Goal: Task Accomplishment & Management: Manage account settings

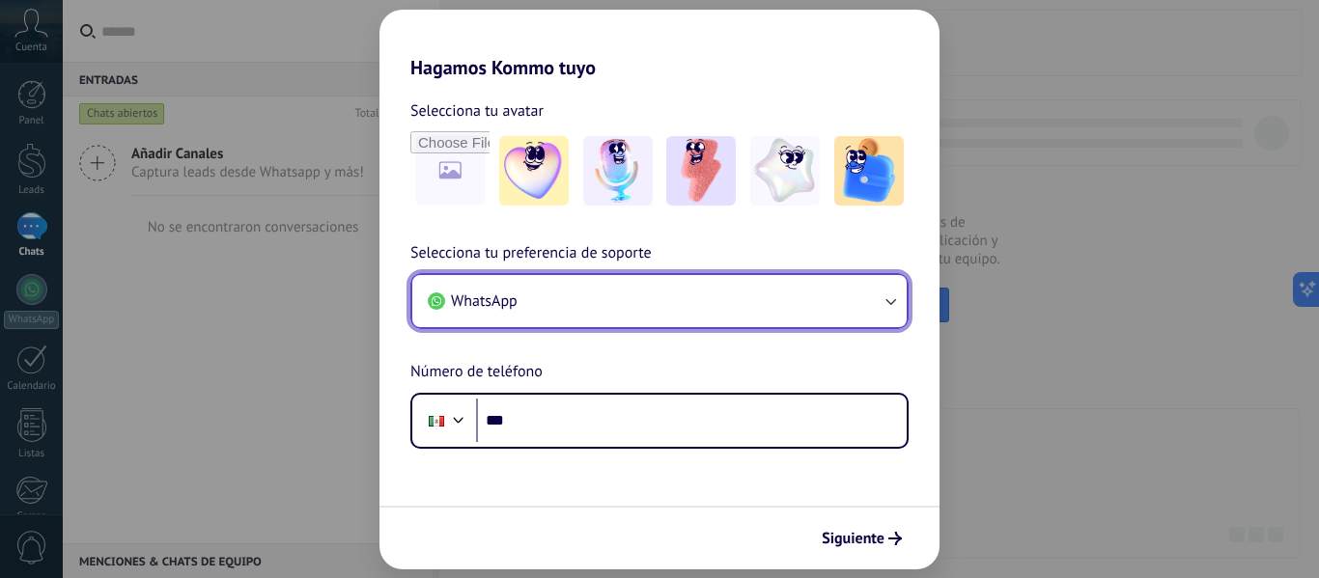
click at [647, 302] on button "WhatsApp" at bounding box center [659, 301] width 494 height 52
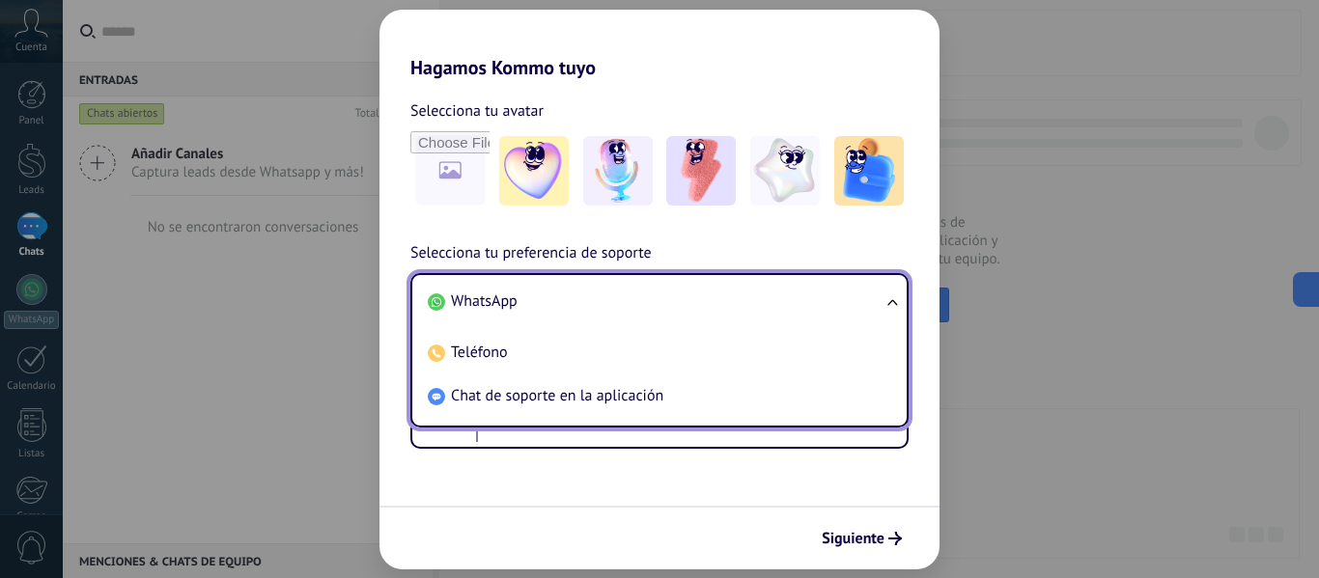
click at [674, 511] on div "Siguiente" at bounding box center [660, 538] width 560 height 64
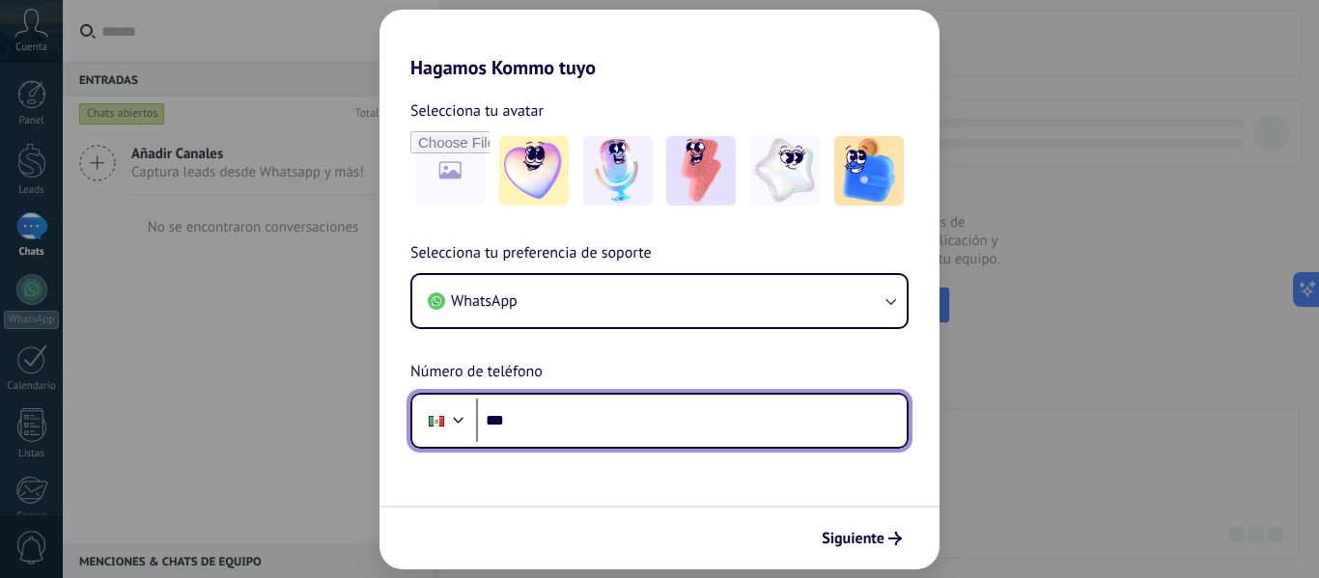
click at [605, 434] on input "***" at bounding box center [691, 421] width 431 height 44
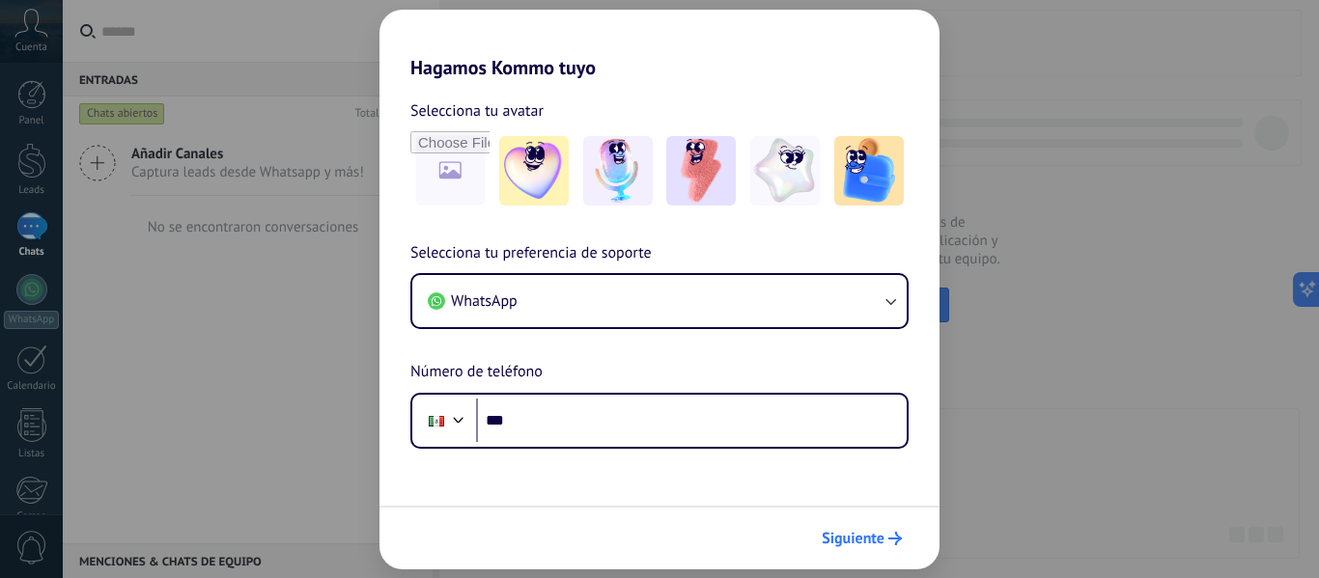
click at [856, 541] on span "Siguiente" at bounding box center [853, 539] width 63 height 14
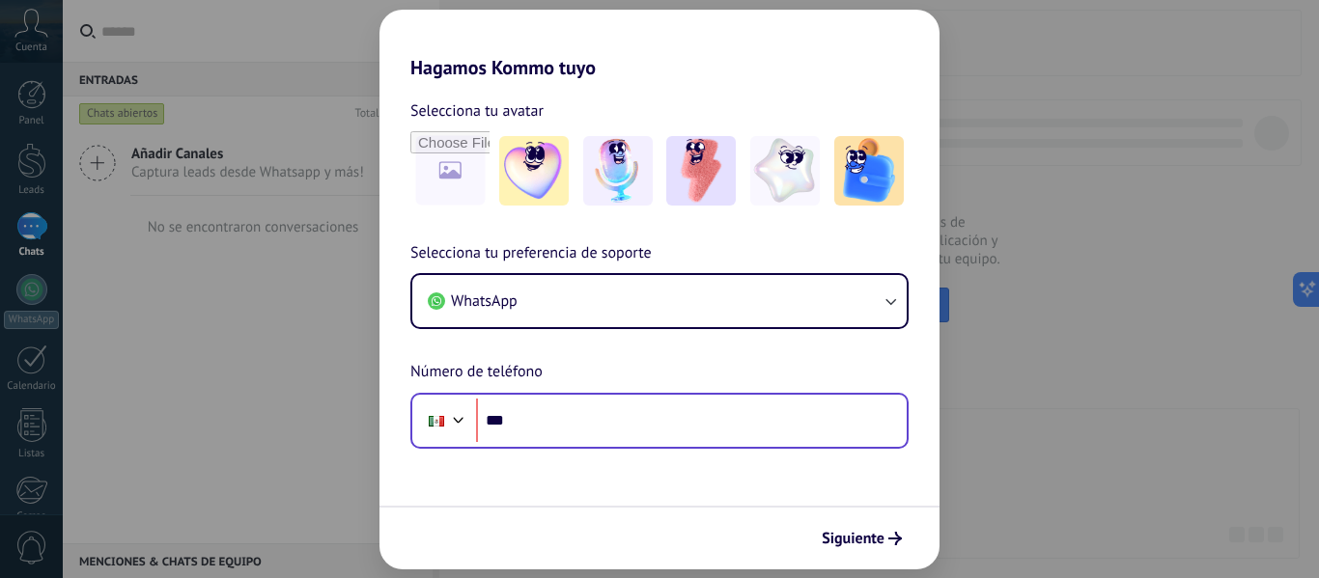
click at [714, 444] on div "Phone ***" at bounding box center [659, 421] width 498 height 56
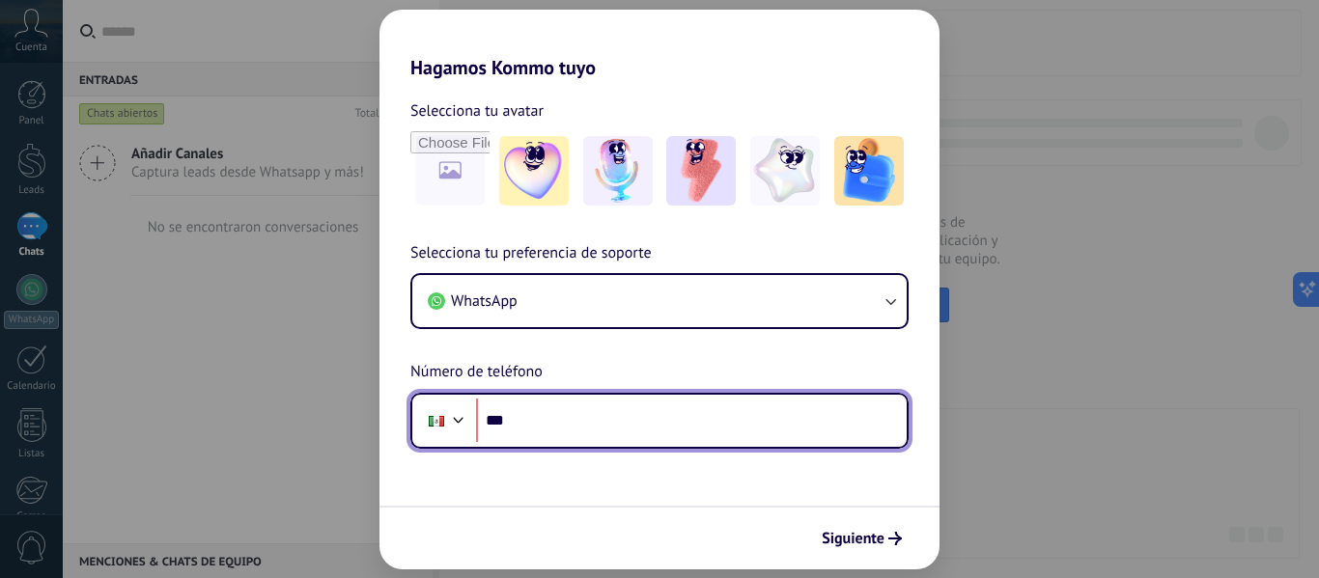
click at [455, 423] on div at bounding box center [458, 418] width 23 height 23
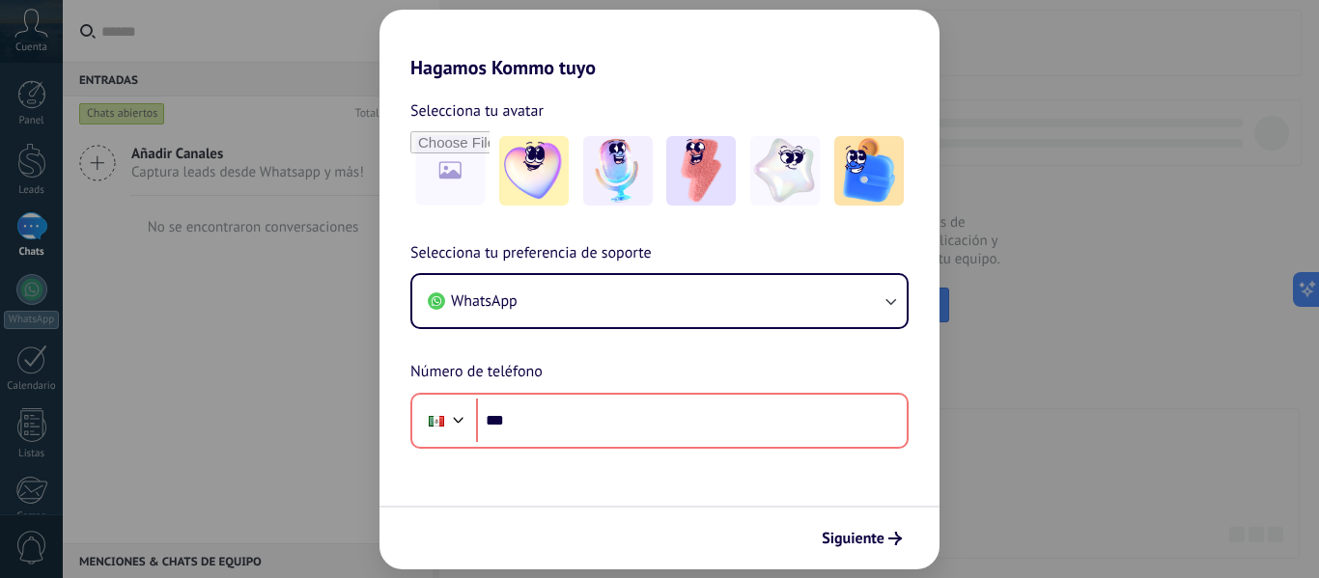
click at [679, 263] on div "Selecciona tu preferencia de soporte WhatsApp Número de teléfono Phone ***" at bounding box center [660, 345] width 560 height 208
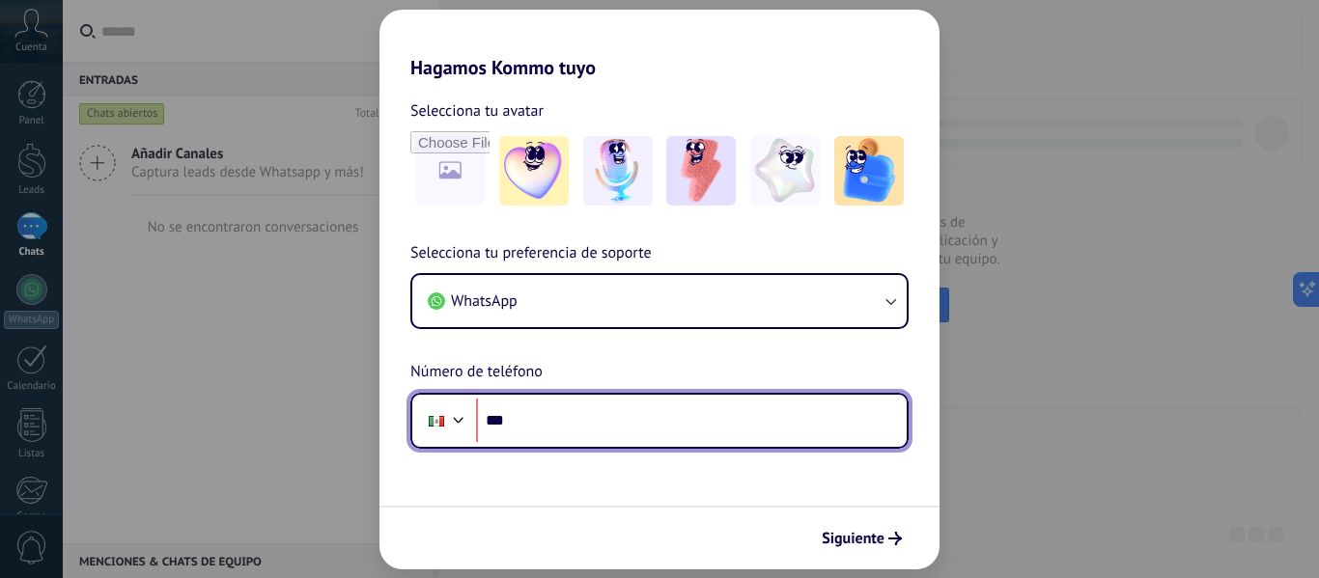
click at [655, 417] on input "***" at bounding box center [691, 421] width 431 height 44
type input "**********"
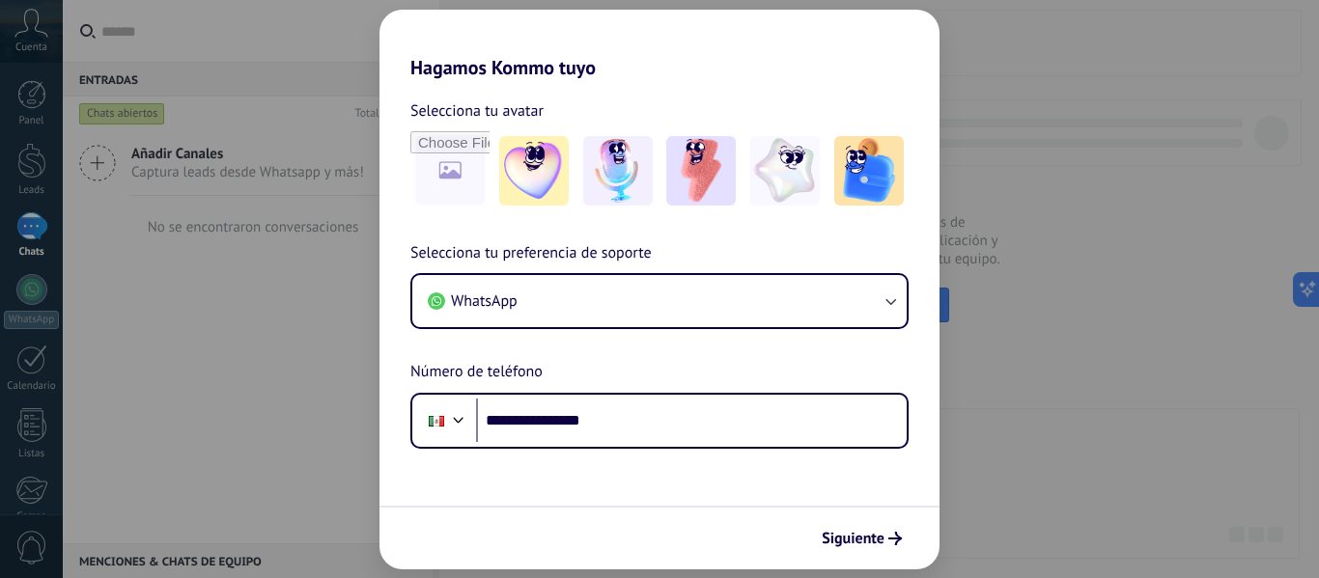
click at [719, 485] on form "**********" at bounding box center [660, 324] width 560 height 491
click at [828, 527] on button "Siguiente" at bounding box center [862, 538] width 98 height 33
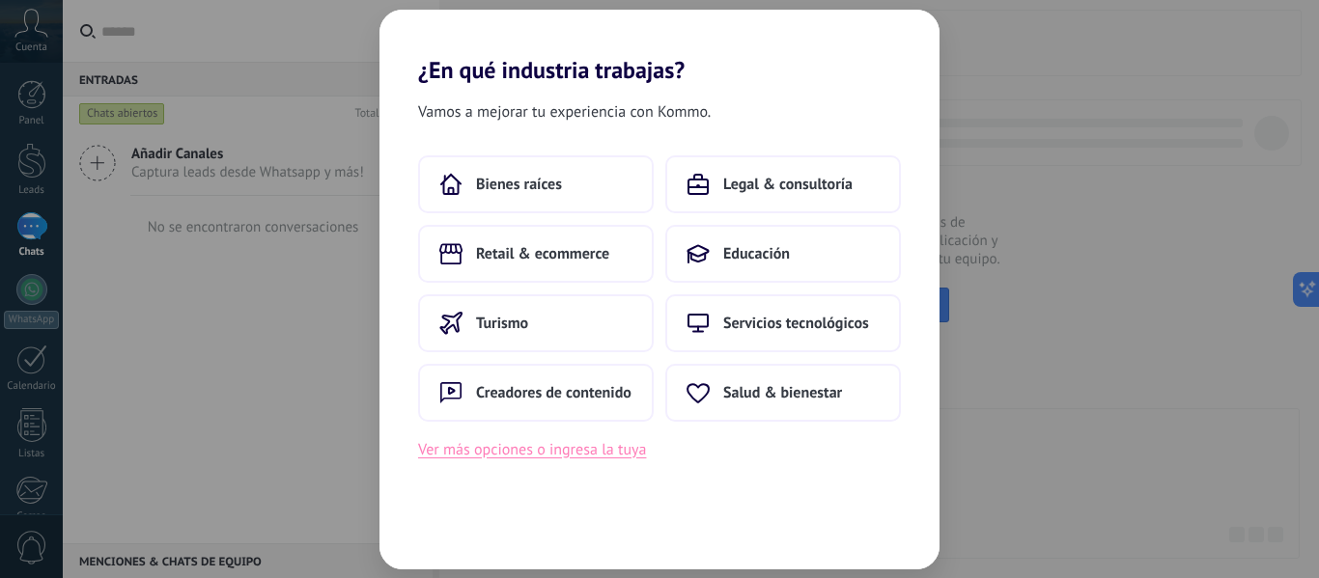
click at [550, 461] on button "Ver más opciones o ingresa la tuya" at bounding box center [532, 449] width 228 height 25
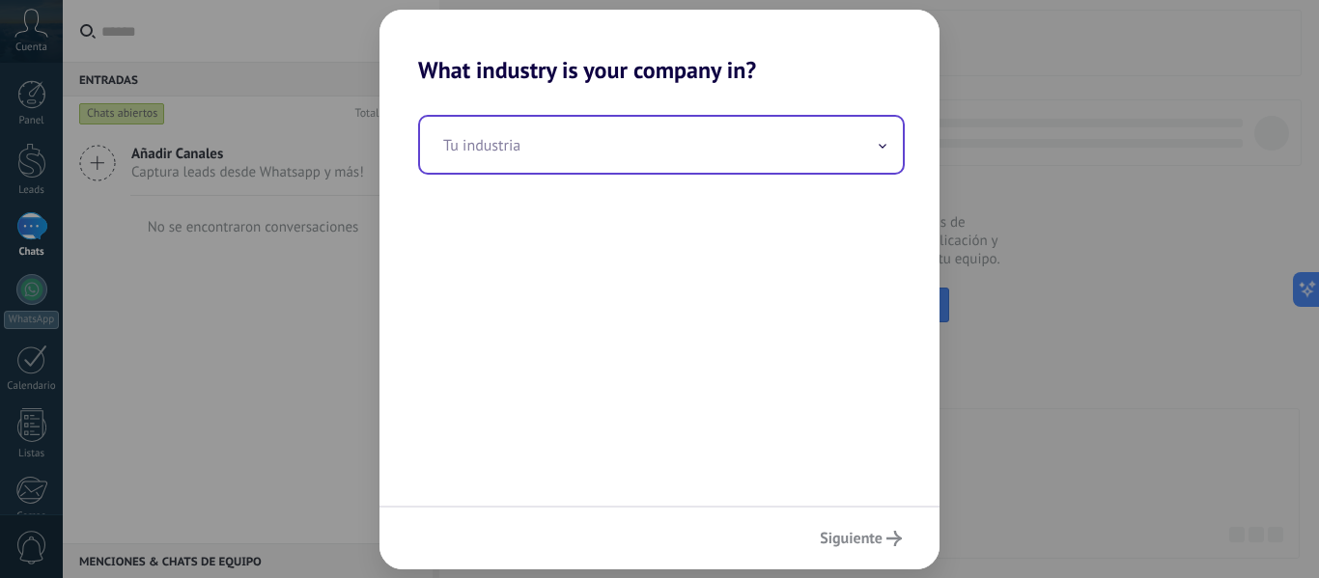
click at [830, 161] on input "text" at bounding box center [661, 145] width 483 height 56
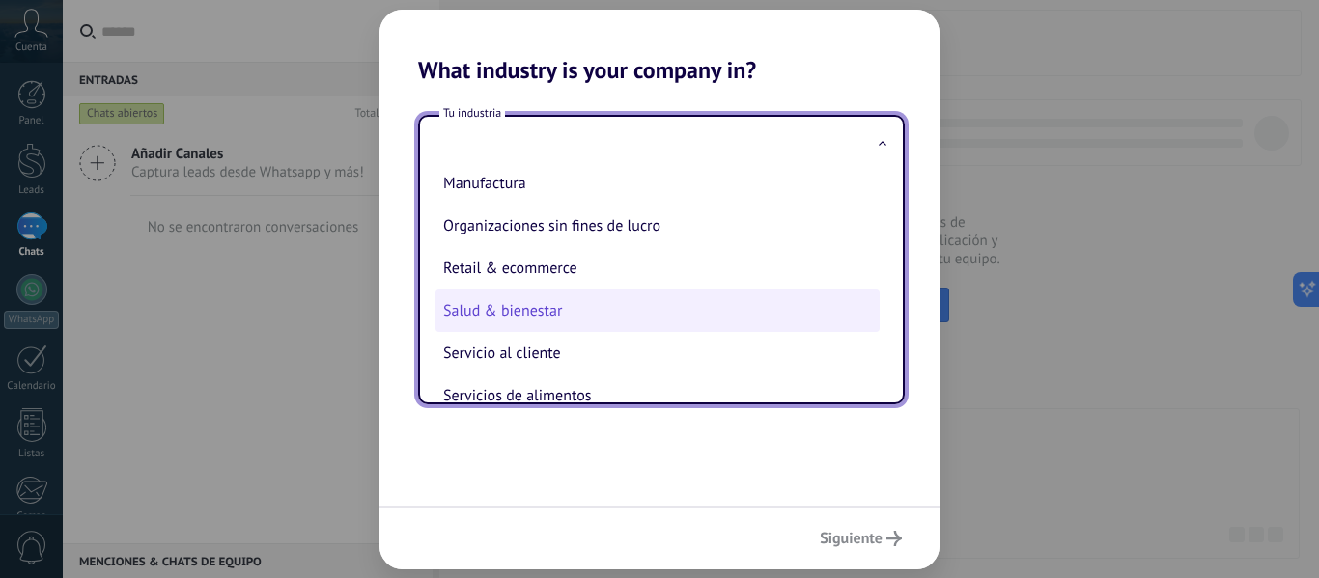
scroll to position [512, 0]
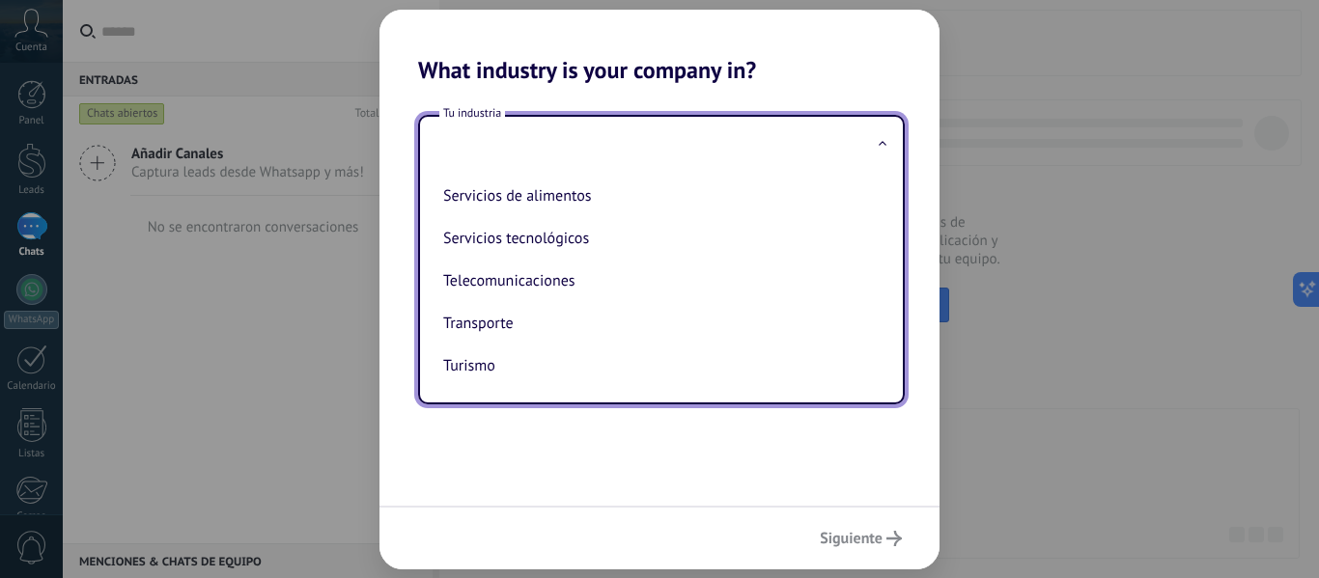
click at [671, 451] on div "Tu industria Automotriz Bienes raíces Creadores de contenido Educación Finanzas…" at bounding box center [660, 295] width 560 height 422
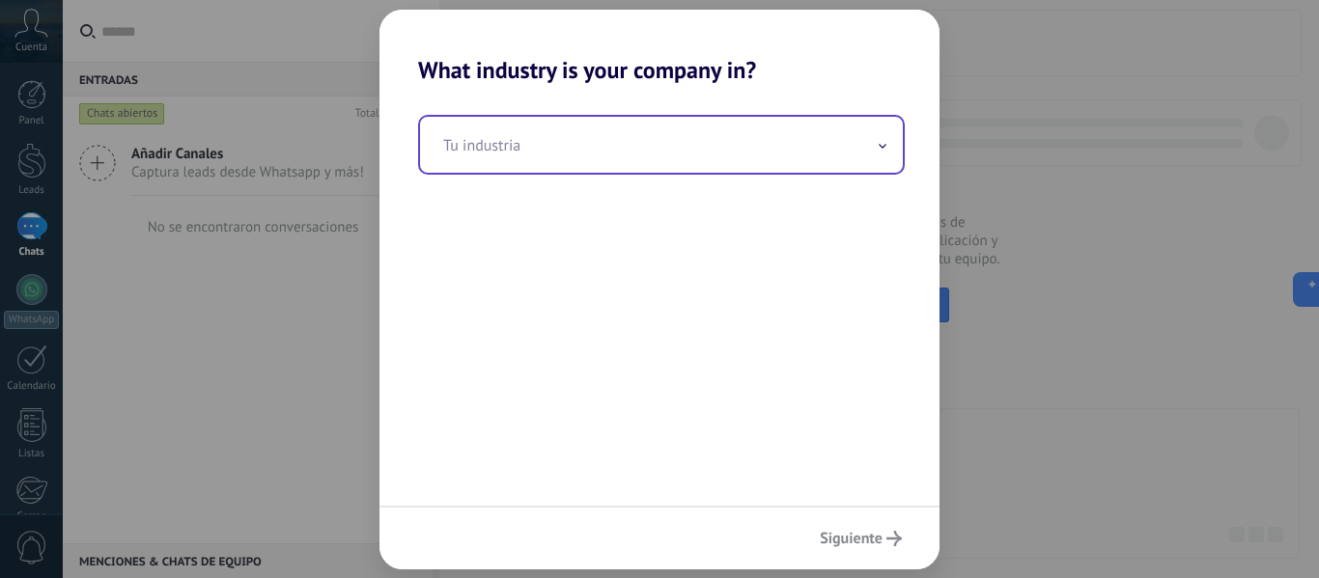
click at [859, 140] on input "text" at bounding box center [661, 145] width 483 height 56
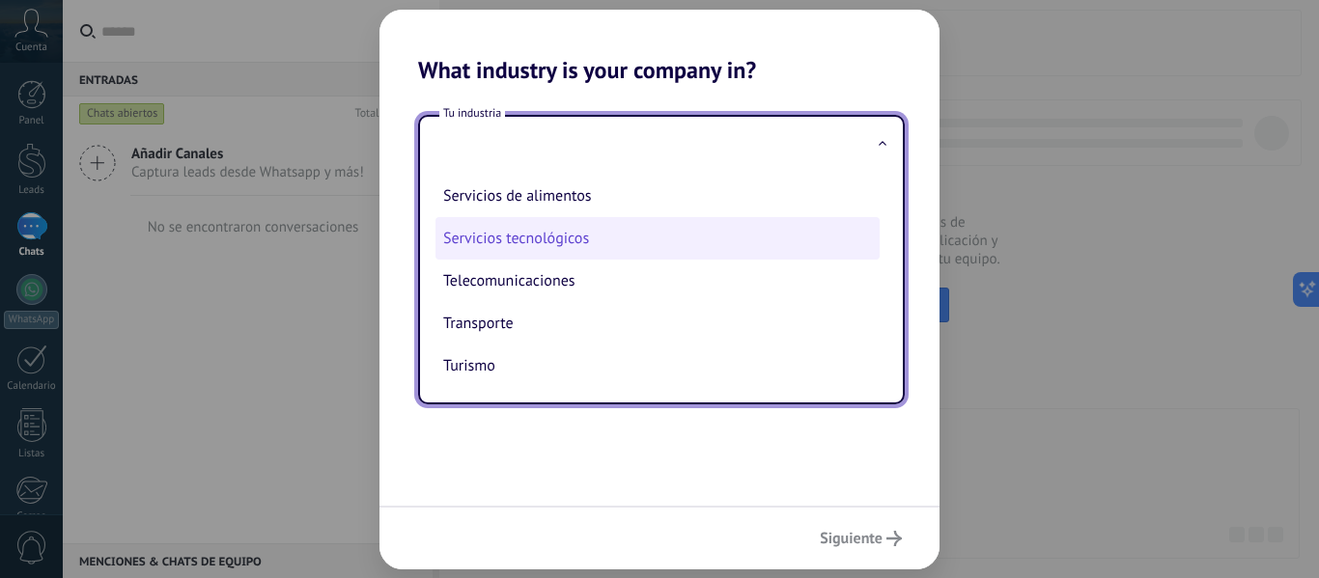
click at [566, 240] on li "Servicios tecnológicos" at bounding box center [658, 238] width 444 height 42
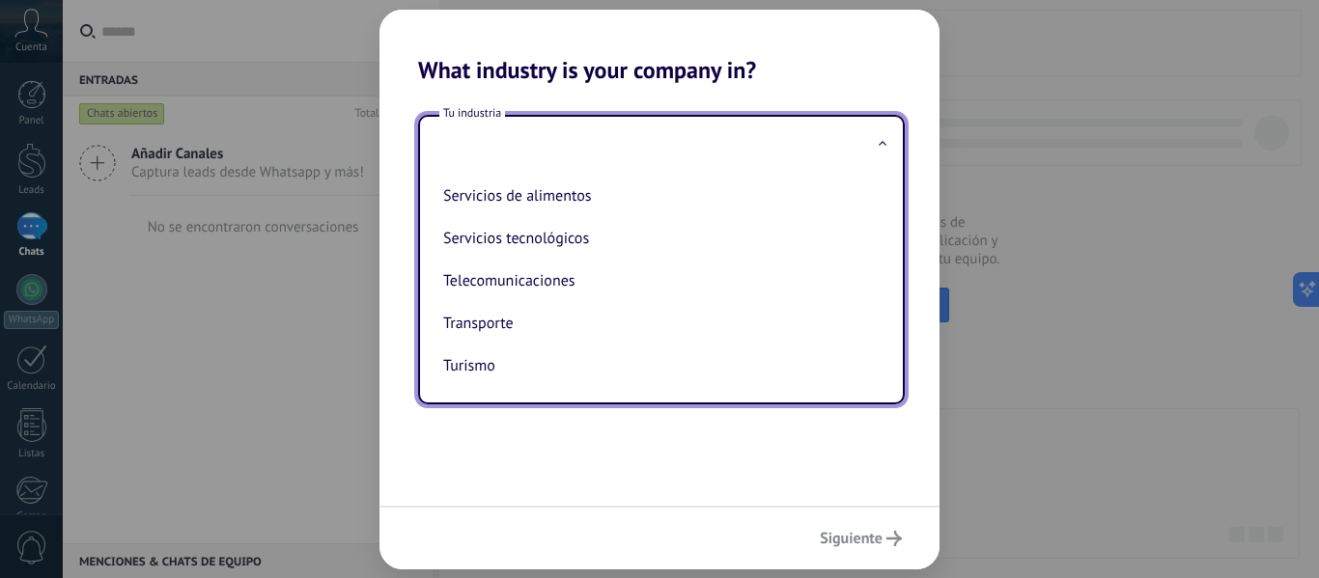
type input "**********"
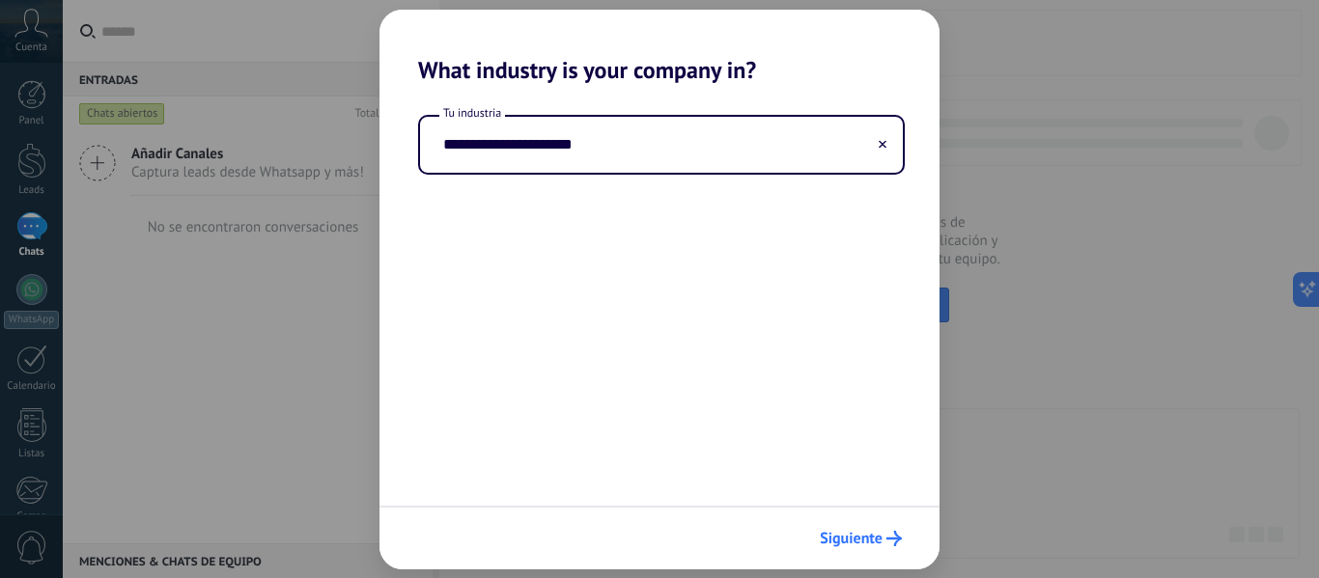
click at [873, 546] on span "Siguiente" at bounding box center [851, 539] width 63 height 14
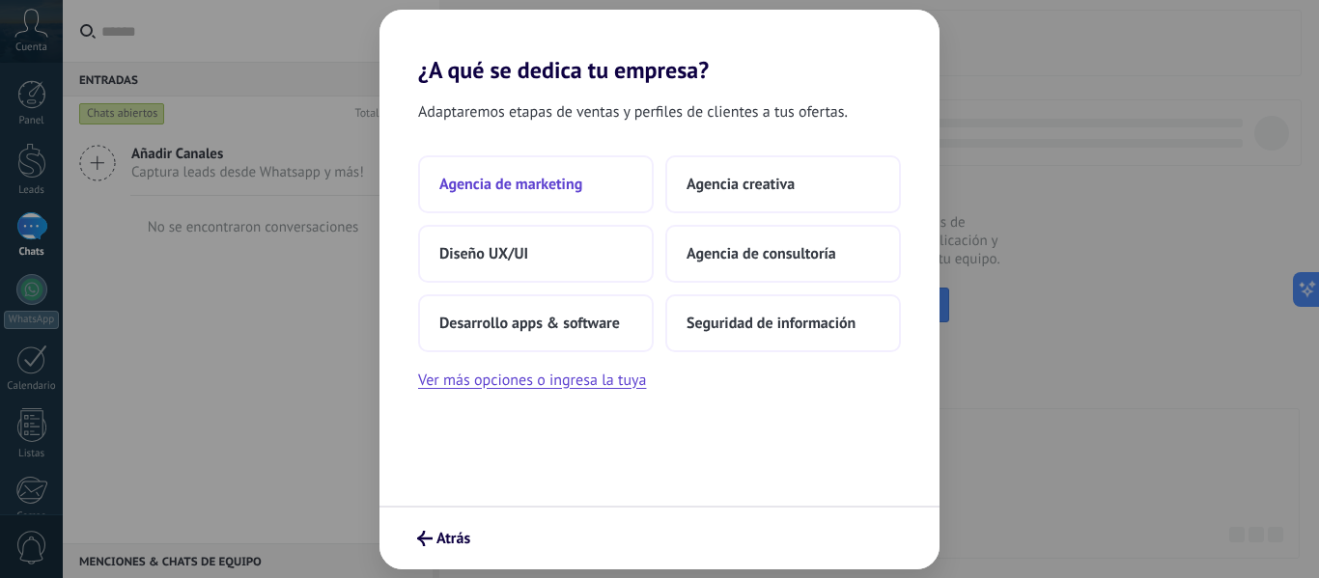
click at [551, 169] on button "Agencia de marketing" at bounding box center [536, 184] width 236 height 58
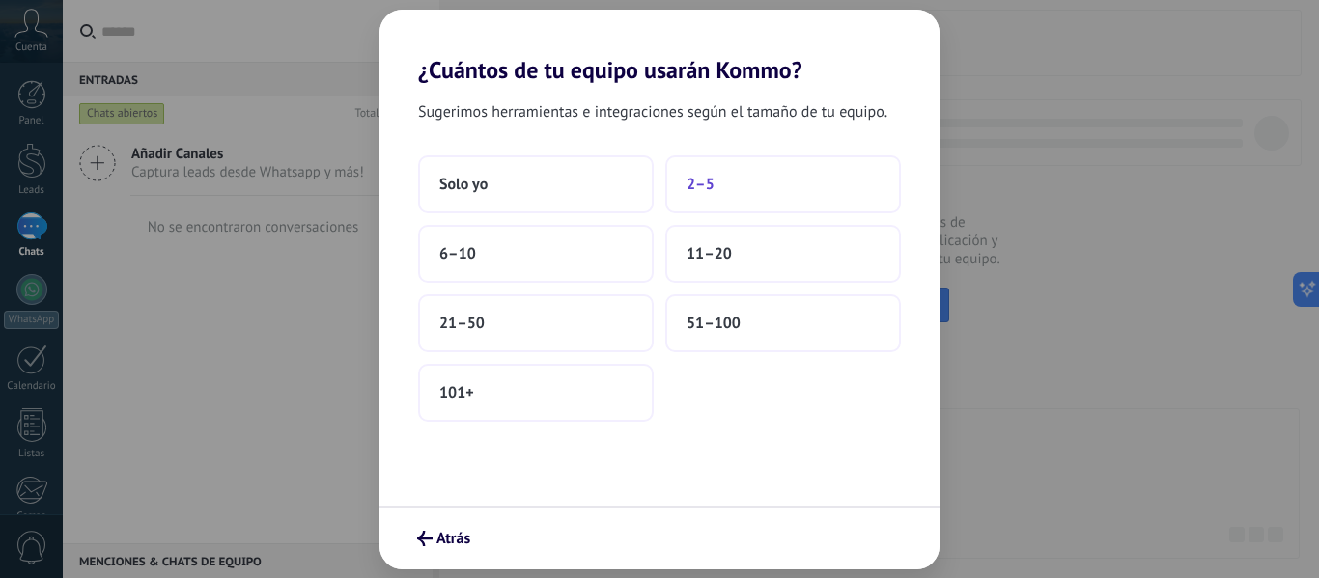
click at [681, 188] on button "2–5" at bounding box center [783, 184] width 236 height 58
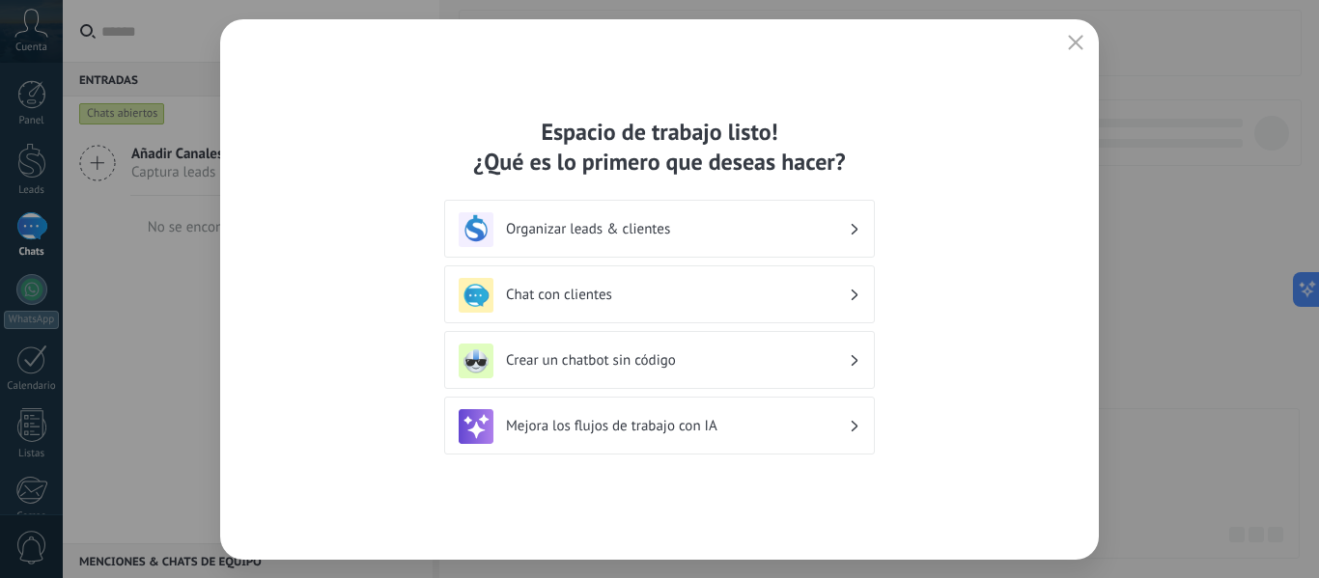
click at [1084, 42] on button "button" at bounding box center [1075, 43] width 25 height 27
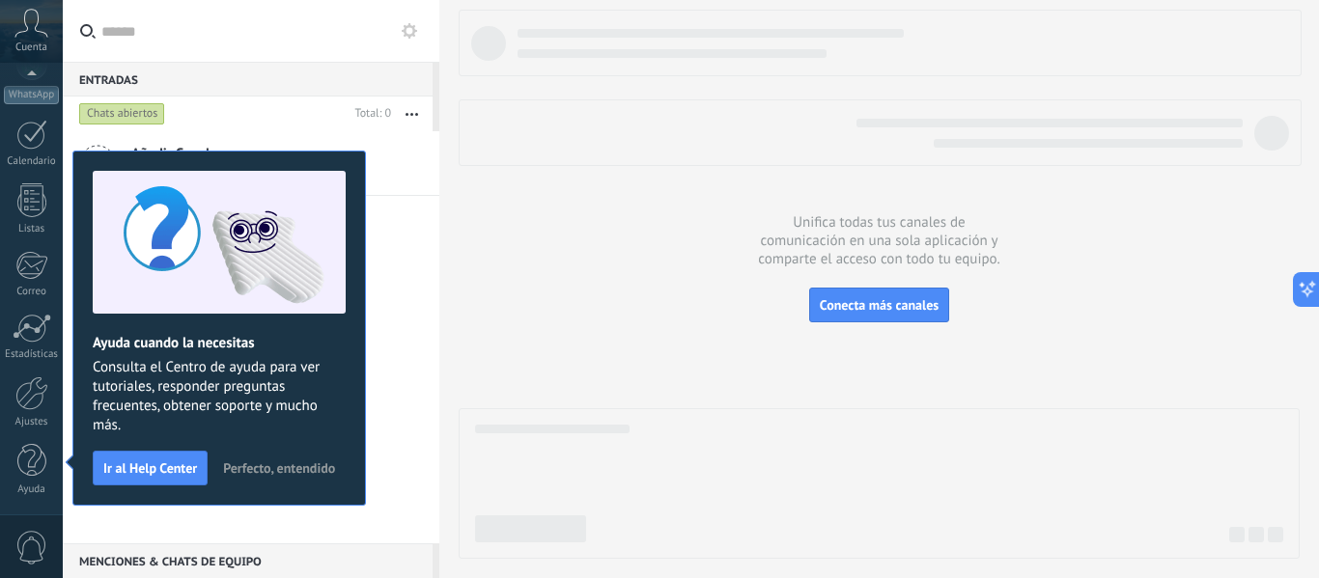
click at [287, 464] on span "Perfecto, entendido" at bounding box center [279, 469] width 112 height 14
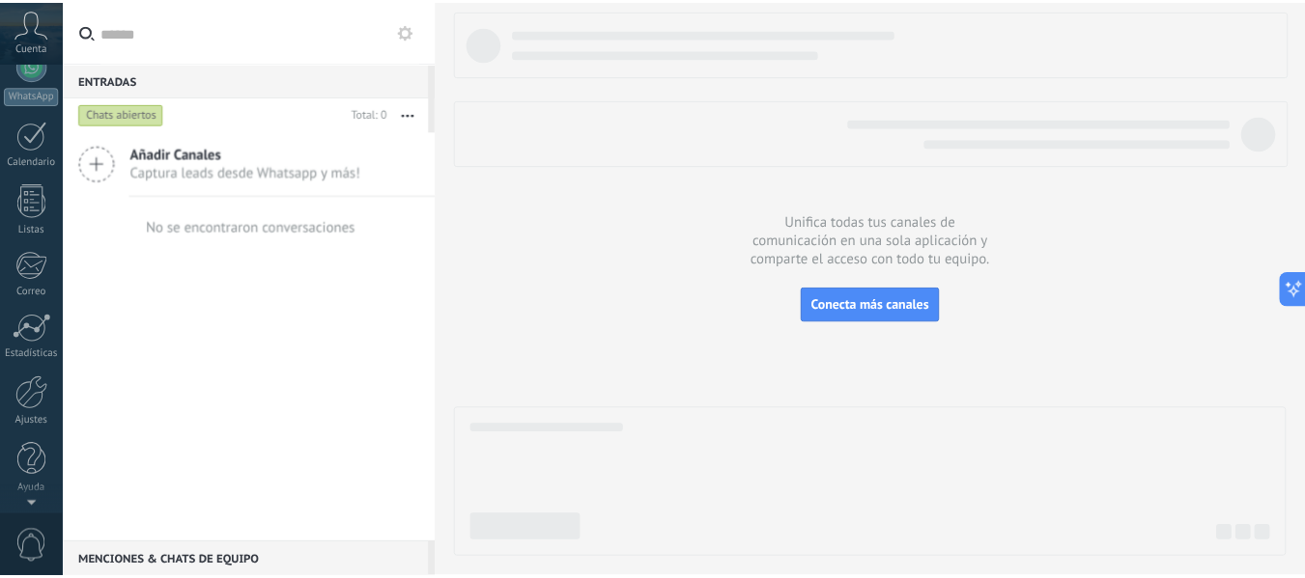
scroll to position [0, 0]
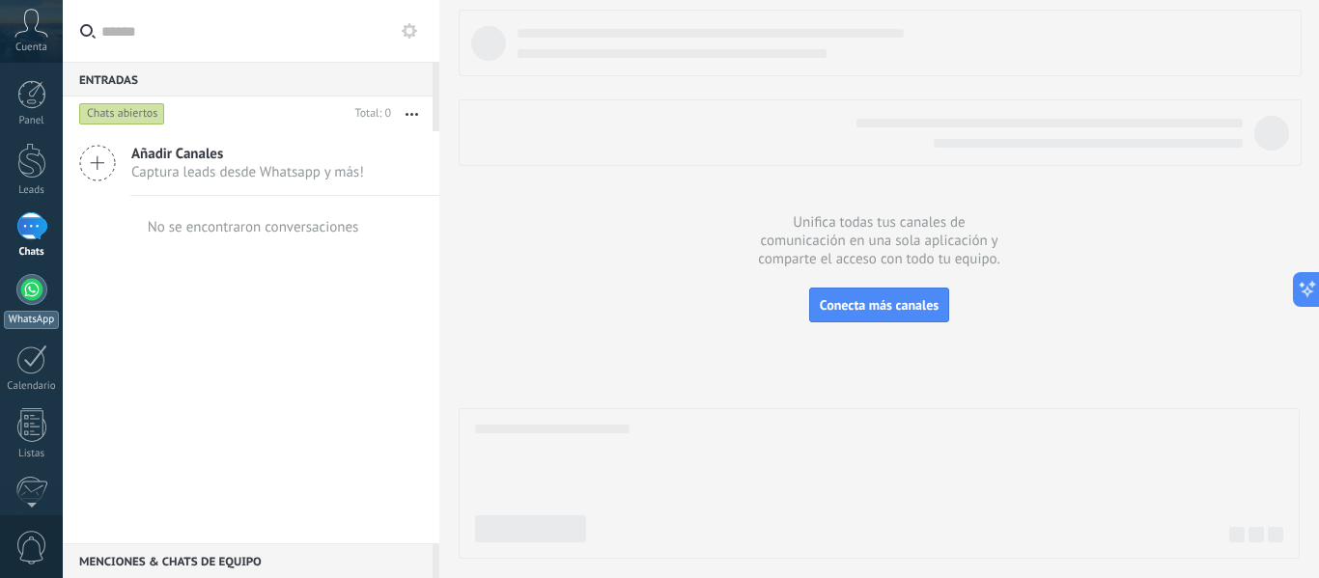
click at [31, 306] on link "WhatsApp" at bounding box center [31, 301] width 63 height 55
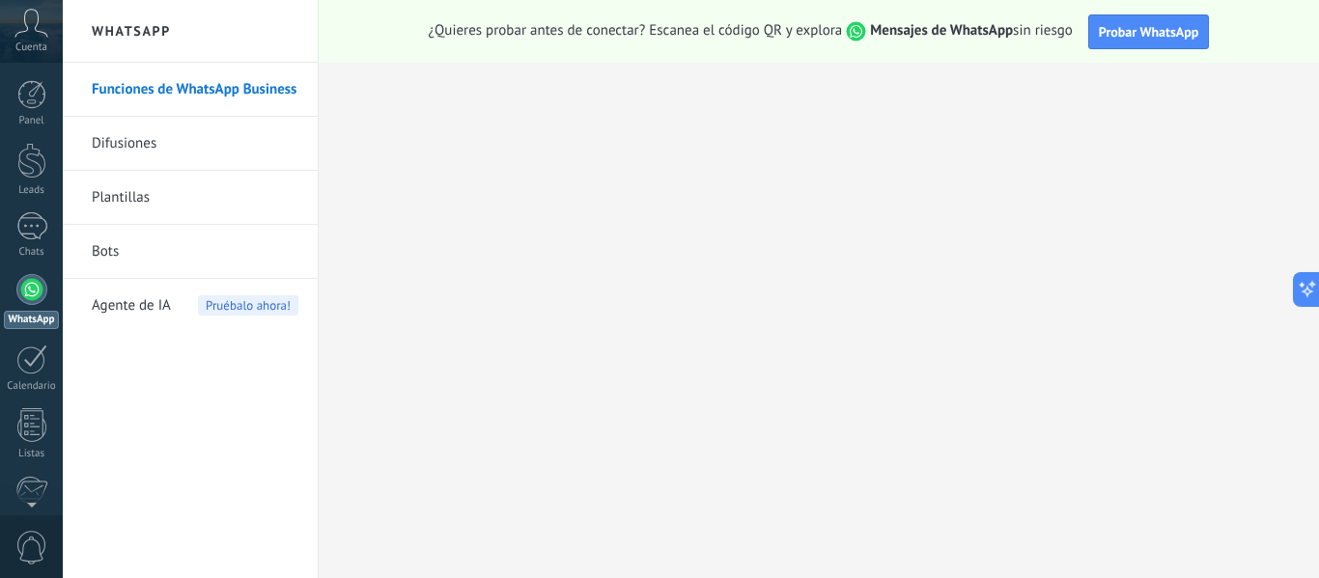
click at [123, 306] on span "Agente de IA" at bounding box center [131, 306] width 79 height 54
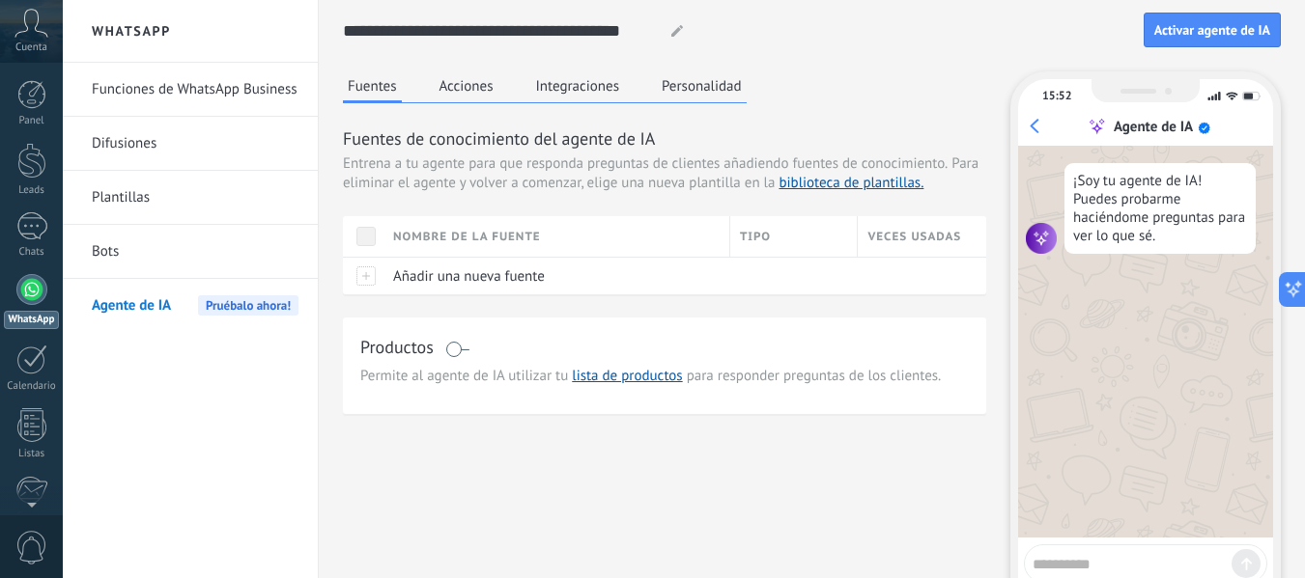
click at [594, 87] on button "Integraciones" at bounding box center [578, 85] width 94 height 29
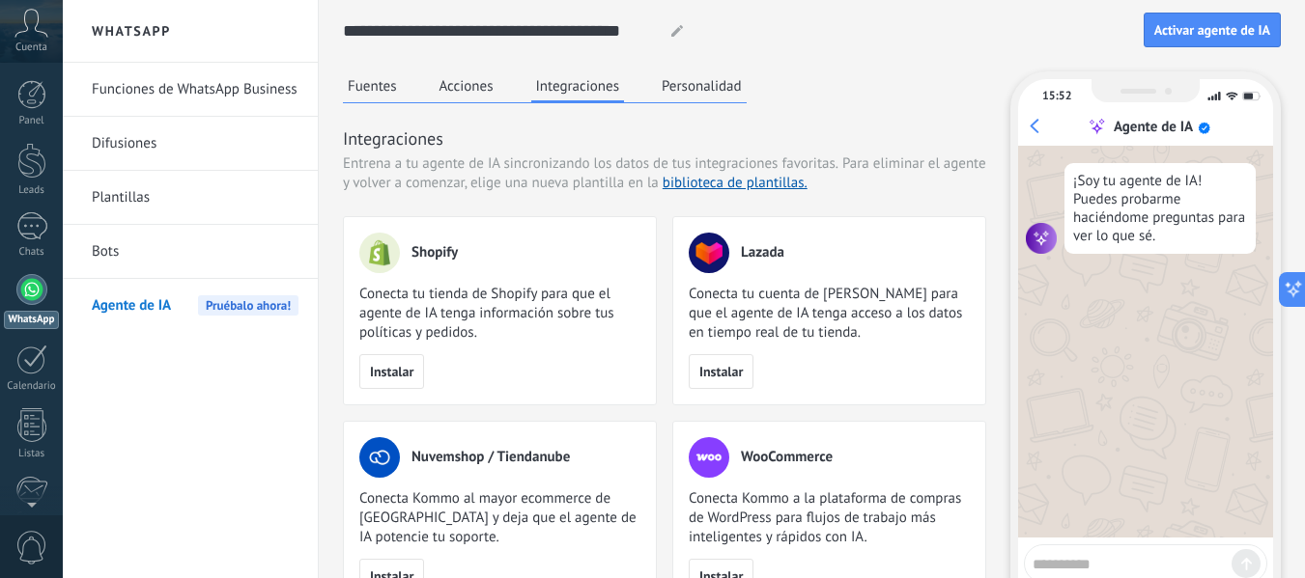
click at [714, 83] on button "Personalidad" at bounding box center [702, 85] width 90 height 29
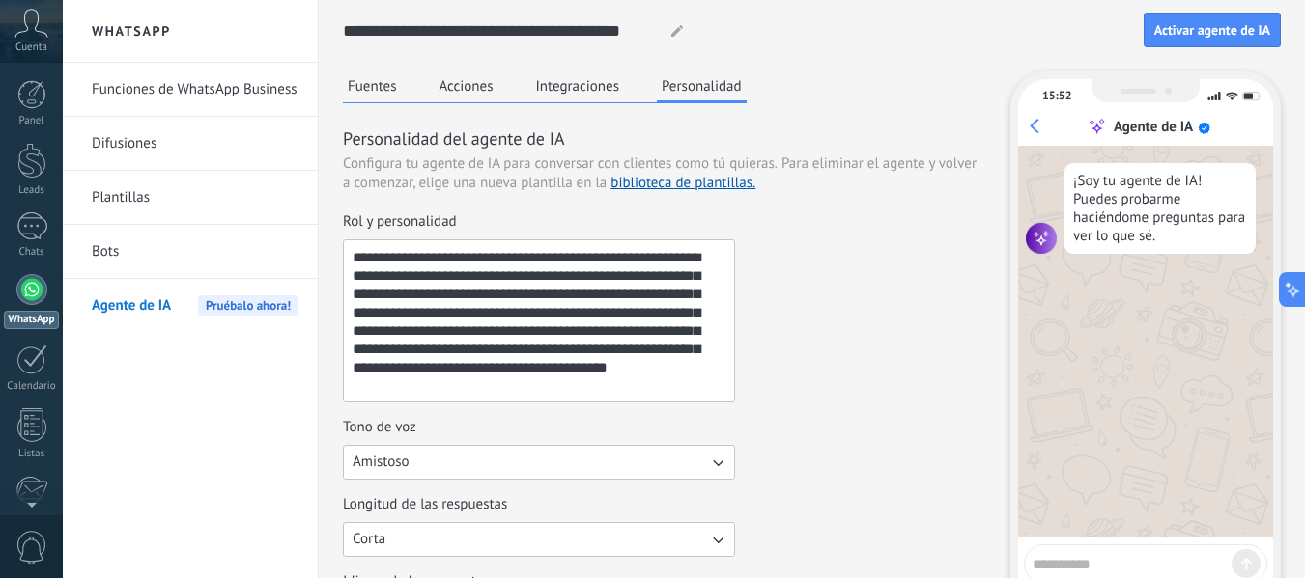
click at [383, 84] on button "Fuentes" at bounding box center [372, 85] width 59 height 29
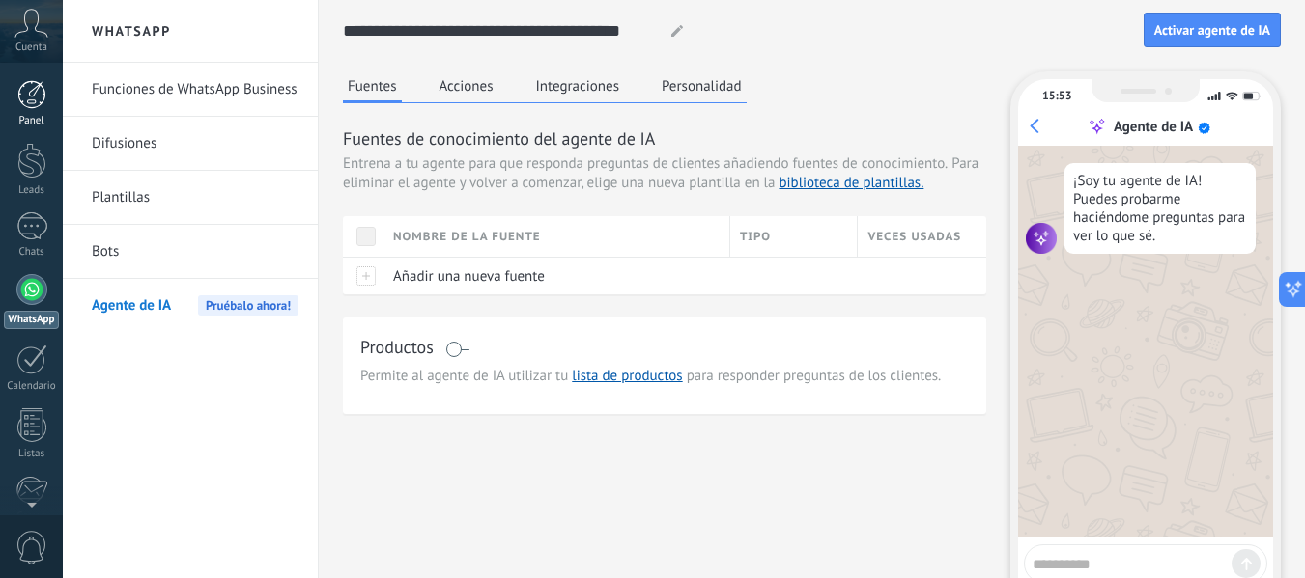
click at [31, 83] on div at bounding box center [31, 94] width 29 height 29
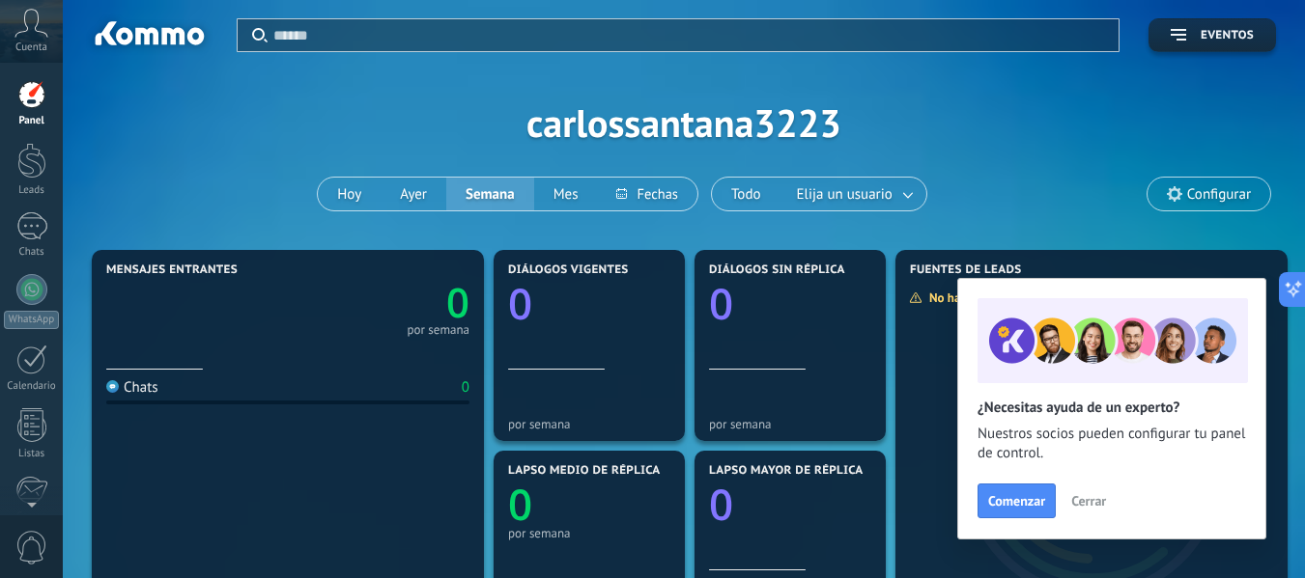
click at [1082, 518] on div "Comenzar Cerrar" at bounding box center [1111, 501] width 268 height 35
click at [1074, 518] on div "Comenzar Cerrar" at bounding box center [1111, 501] width 268 height 35
click at [1079, 514] on button "Cerrar" at bounding box center [1088, 501] width 52 height 29
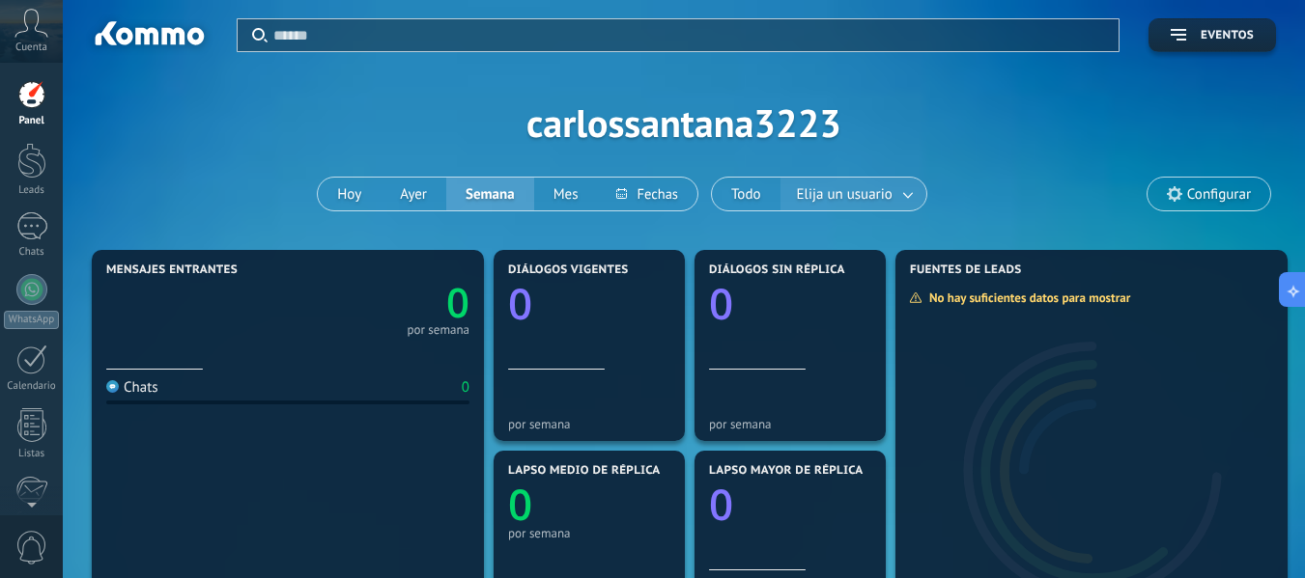
click at [894, 207] on span "Elija un usuario" at bounding box center [844, 195] width 103 height 26
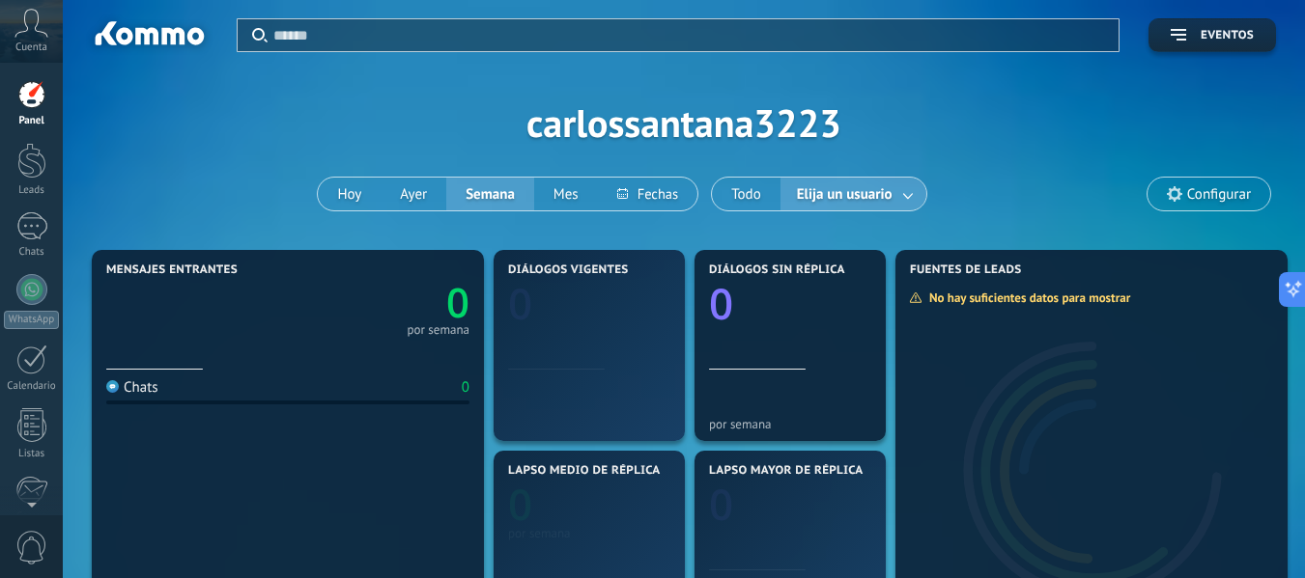
click at [909, 194] on link at bounding box center [908, 195] width 35 height 32
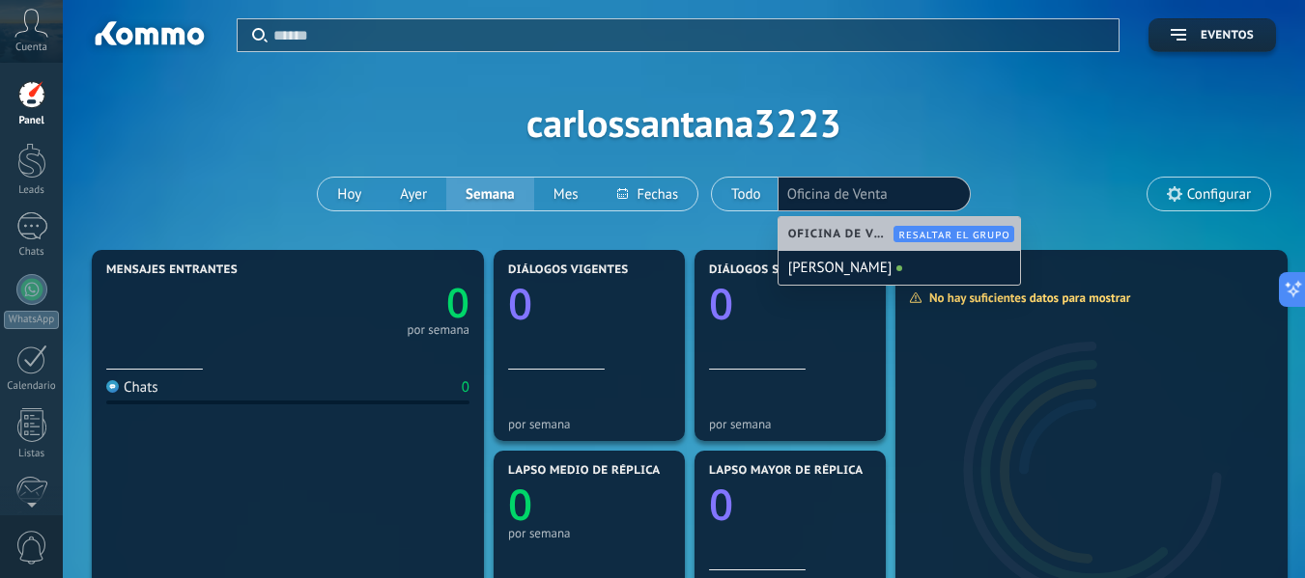
click at [987, 140] on div "Aplicar Eventos carlossantana3223 [PERSON_NAME] Semana Mes Todo Elija un usuari…" at bounding box center [684, 122] width 1184 height 245
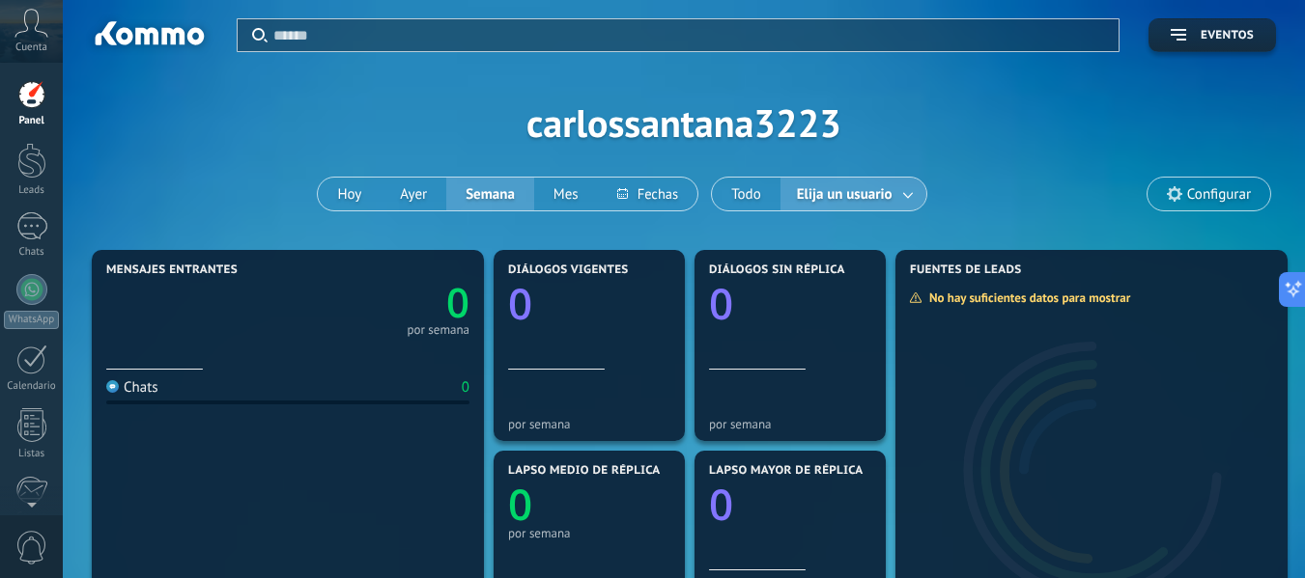
click at [1241, 17] on div "Aplicar Eventos" at bounding box center [684, 26] width 1184 height 52
click at [1231, 30] on span "Eventos" at bounding box center [1226, 36] width 53 height 14
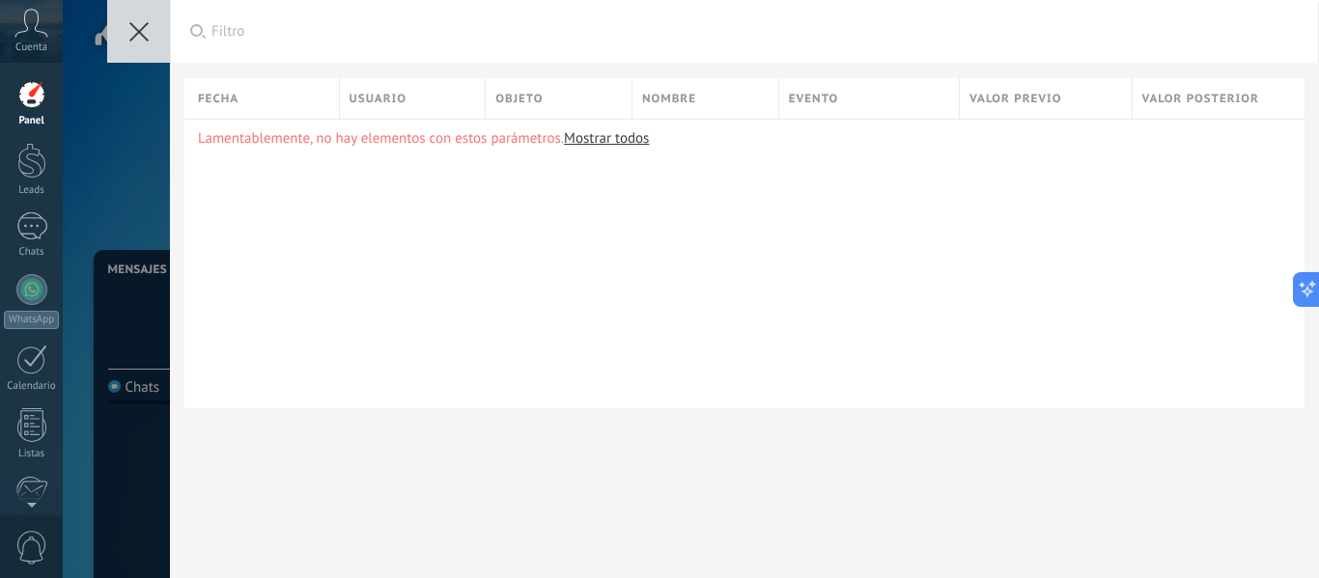
click at [132, 31] on icon at bounding box center [138, 31] width 19 height 19
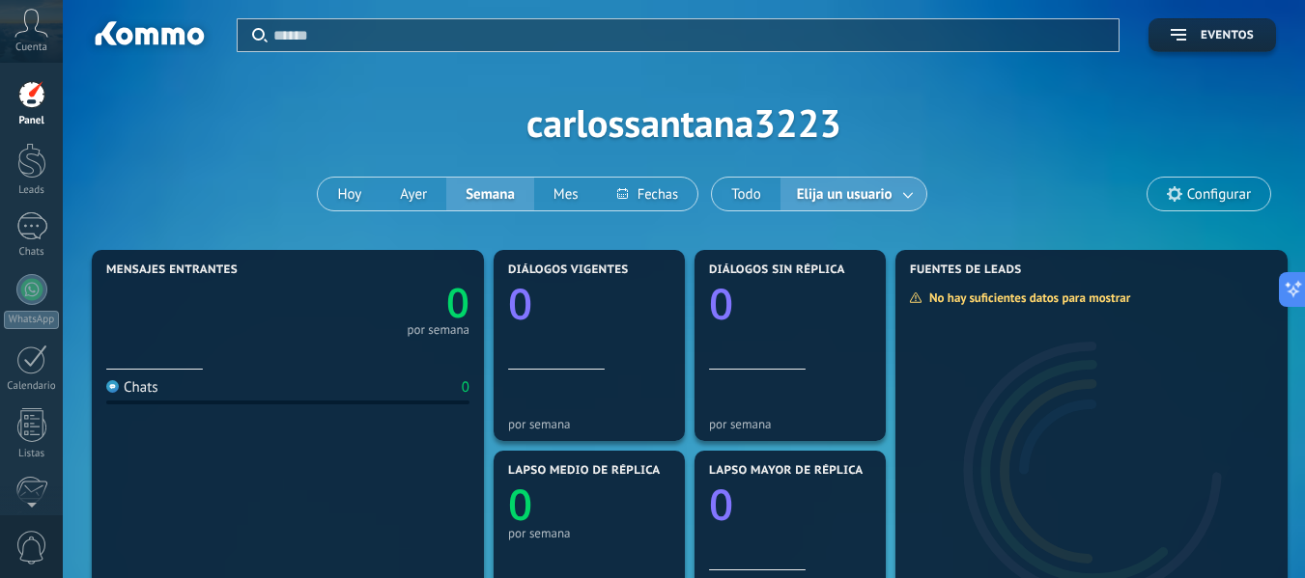
click at [29, 100] on div at bounding box center [31, 94] width 29 height 29
click at [41, 176] on div at bounding box center [31, 161] width 29 height 36
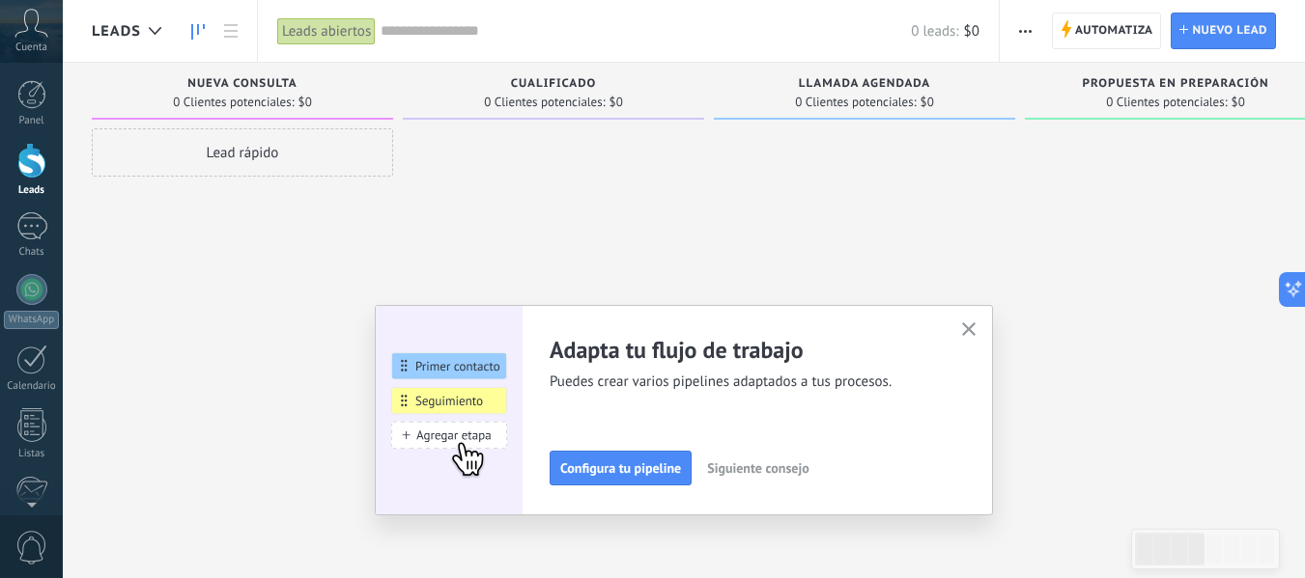
click at [965, 315] on div "Adapta tu flujo de trabajo Puedes crear varios pipelines adaptados a tus proces…" at bounding box center [684, 410] width 618 height 211
click at [973, 328] on use "button" at bounding box center [969, 330] width 14 height 14
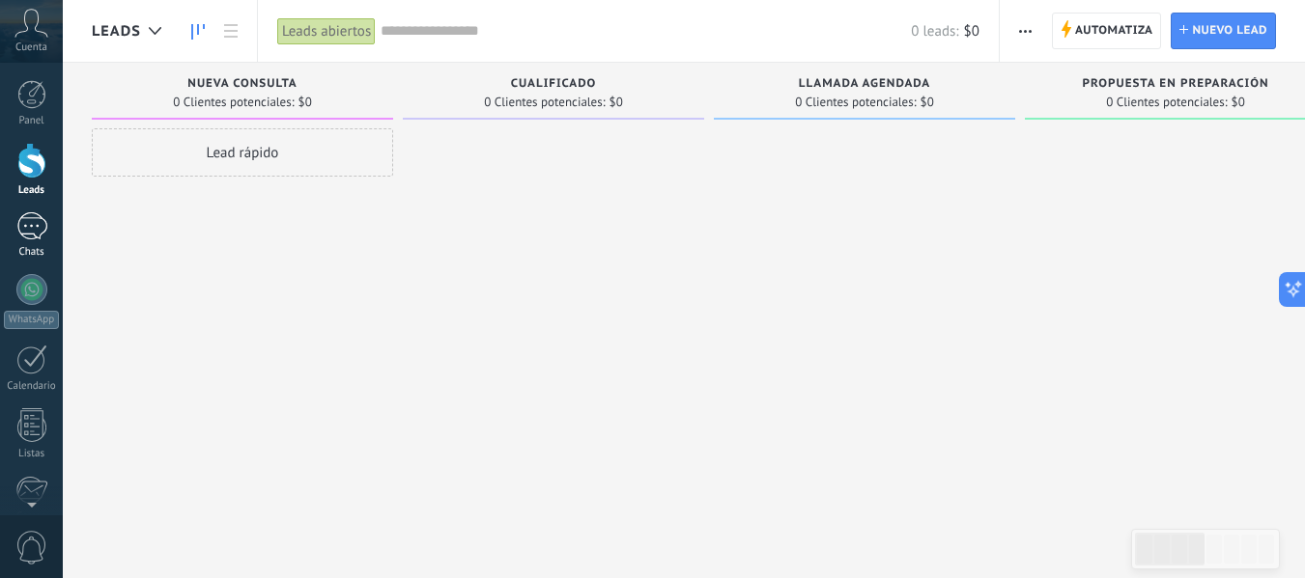
click at [25, 231] on div at bounding box center [31, 226] width 31 height 28
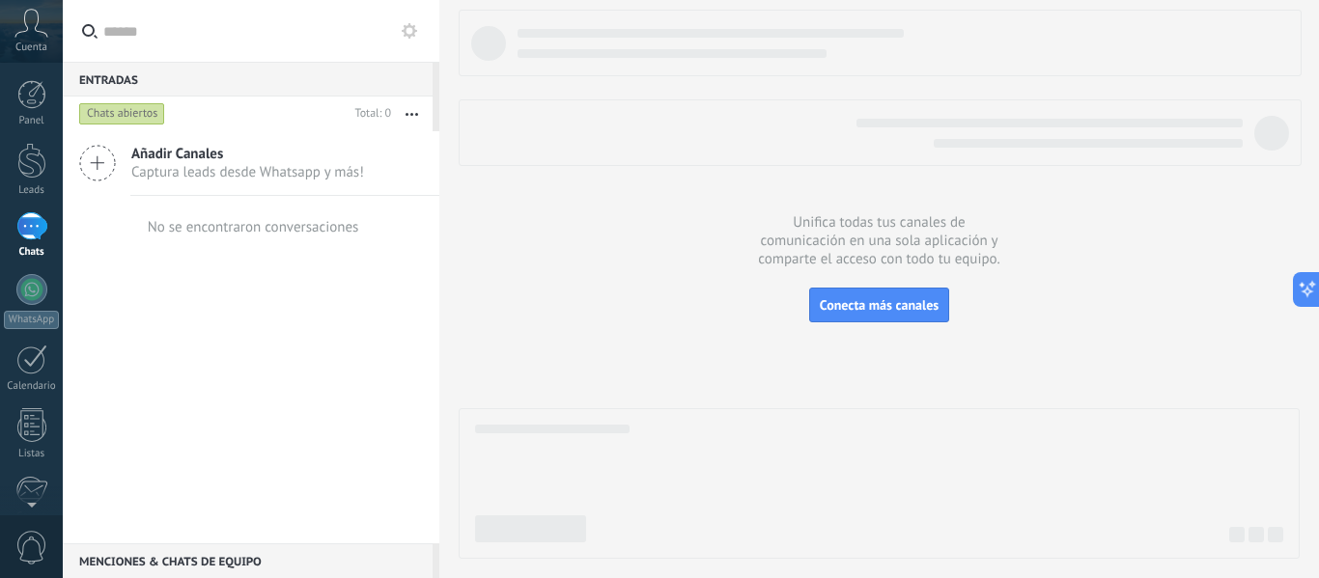
click at [39, 394] on div "Panel Leads Chats WhatsApp Clientes" at bounding box center [31, 410] width 63 height 661
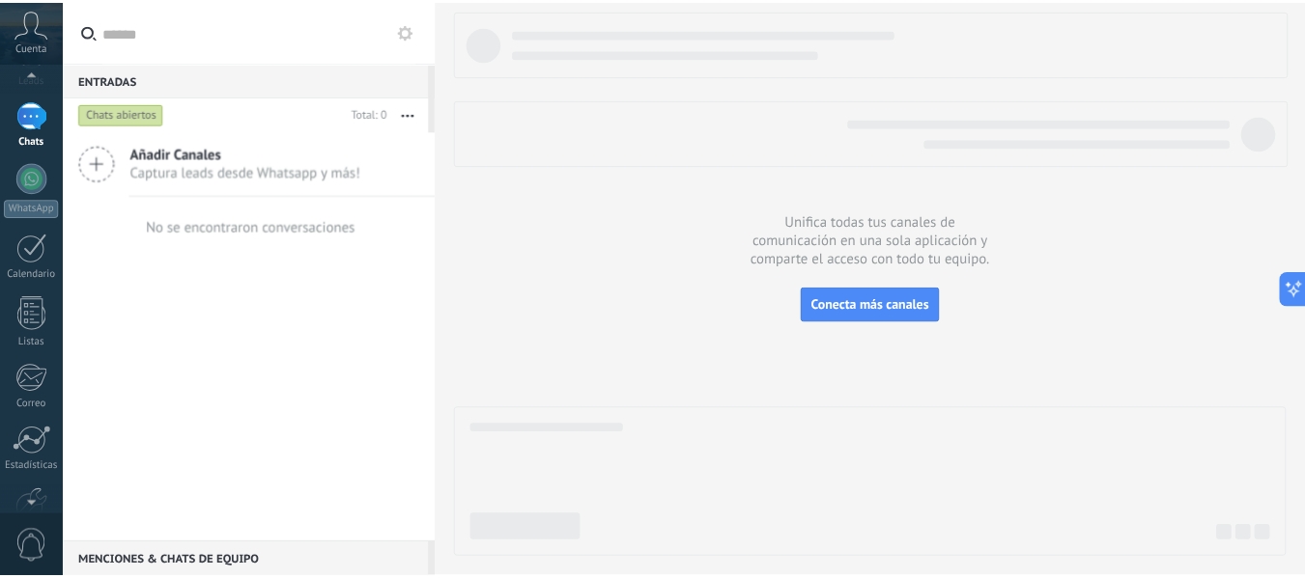
scroll to position [225, 0]
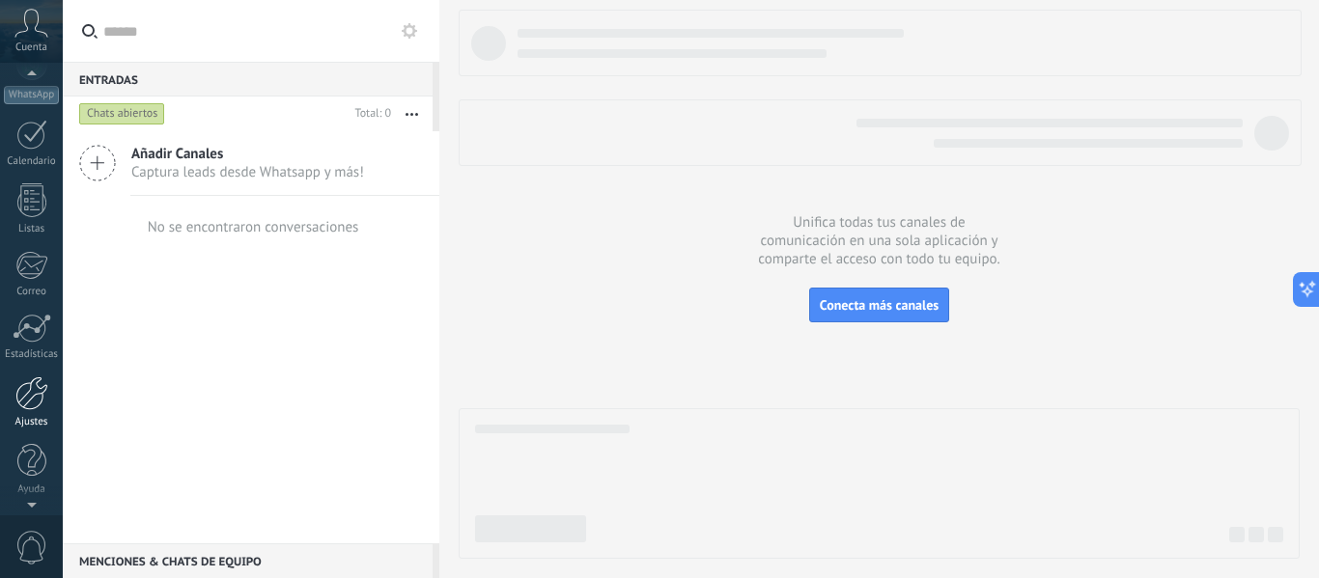
click at [35, 396] on div at bounding box center [31, 394] width 33 height 34
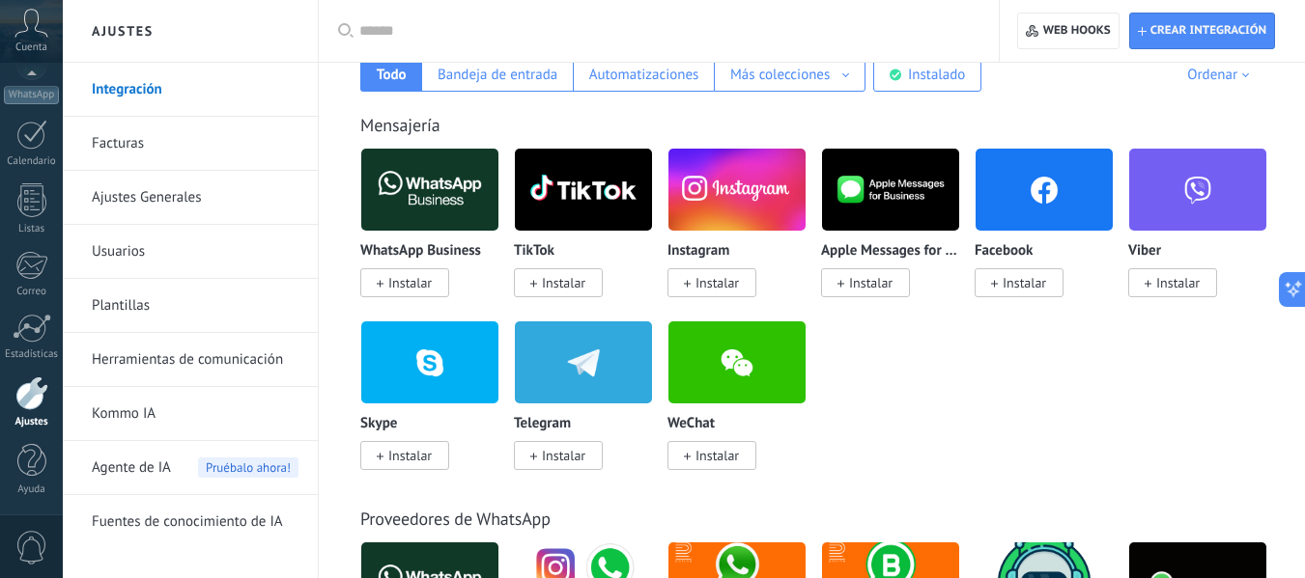
scroll to position [386, 0]
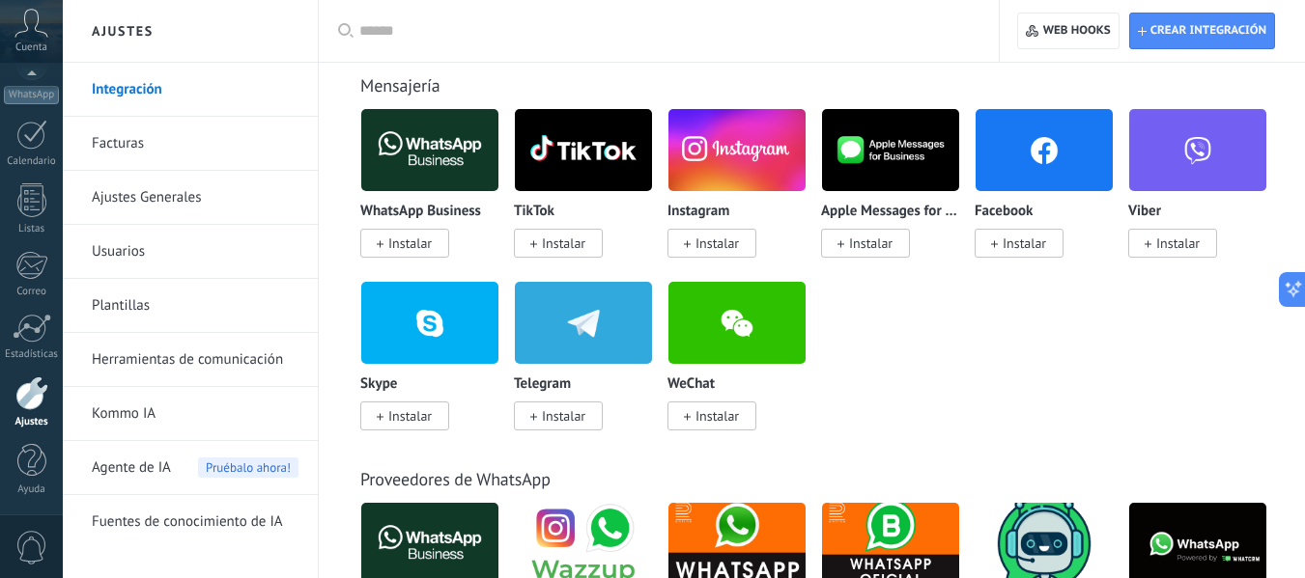
click at [168, 367] on link "Herramientas de comunicación" at bounding box center [195, 360] width 207 height 54
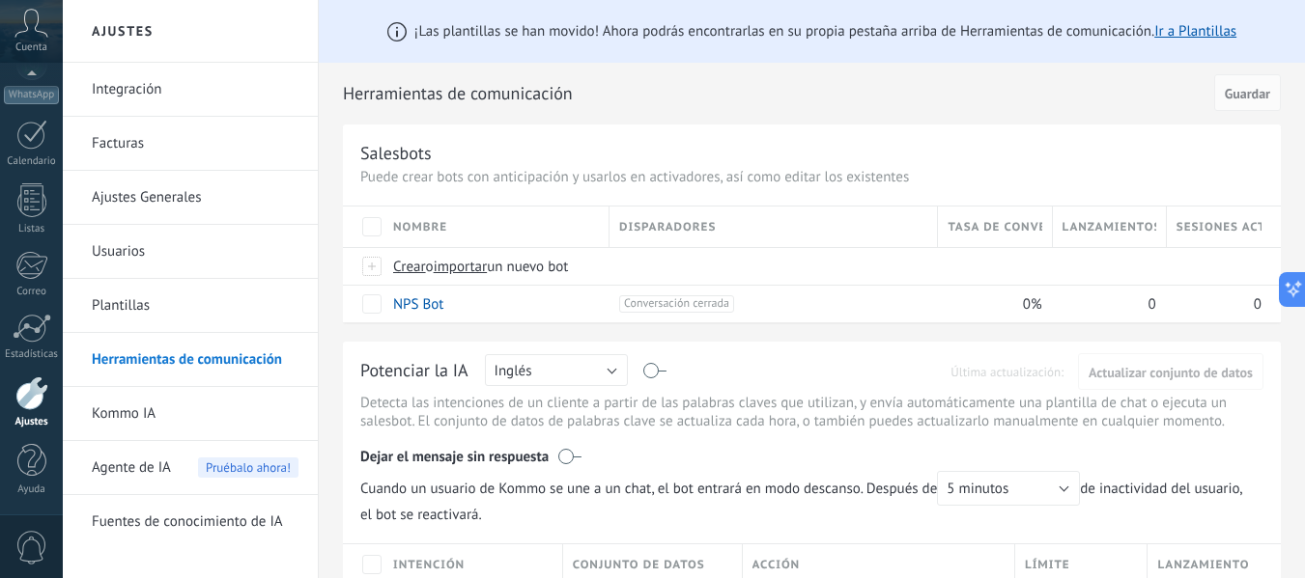
click at [739, 443] on div "Dejar el mensaje sin respuesta" at bounding box center [811, 453] width 903 height 37
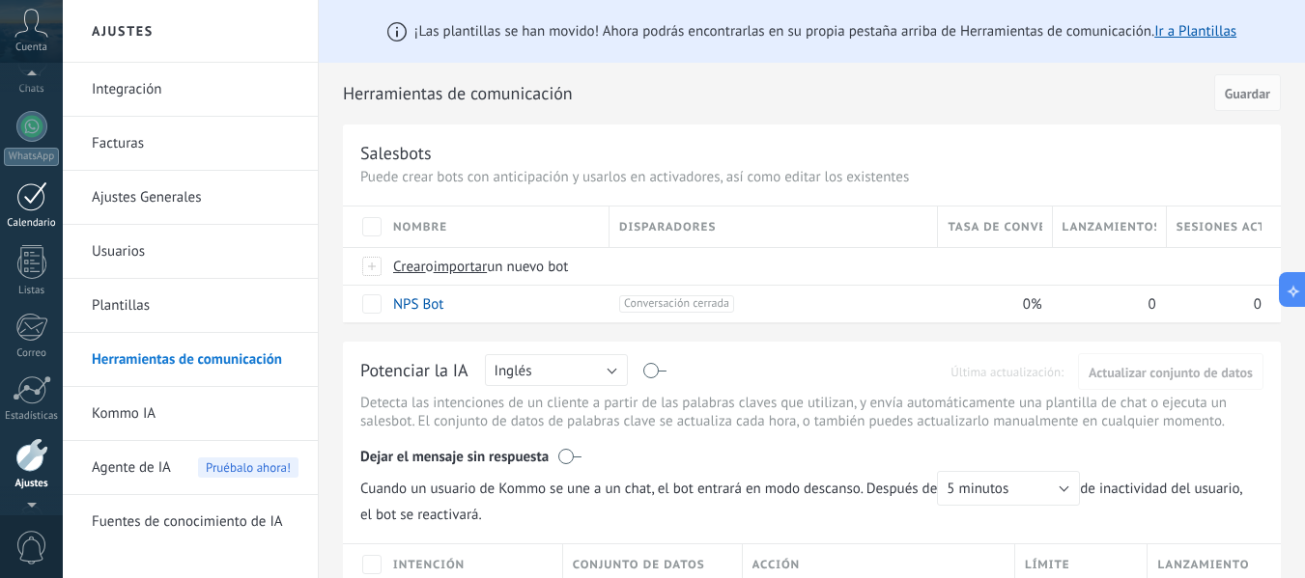
scroll to position [128, 0]
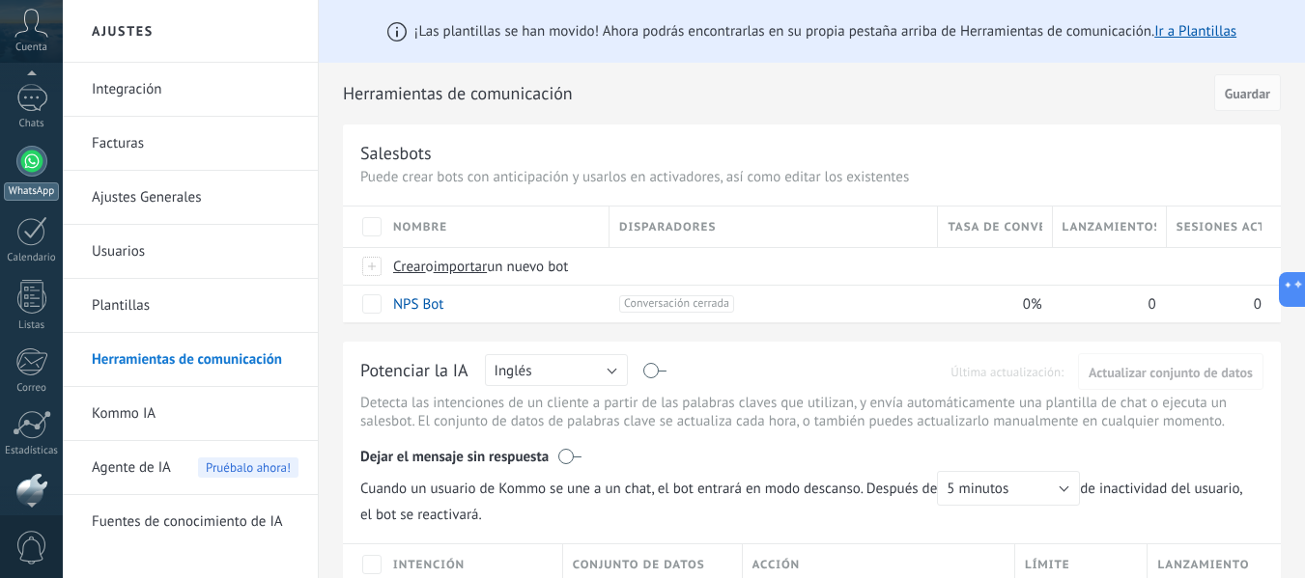
click at [30, 163] on div at bounding box center [31, 161] width 31 height 31
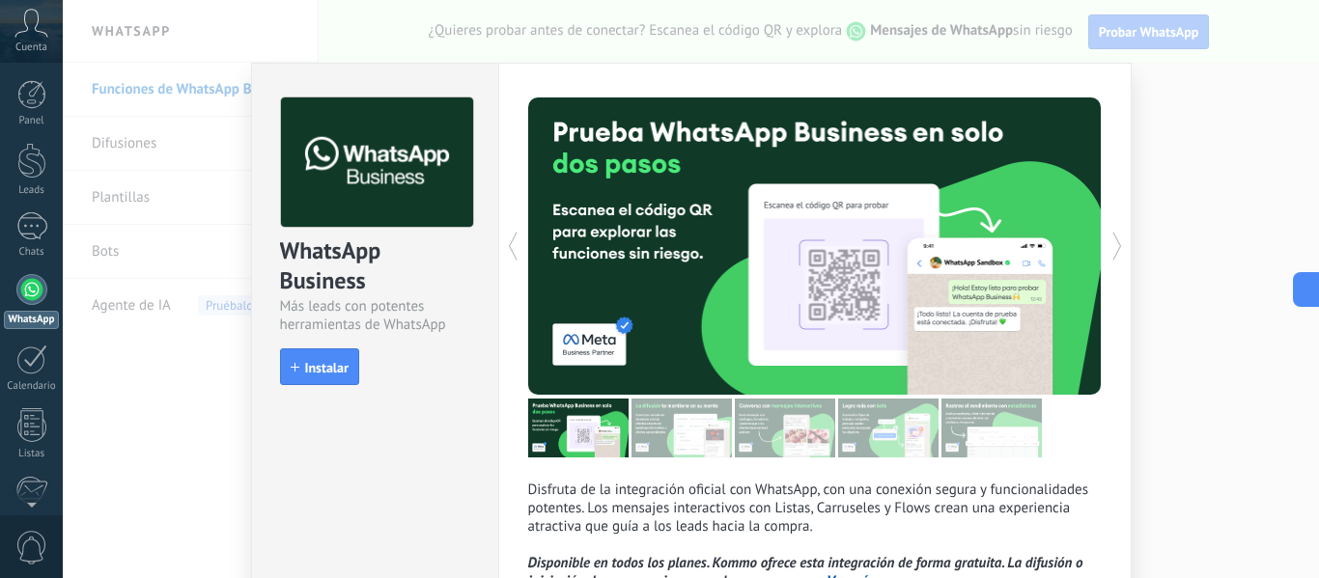
click at [316, 375] on span "Instalar" at bounding box center [326, 368] width 43 height 14
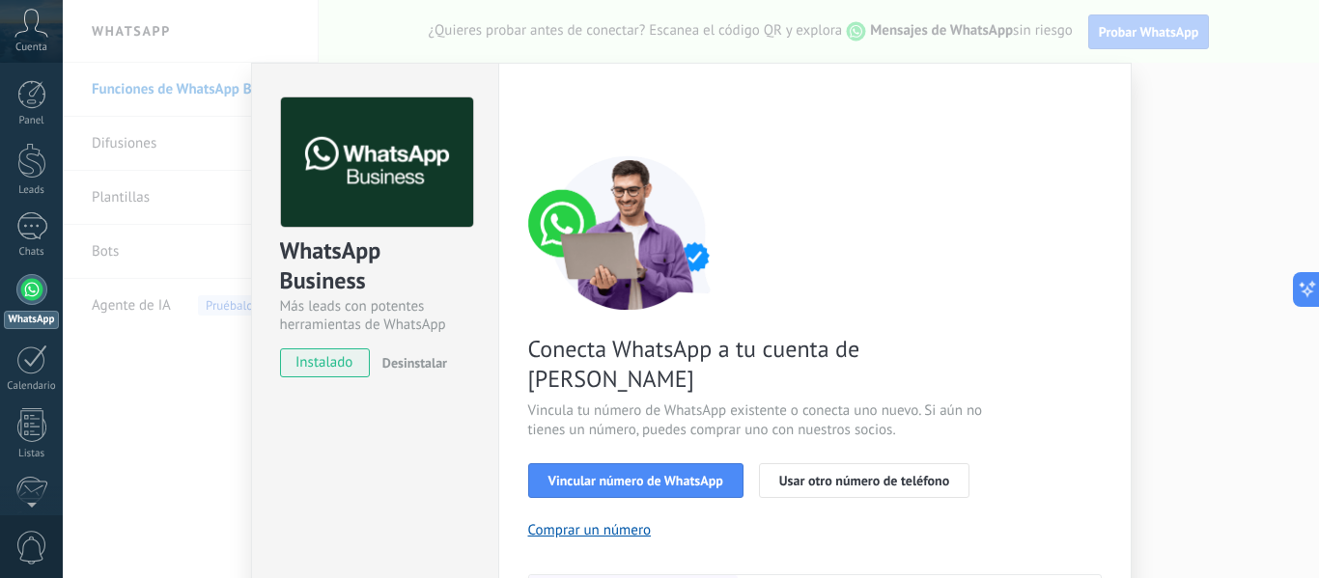
scroll to position [279, 0]
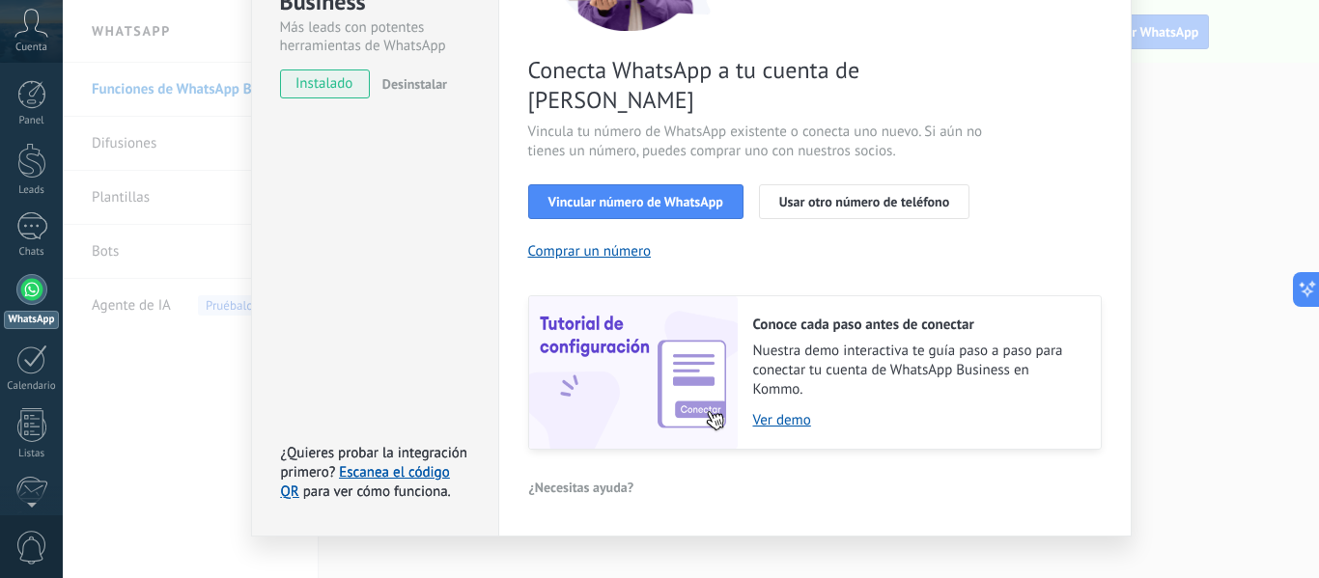
click at [862, 237] on div "Conecta WhatsApp a tu cuenta de Kommo Vincula tu número de WhatsApp existente o…" at bounding box center [815, 163] width 574 height 574
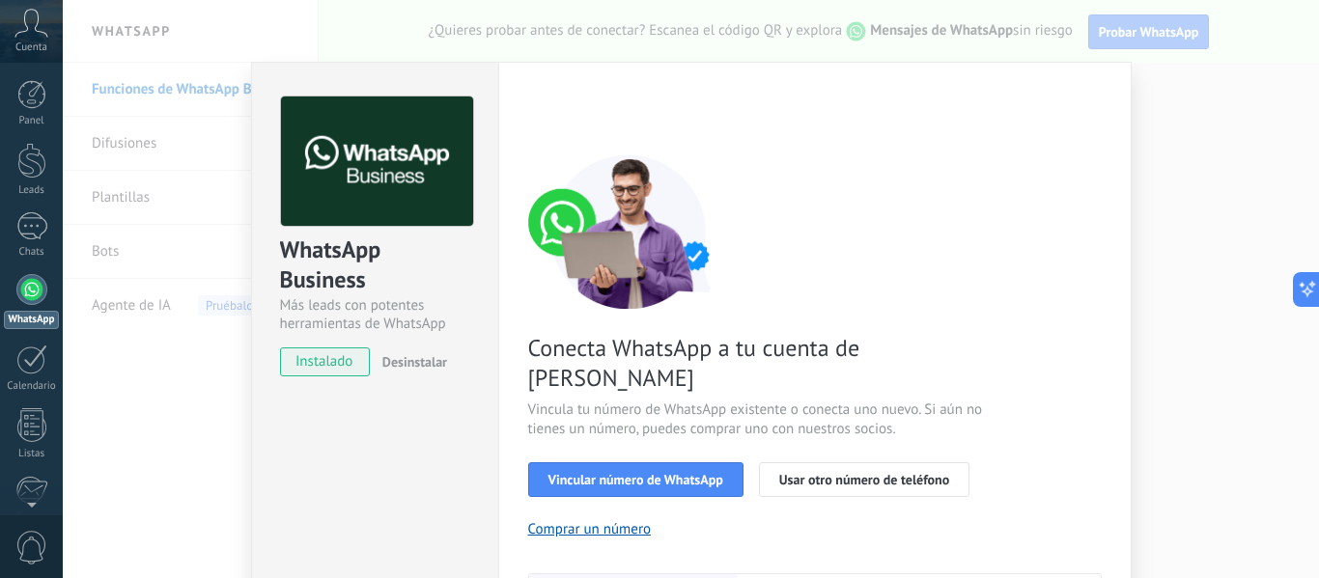
scroll to position [0, 0]
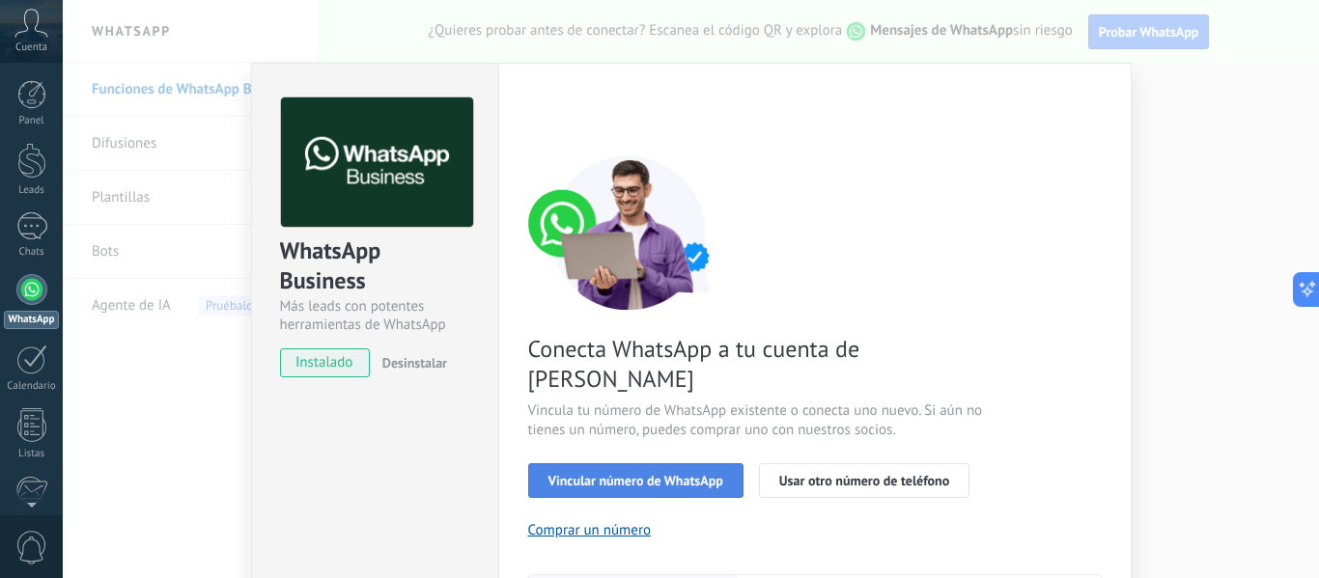
click at [605, 474] on span "Vincular número de WhatsApp" at bounding box center [636, 481] width 175 height 14
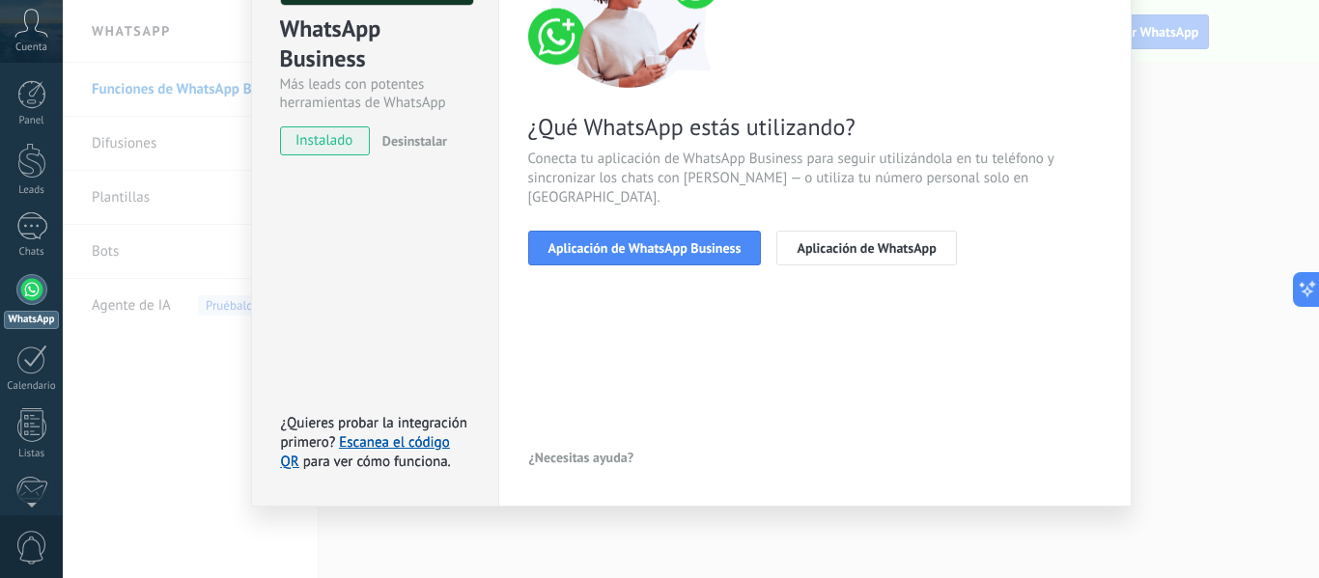
scroll to position [223, 0]
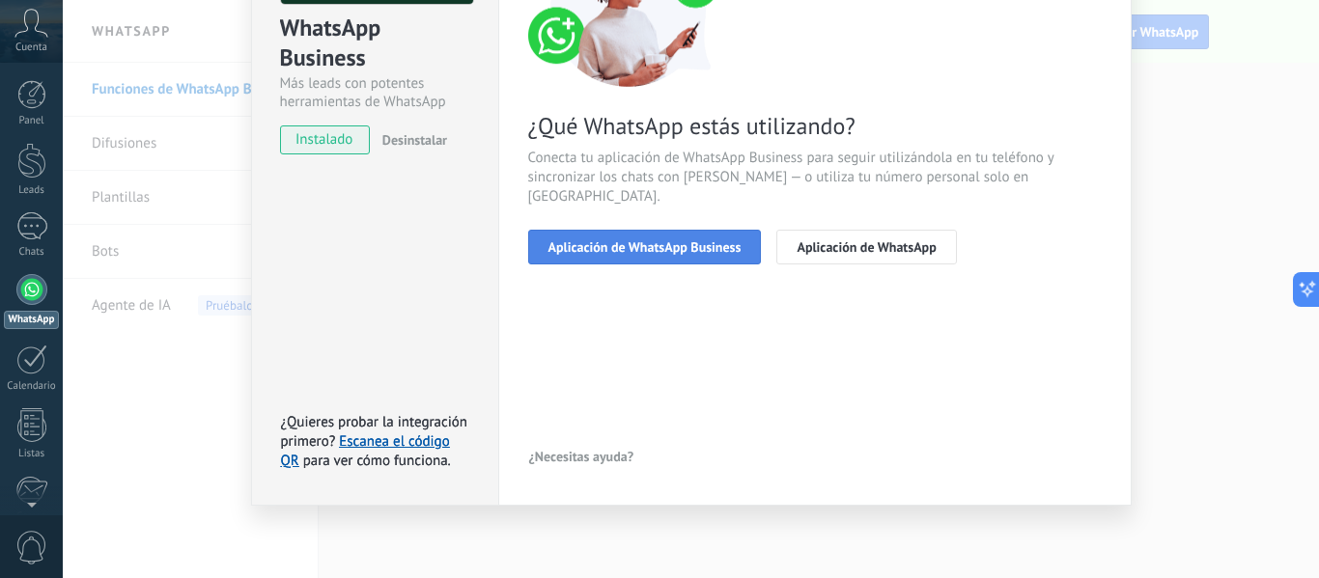
click at [639, 237] on button "Aplicación de WhatsApp Business" at bounding box center [645, 247] width 234 height 35
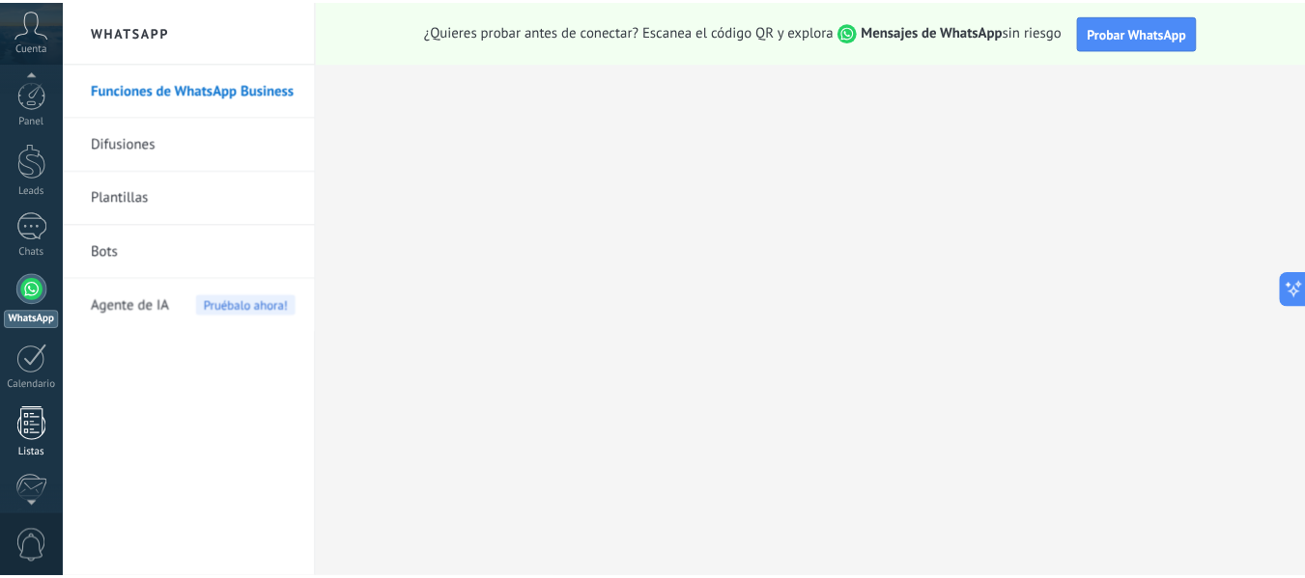
scroll to position [225, 0]
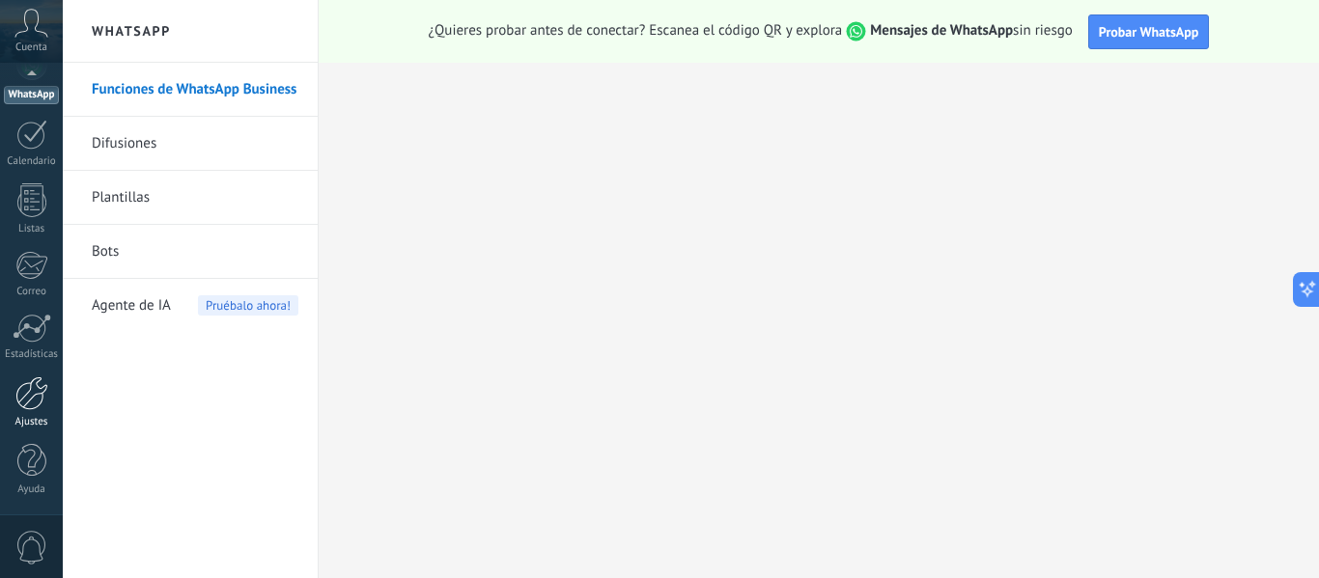
click at [36, 381] on div at bounding box center [31, 394] width 33 height 34
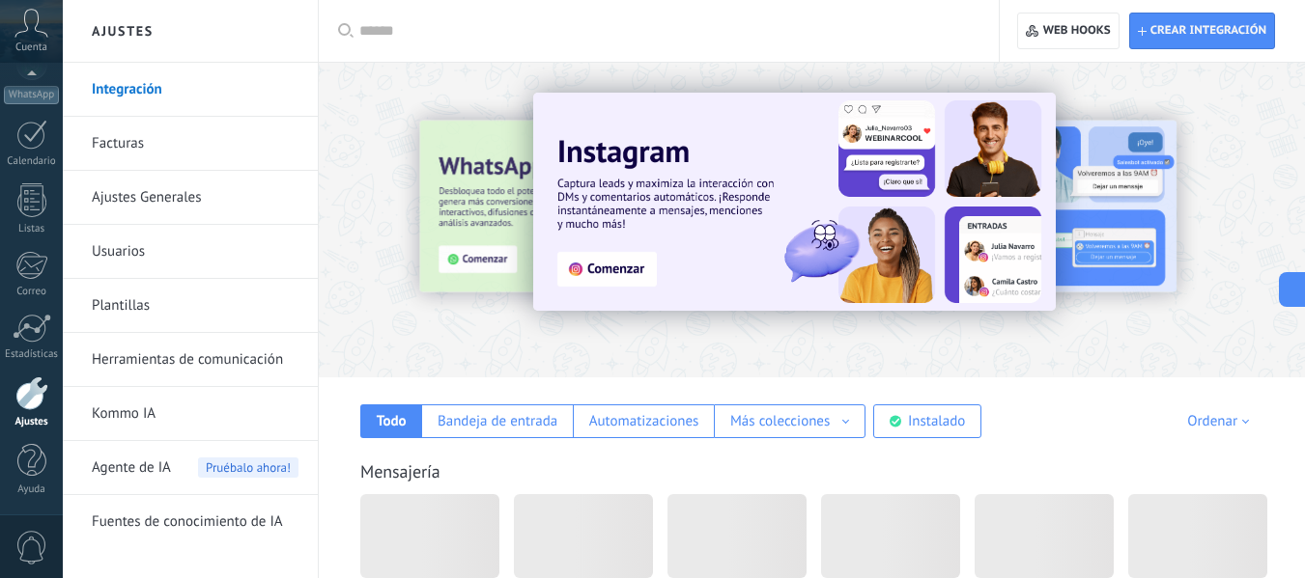
click at [212, 367] on link "Herramientas de comunicación" at bounding box center [195, 360] width 207 height 54
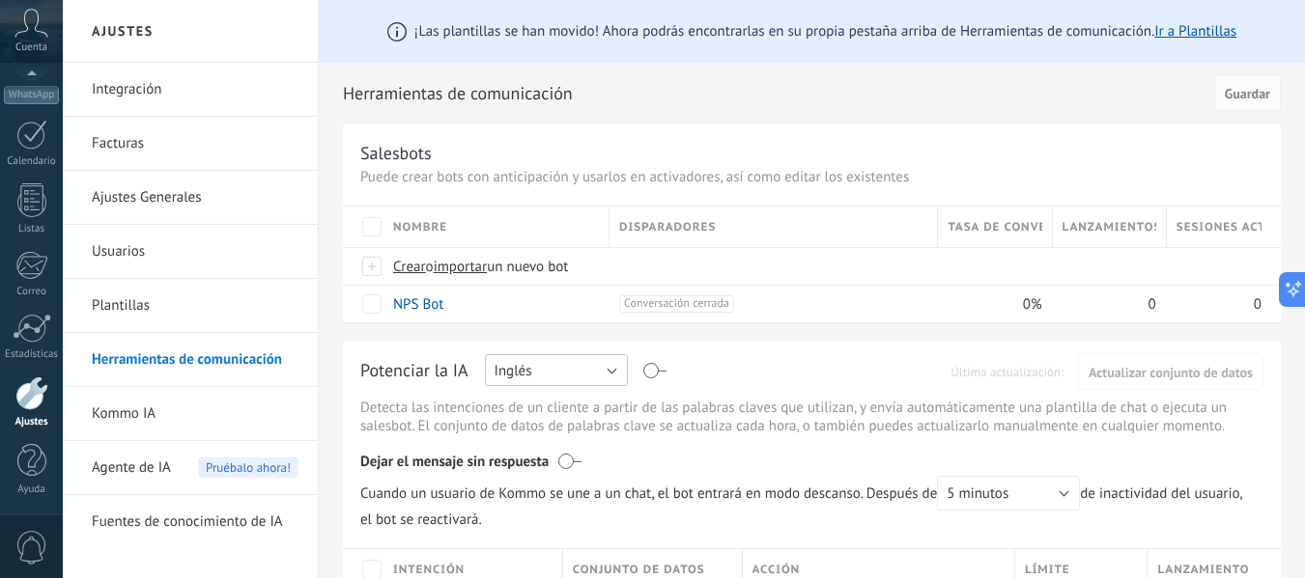
click at [594, 370] on button "Inglés" at bounding box center [556, 370] width 143 height 32
click at [513, 434] on span "Español" at bounding box center [547, 438] width 148 height 18
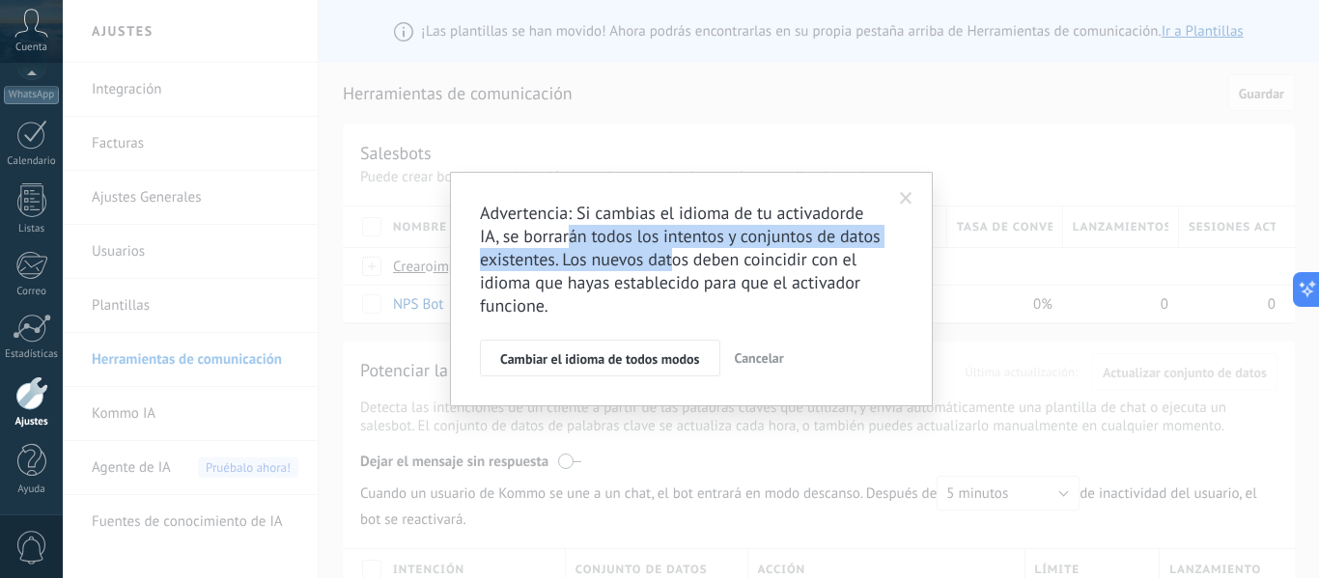
drag, startPoint x: 642, startPoint y: 250, endPoint x: 703, endPoint y: 261, distance: 61.8
click at [677, 256] on h2 "Advertencia: Si cambias el idioma de tu activadorde IA, se borrarán todos los i…" at bounding box center [682, 260] width 404 height 116
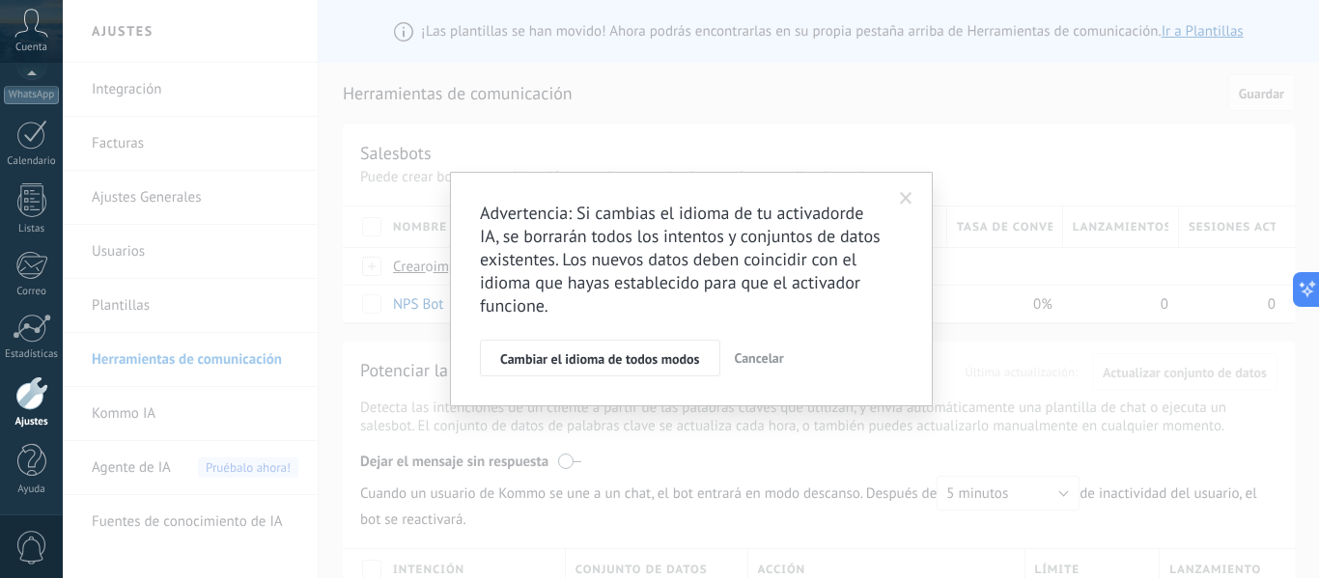
click at [762, 275] on h2 "Advertencia: Si cambias el idioma de tu activadorde IA, se borrarán todos los i…" at bounding box center [682, 260] width 404 height 116
drag, startPoint x: 611, startPoint y: 351, endPoint x: 602, endPoint y: 352, distance: 9.8
click at [610, 351] on button "Cambiar el idioma de todos modos" at bounding box center [600, 358] width 240 height 37
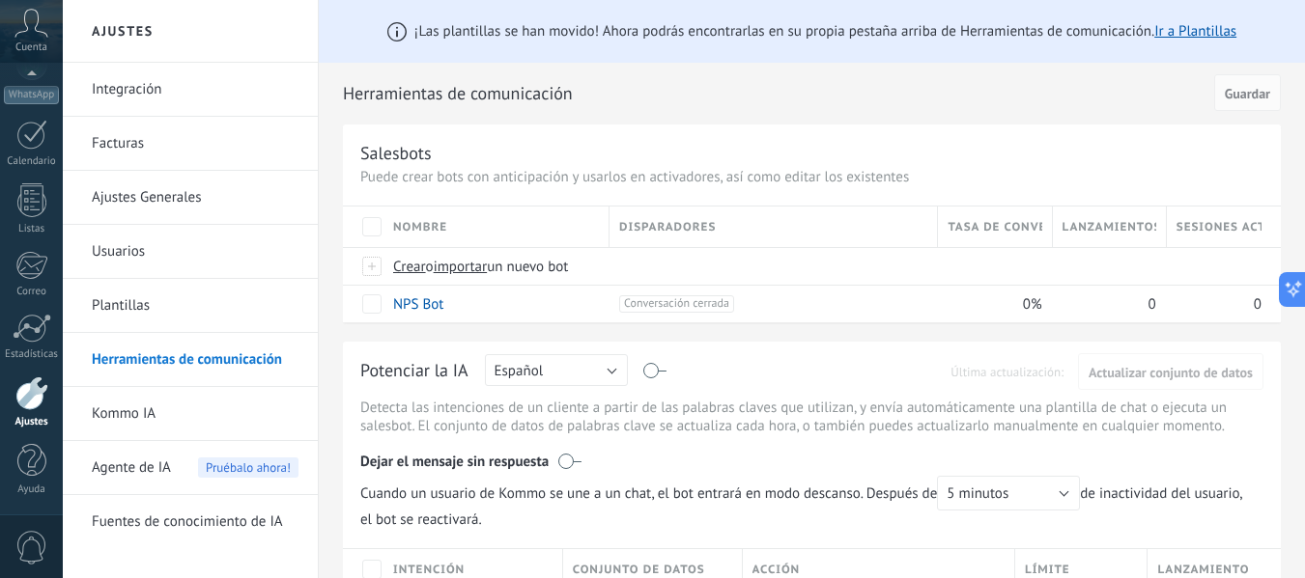
click at [143, 295] on link "Plantillas" at bounding box center [195, 306] width 207 height 54
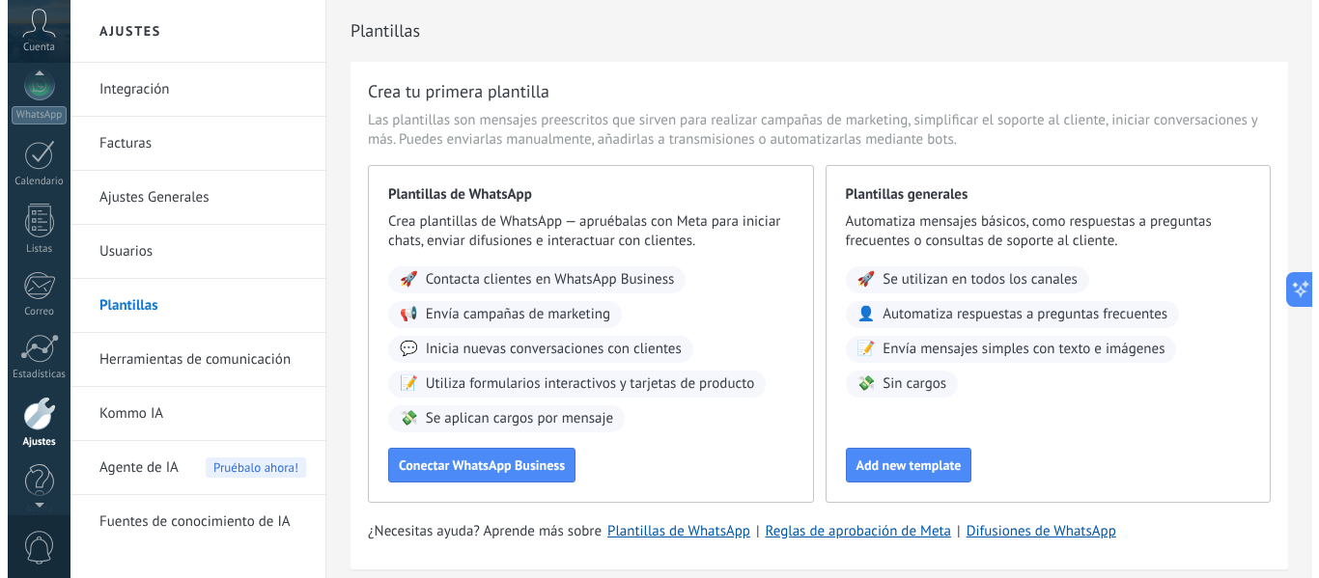
scroll to position [225, 0]
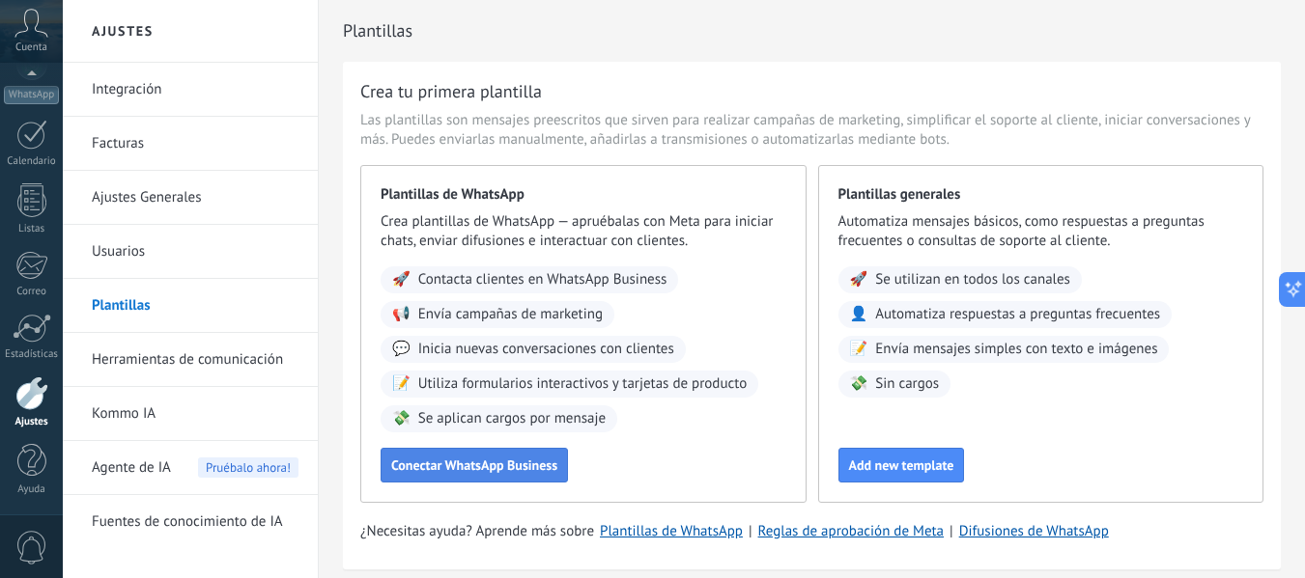
click at [492, 472] on span "Conectar WhatsApp Business" at bounding box center [474, 466] width 166 height 14
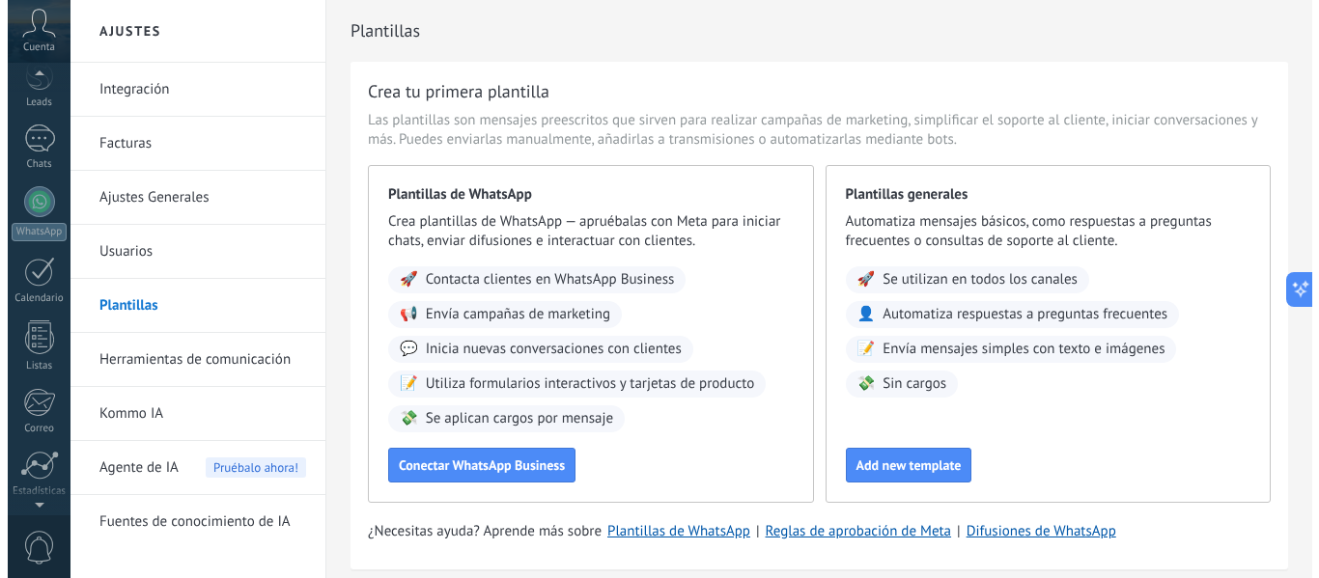
scroll to position [0, 0]
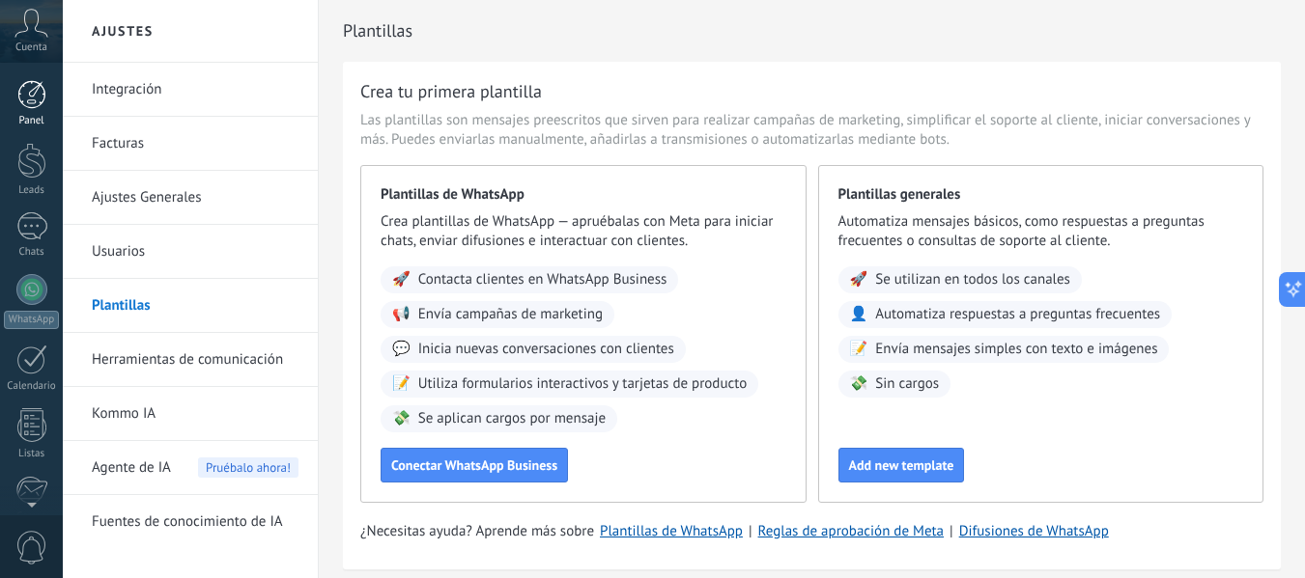
click at [46, 85] on link "Panel" at bounding box center [31, 103] width 63 height 47
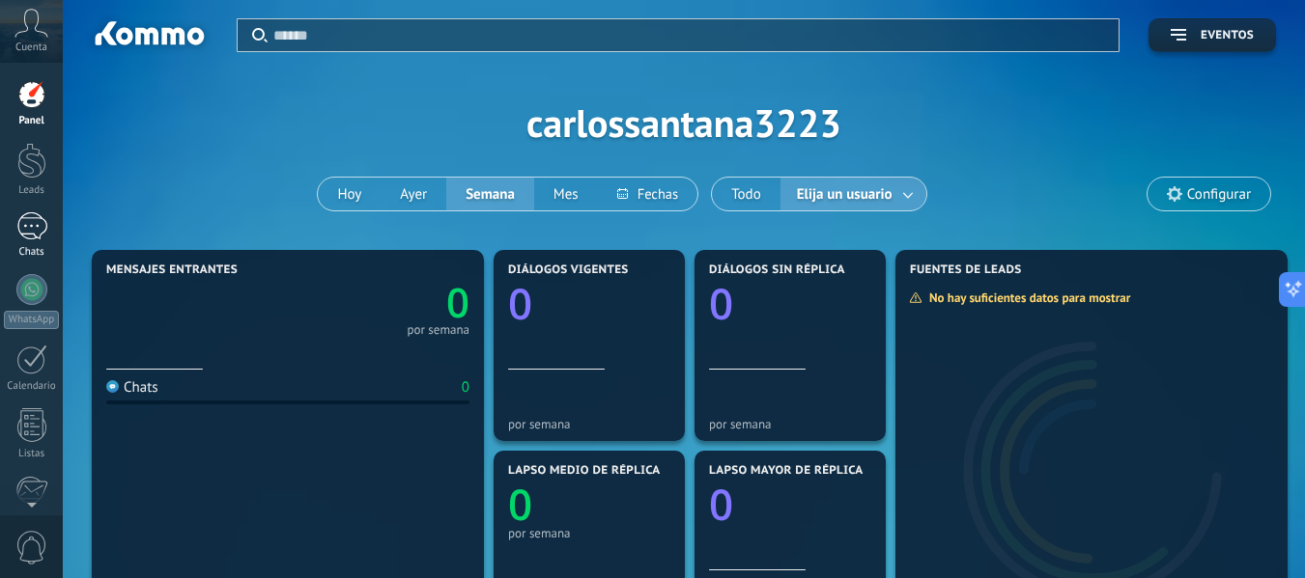
click at [40, 239] on div at bounding box center [31, 226] width 31 height 28
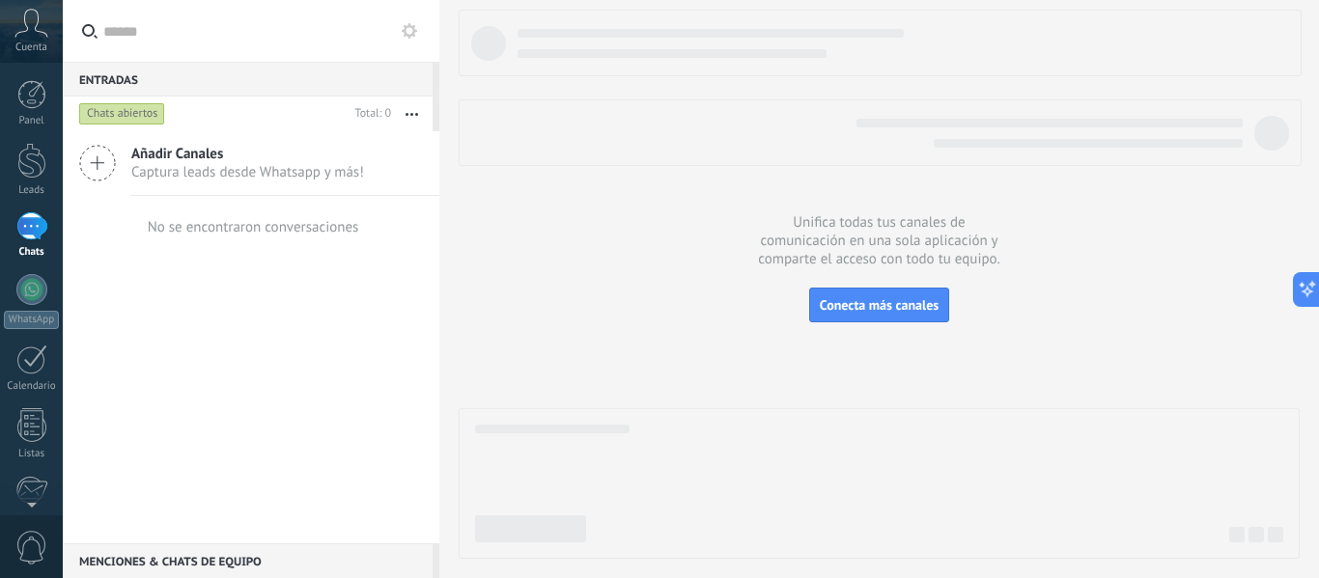
click at [42, 38] on div "Cuenta" at bounding box center [31, 31] width 63 height 63
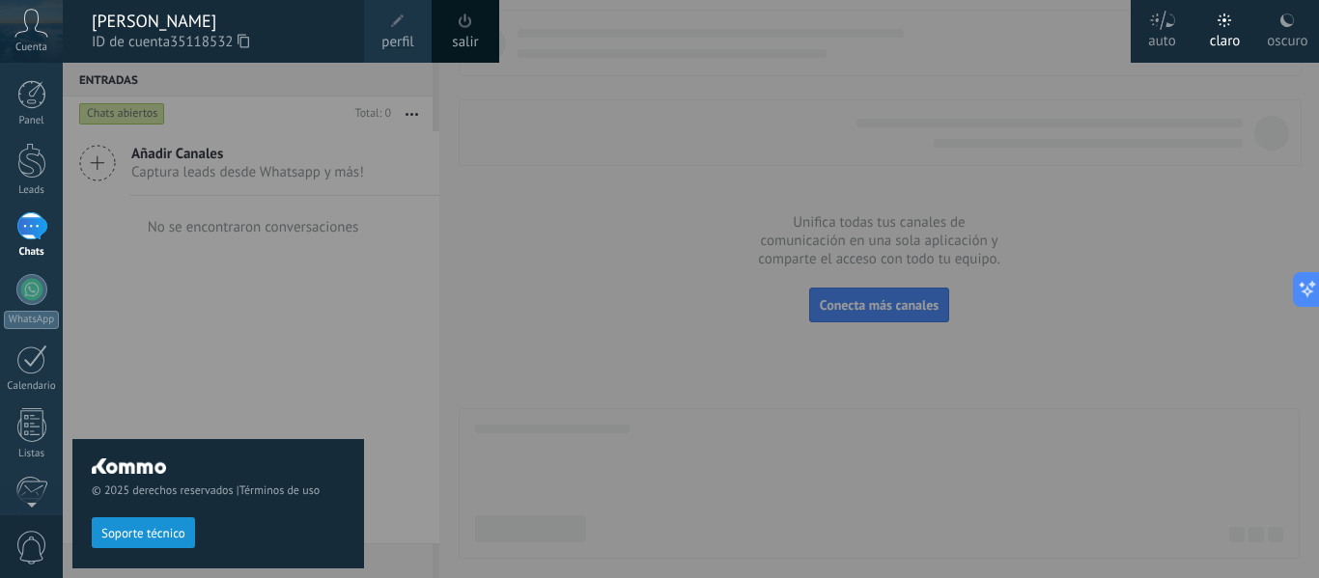
click at [267, 322] on div "© 2025 derechos reservados | Términos de uso Soporte técnico" at bounding box center [218, 321] width 292 height 516
click at [19, 26] on icon at bounding box center [31, 23] width 34 height 29
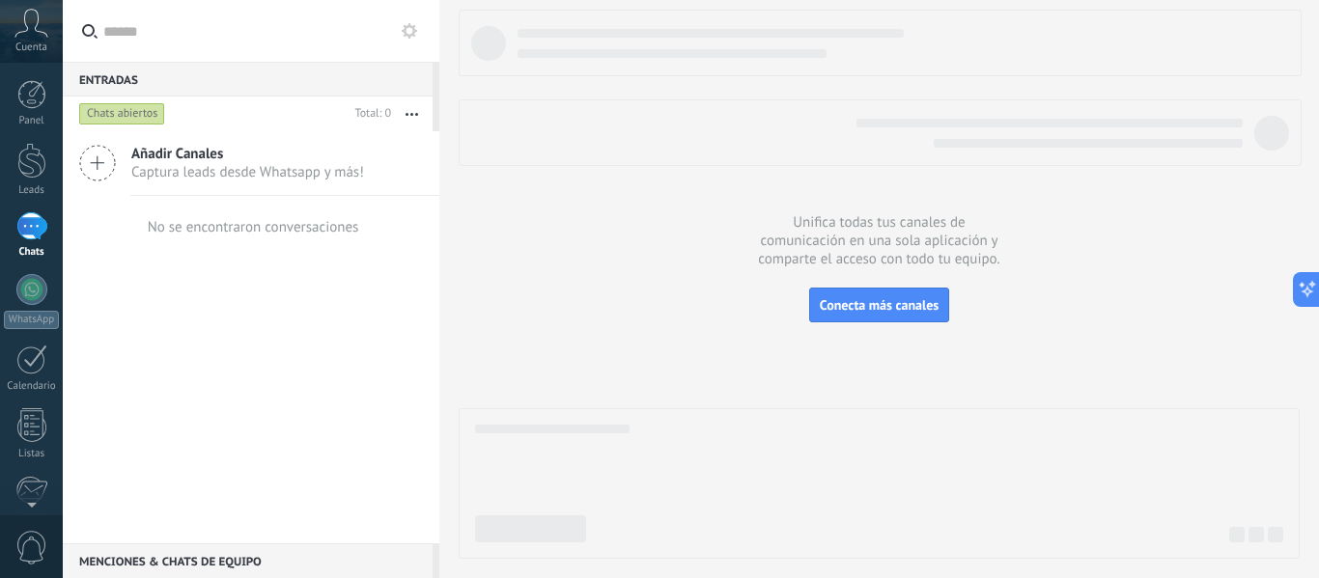
click at [33, 30] on icon at bounding box center [31, 23] width 34 height 29
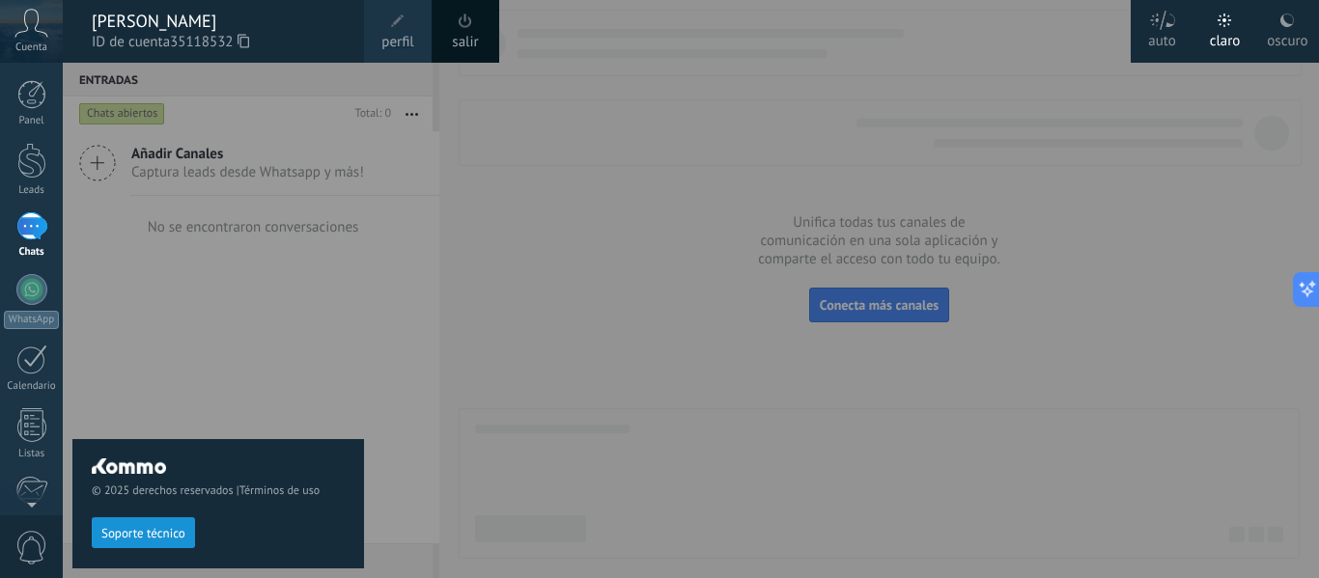
click at [33, 30] on icon at bounding box center [31, 23] width 34 height 29
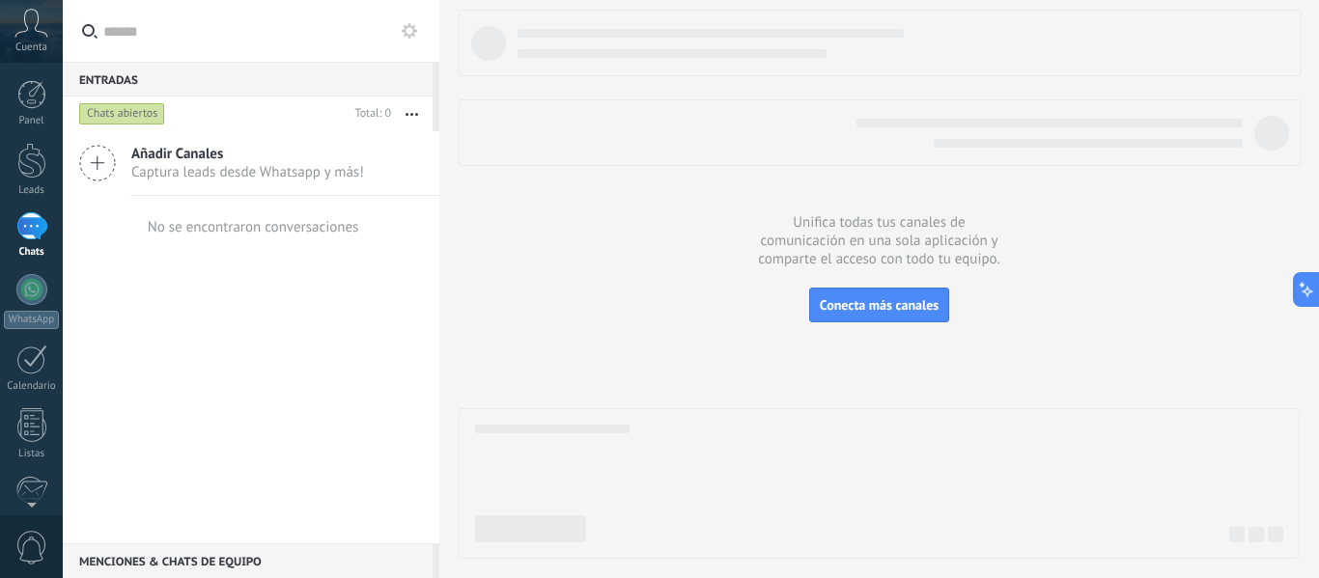
click at [39, 221] on div at bounding box center [31, 226] width 31 height 28
click at [30, 298] on div at bounding box center [31, 289] width 31 height 31
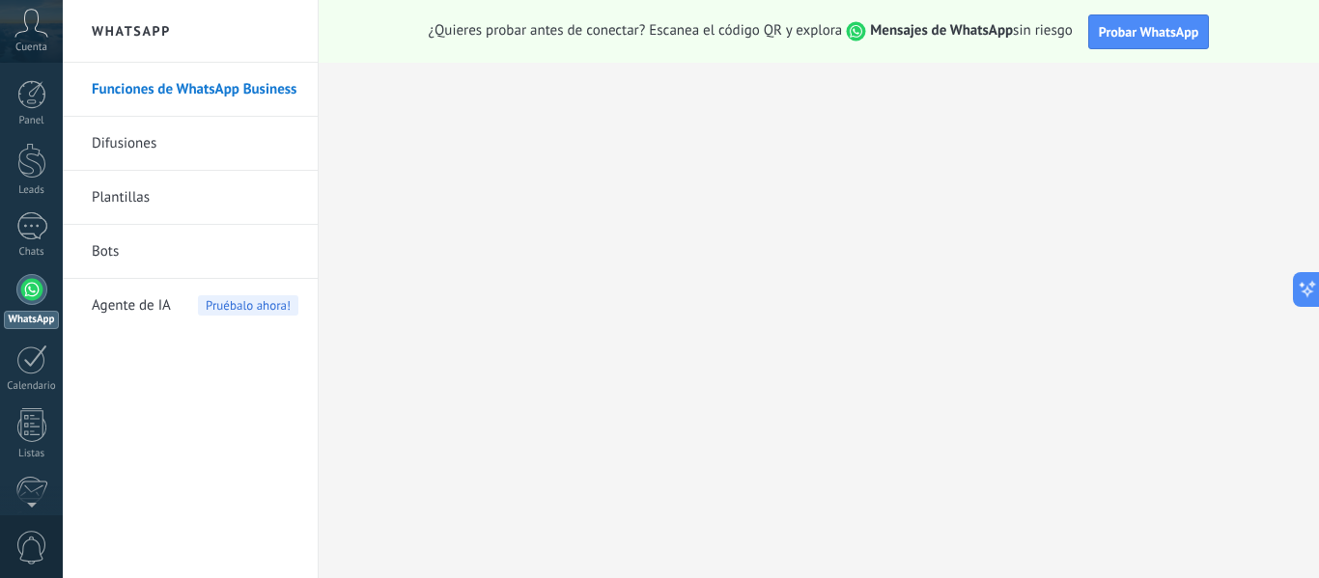
click at [128, 189] on link "Plantillas" at bounding box center [195, 198] width 207 height 54
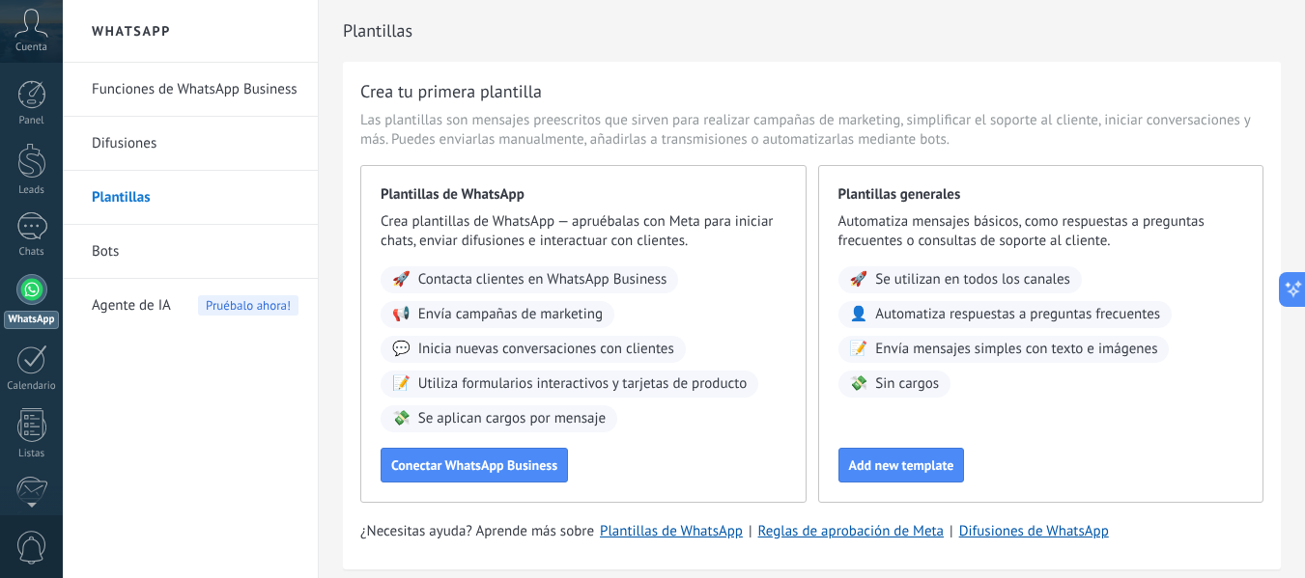
click at [148, 138] on link "Difusiones" at bounding box center [195, 144] width 207 height 54
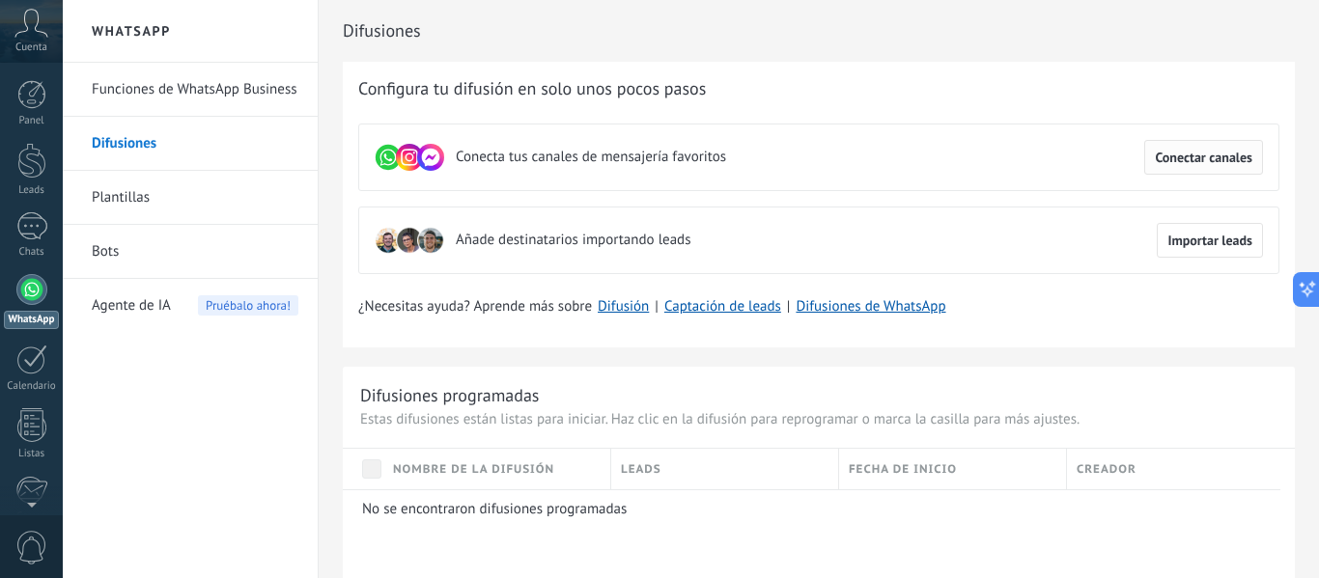
click at [1253, 166] on button "Conectar canales" at bounding box center [1203, 157] width 119 height 35
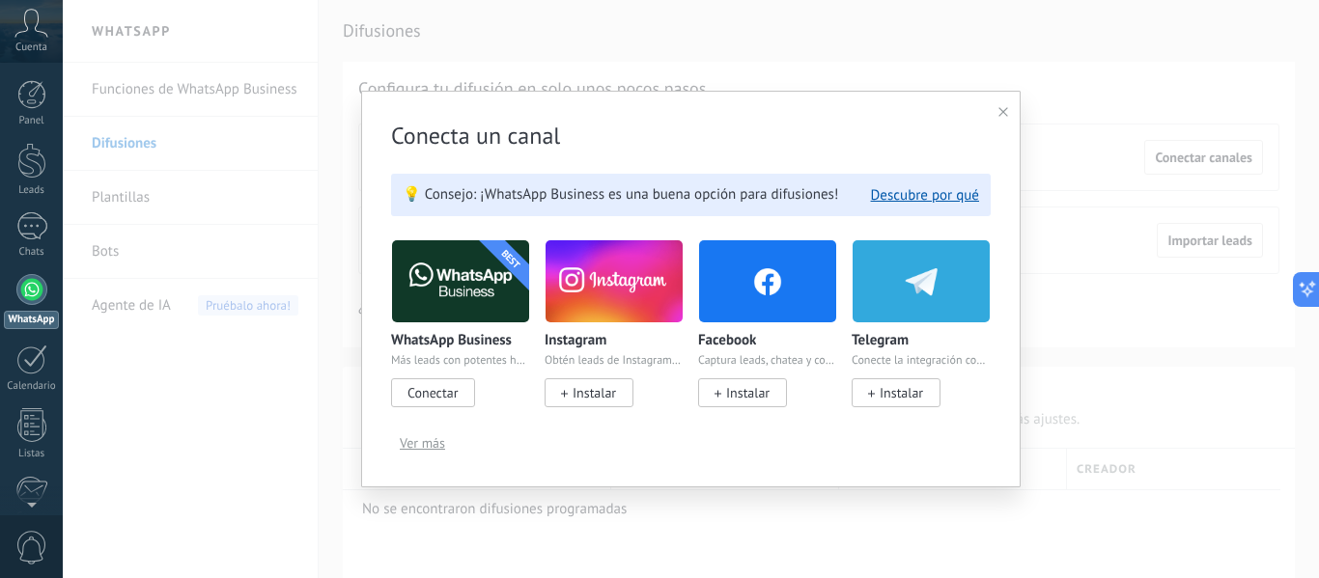
click at [999, 115] on icon at bounding box center [1004, 112] width 10 height 10
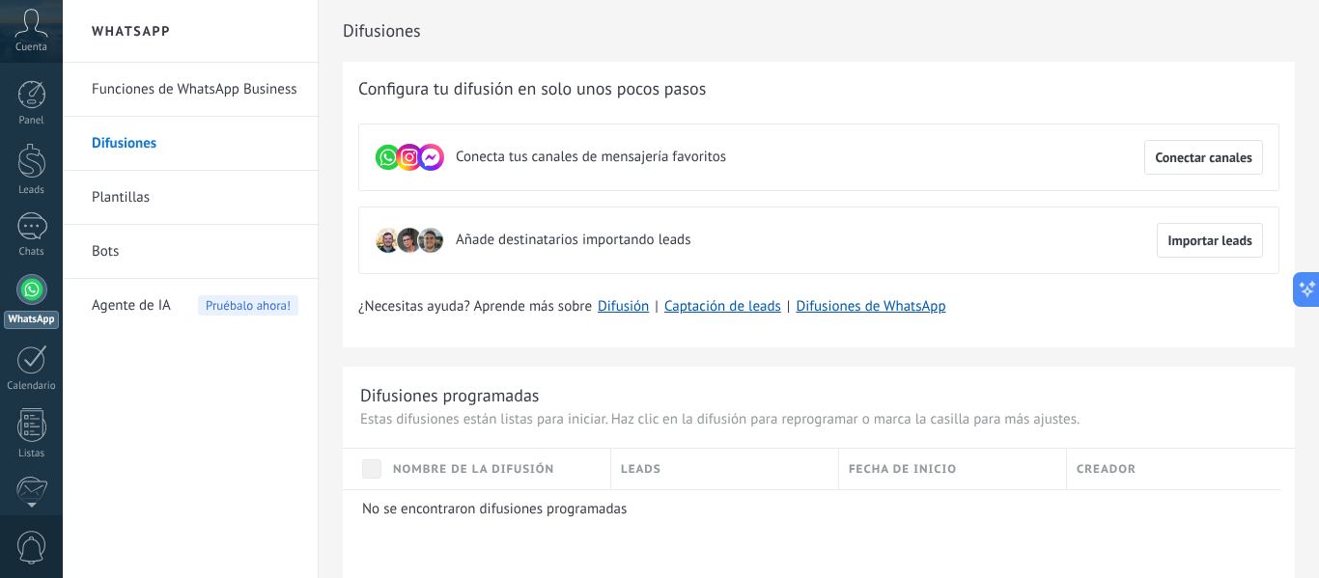
click at [178, 91] on link "Funciones de WhatsApp Business" at bounding box center [195, 90] width 207 height 54
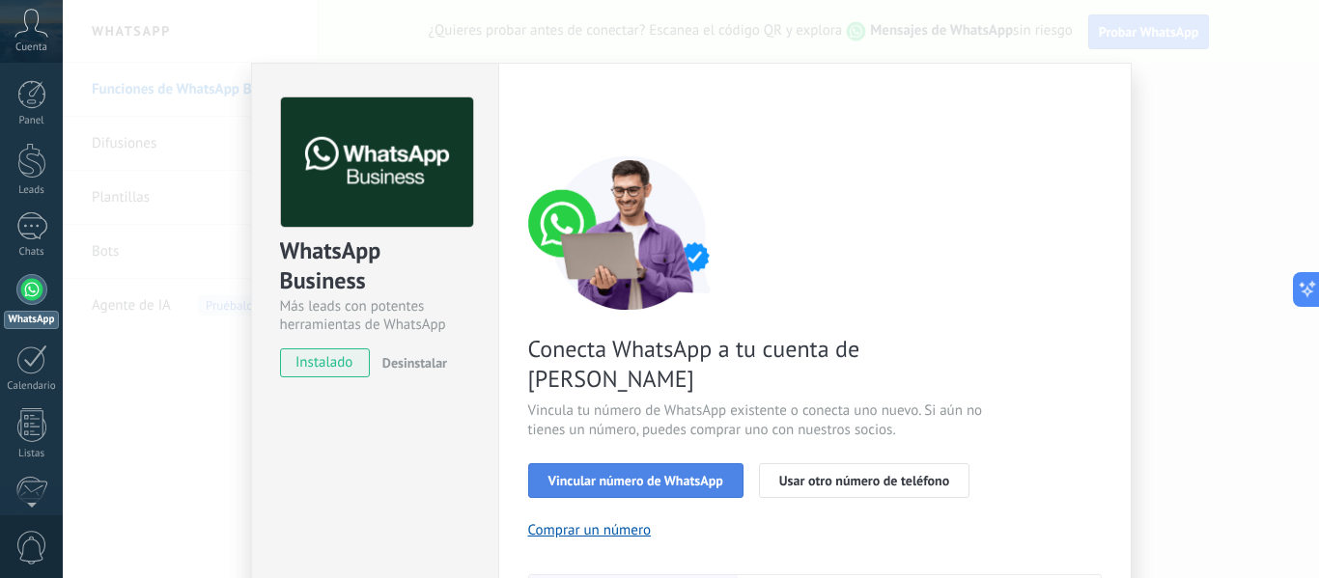
click at [562, 464] on button "Vincular número de WhatsApp" at bounding box center [635, 481] width 215 height 35
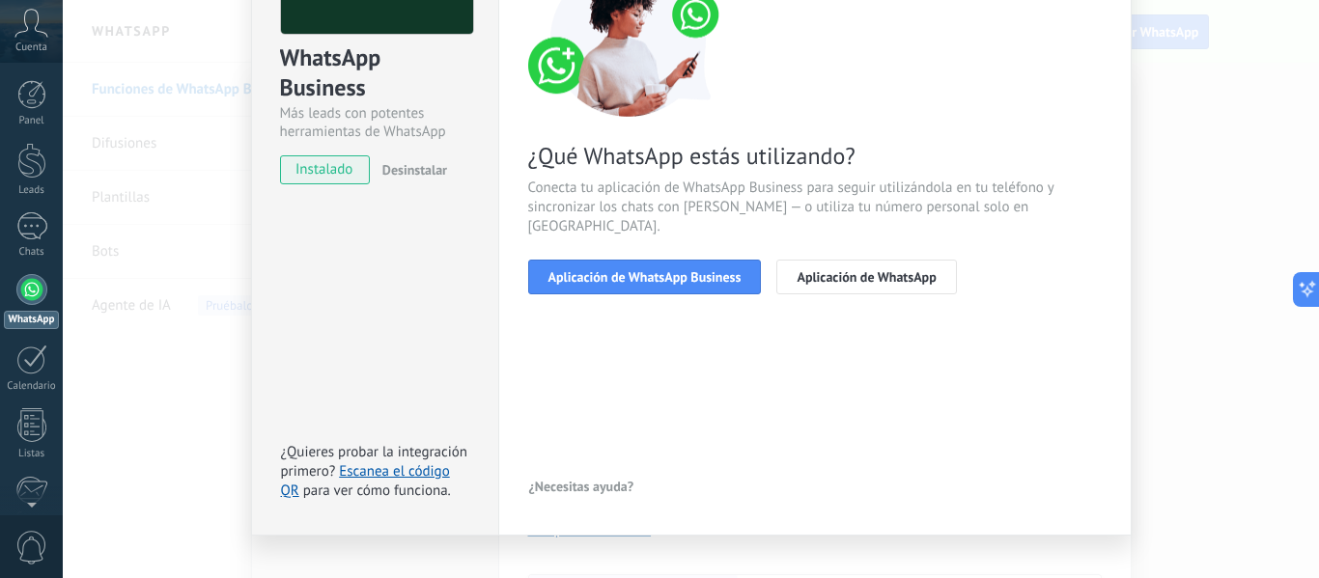
scroll to position [97, 0]
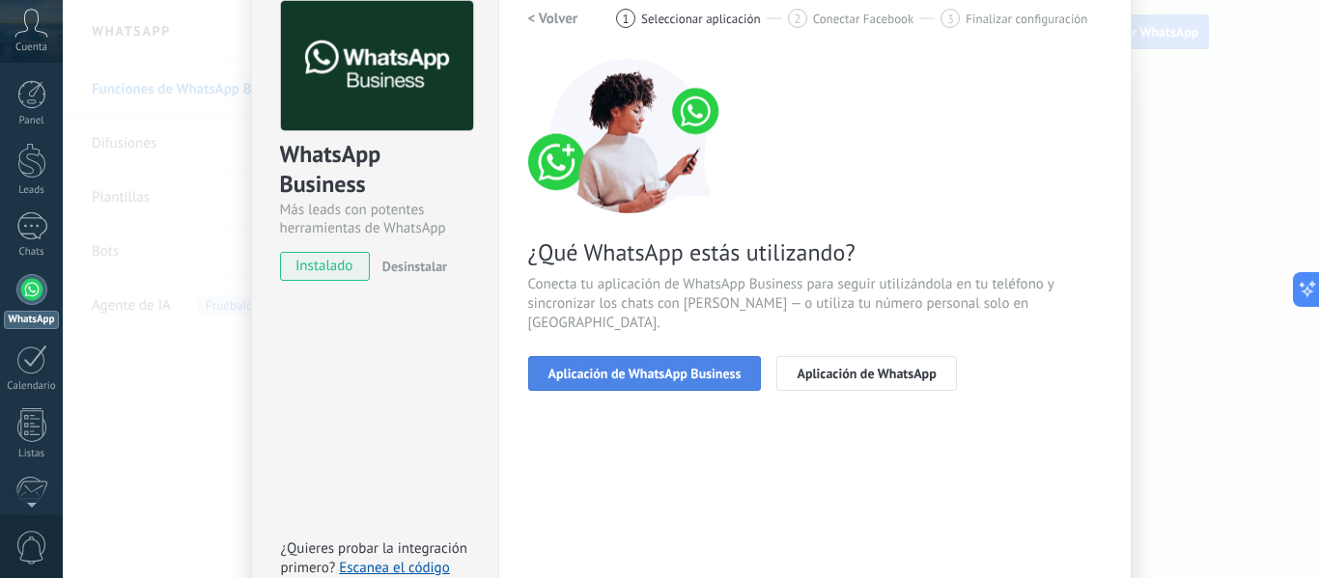
click at [700, 365] on button "Aplicación de WhatsApp Business" at bounding box center [645, 373] width 234 height 35
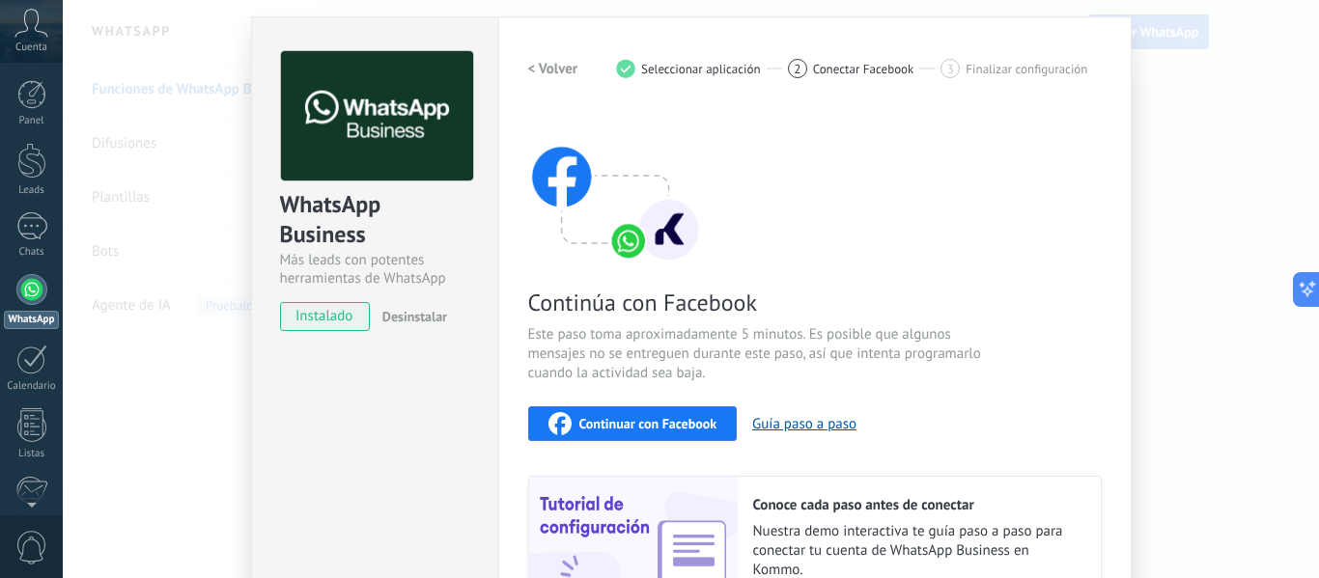
scroll to position [0, 0]
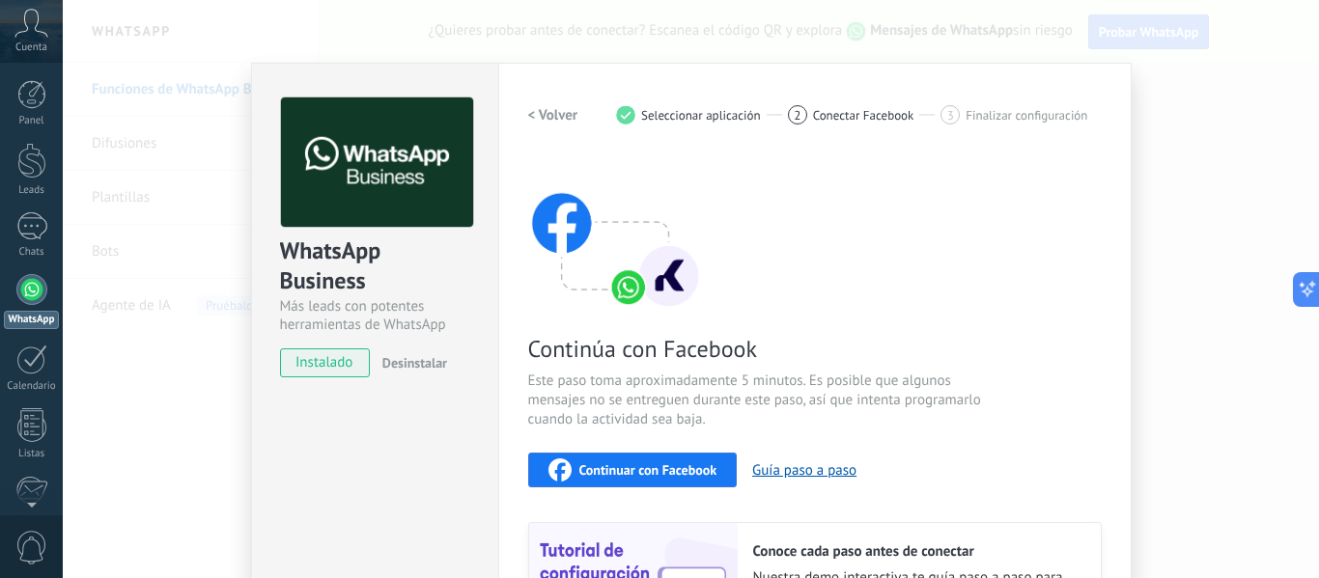
click at [538, 89] on div "Configuraciones Autorizaciones Esta pestaña registra a los usuarios que han con…" at bounding box center [814, 413] width 633 height 701
click at [539, 111] on h2 "< Volver" at bounding box center [553, 115] width 50 height 18
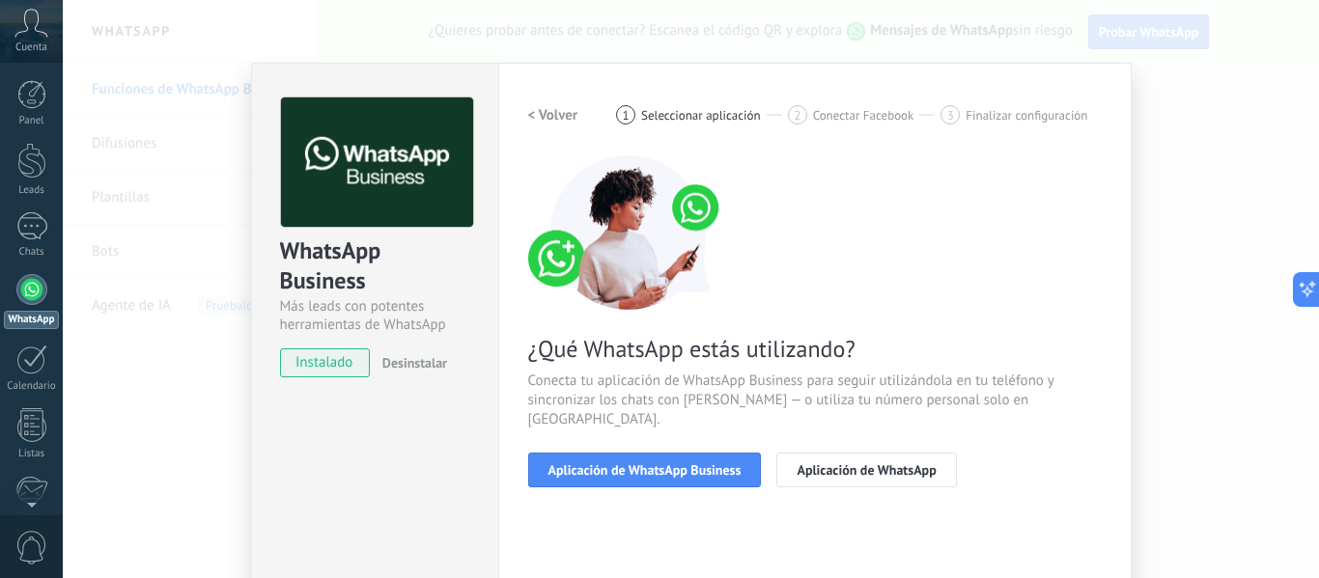
click at [539, 111] on h2 "< Volver" at bounding box center [553, 115] width 50 height 18
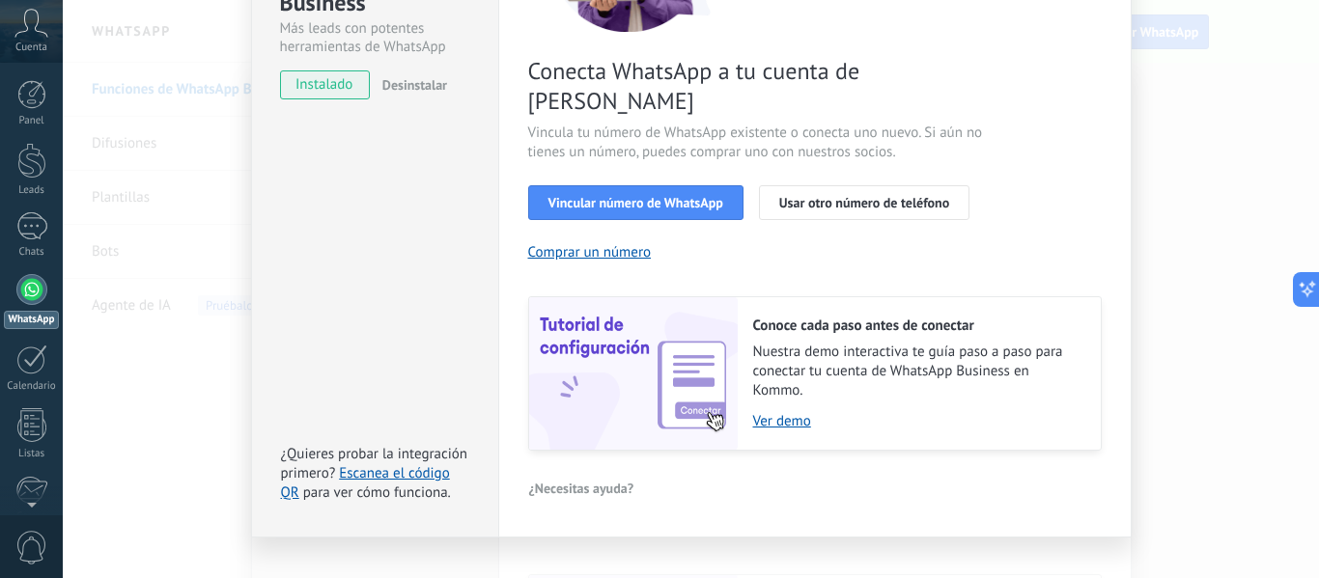
scroll to position [279, 0]
click at [887, 195] on span "Usar otro número de teléfono" at bounding box center [864, 202] width 170 height 14
click at [667, 243] on div "Conecta WhatsApp a tu cuenta de Kommo Vincula tu número de WhatsApp existente o…" at bounding box center [815, 163] width 574 height 574
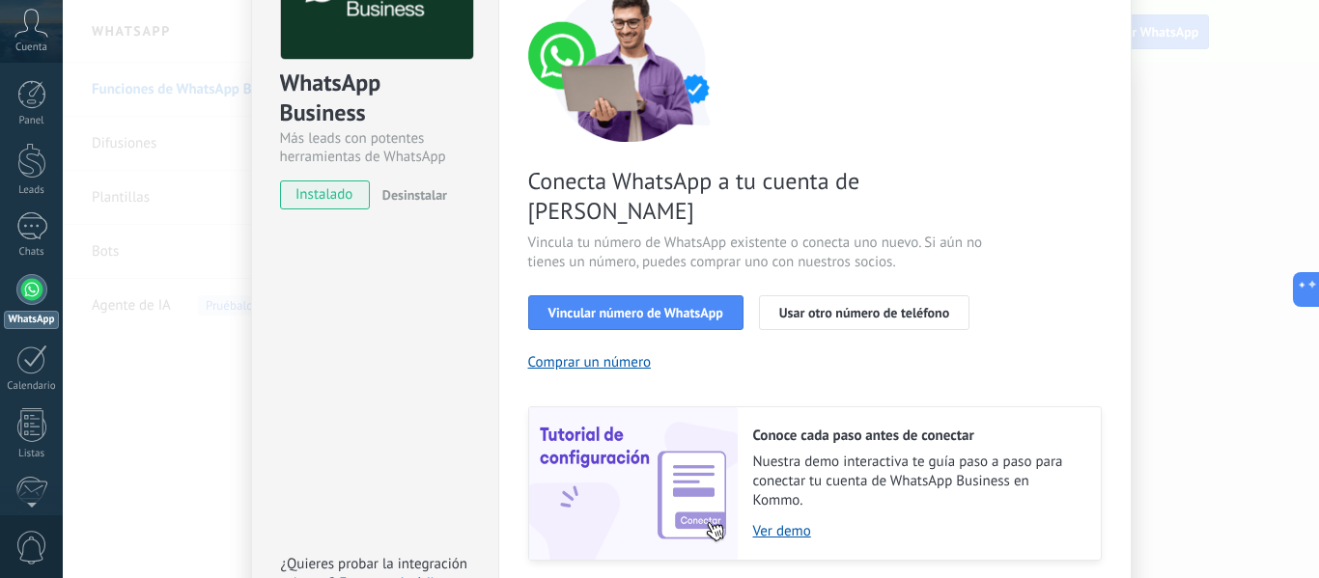
scroll to position [0, 0]
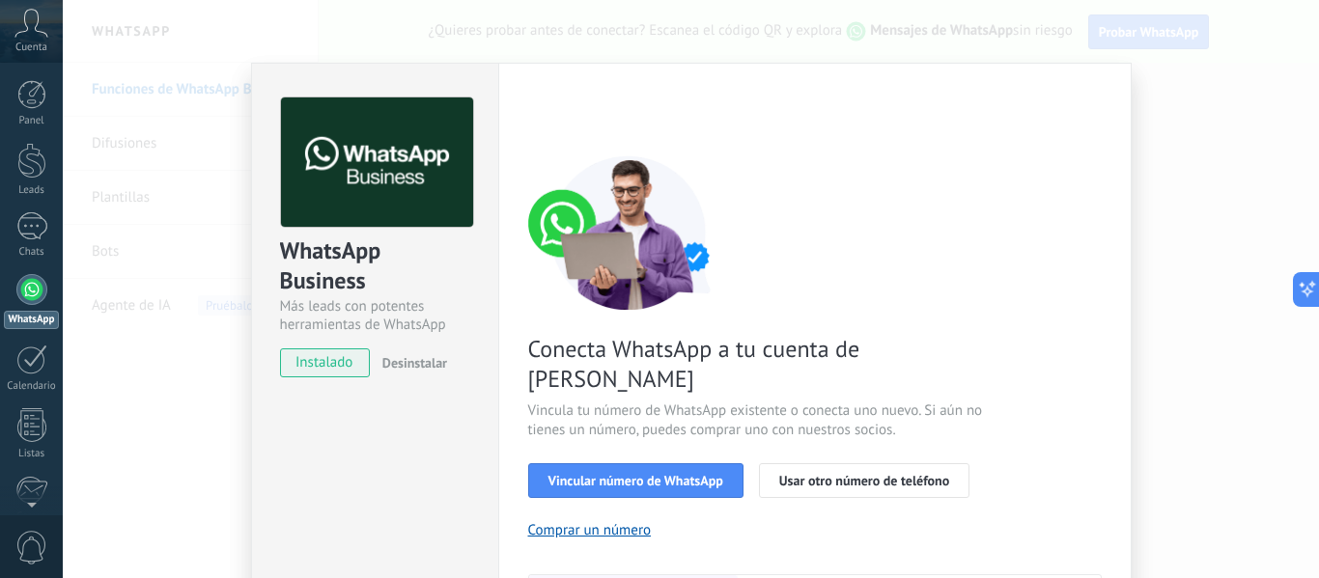
click at [1307, 155] on div "WhatsApp Business Más leads con potentes herramientas de WhatsApp instalado Des…" at bounding box center [691, 289] width 1256 height 578
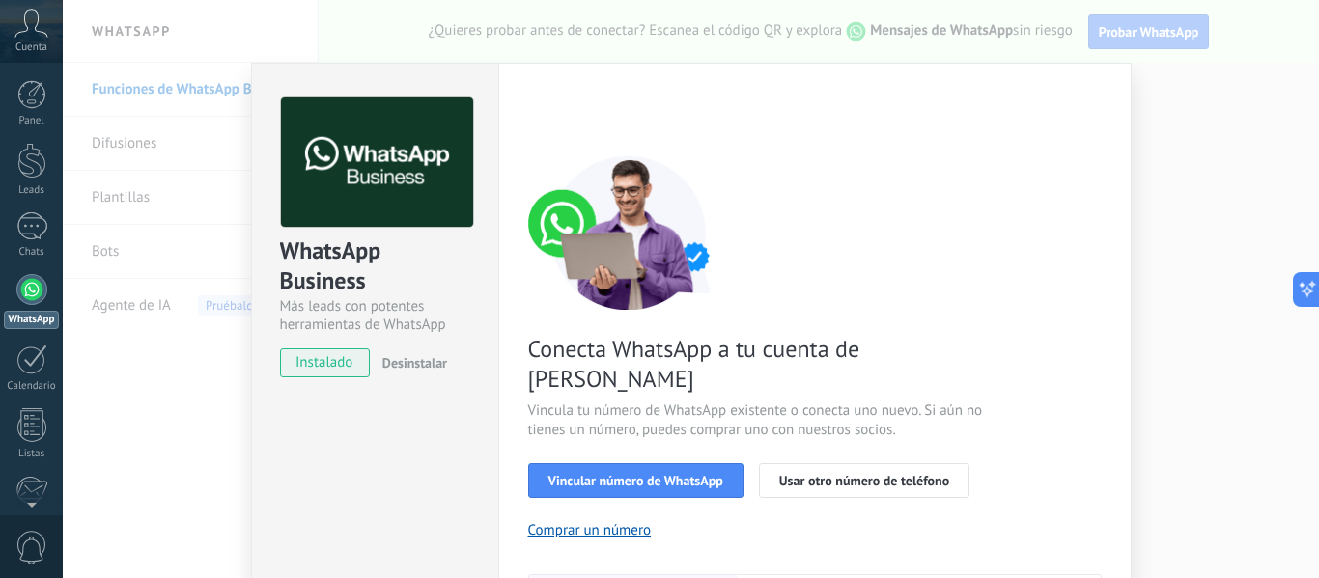
click at [1137, 132] on div "WhatsApp Business Más leads con potentes herramientas de WhatsApp instalado Des…" at bounding box center [691, 289] width 1256 height 578
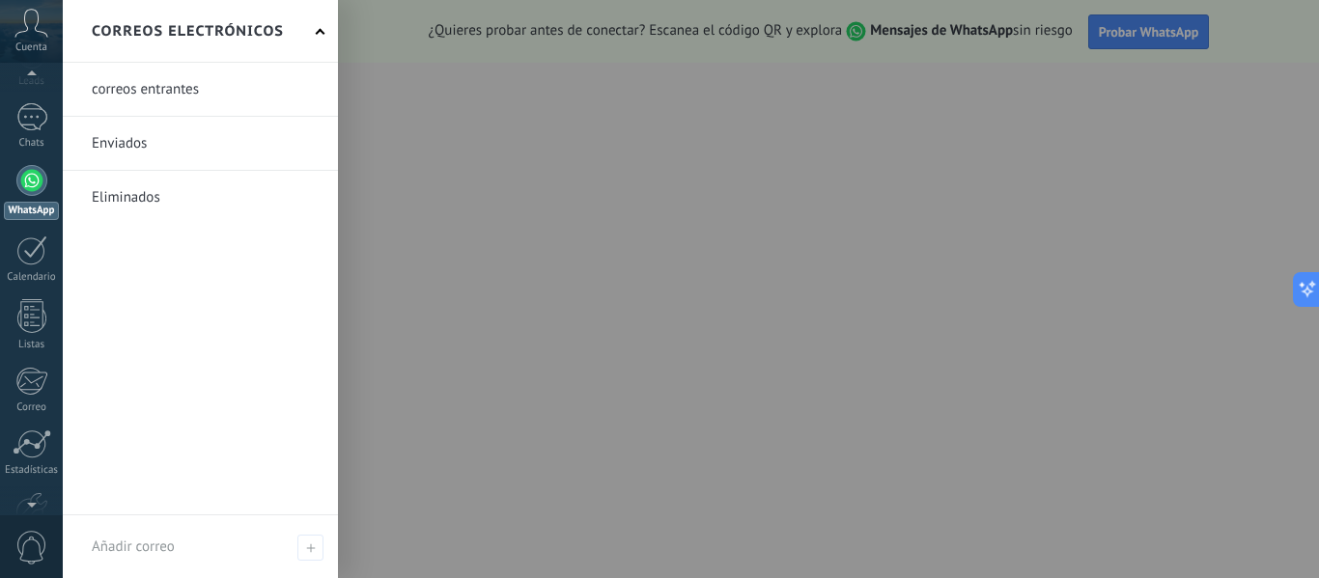
scroll to position [225, 0]
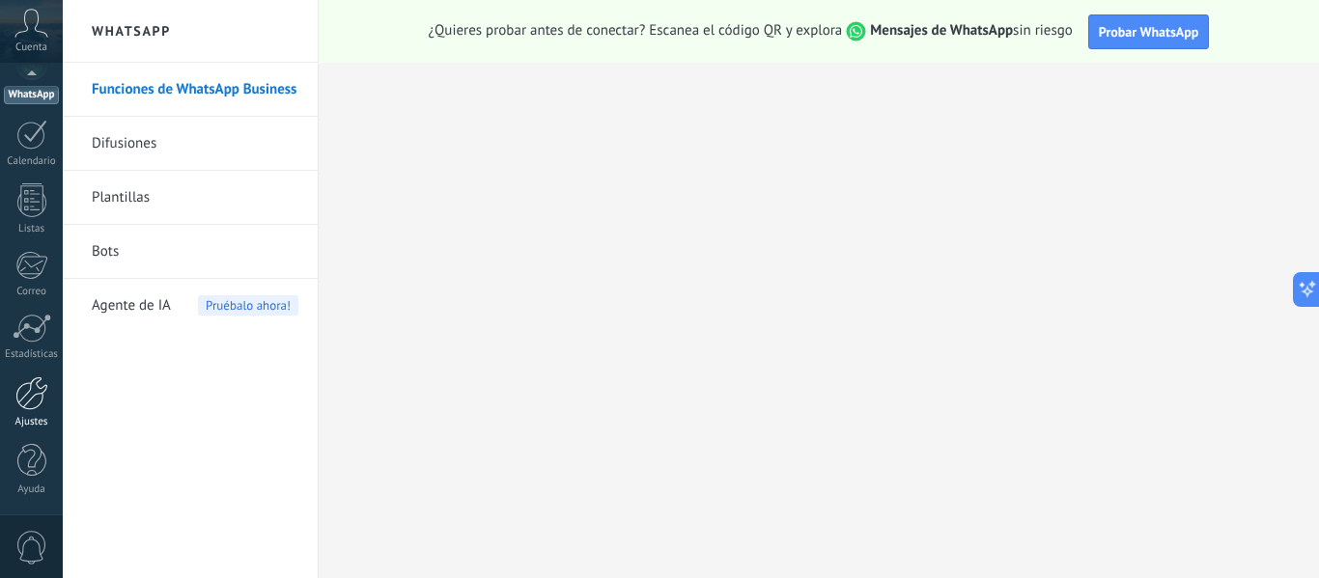
click at [29, 383] on div at bounding box center [31, 394] width 33 height 34
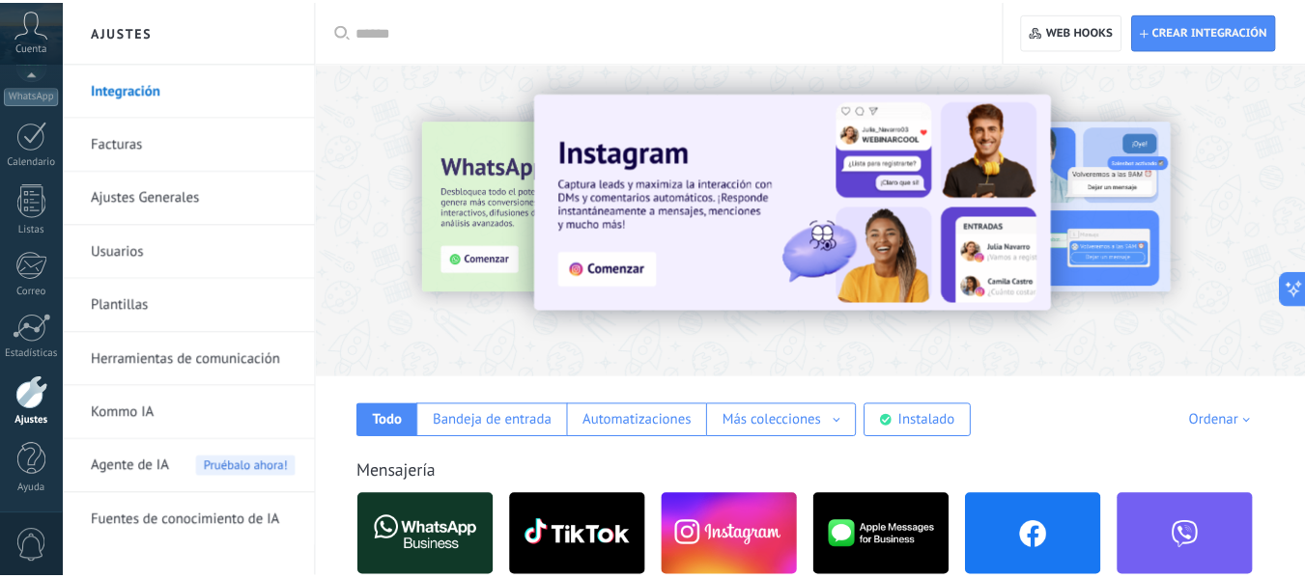
scroll to position [676, 0]
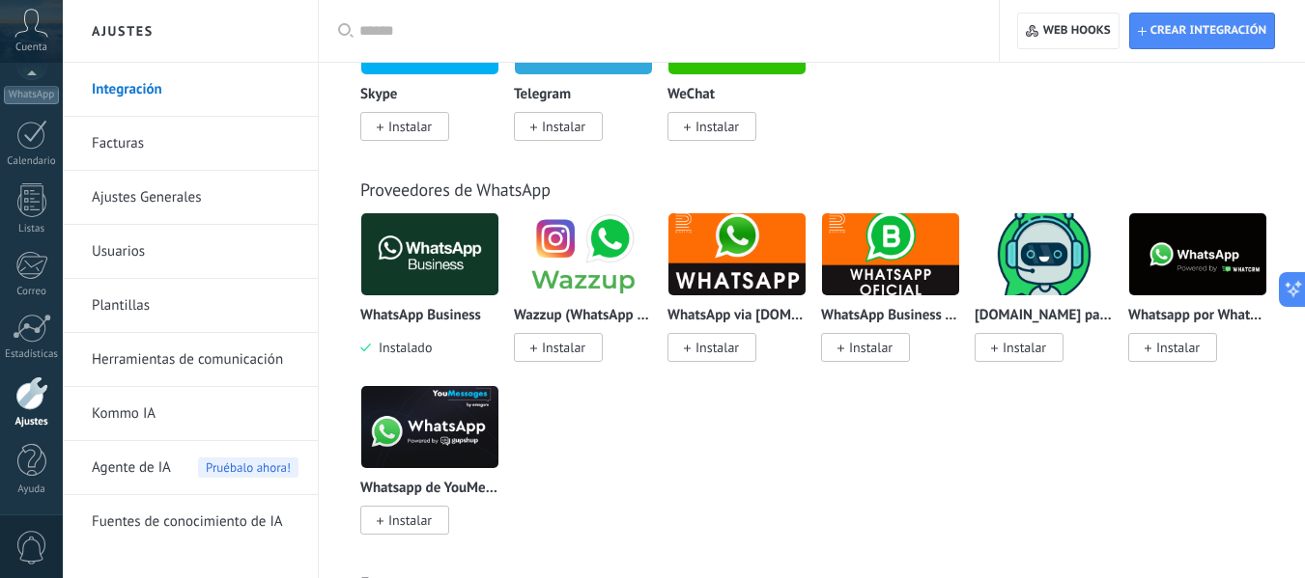
click at [409, 339] on div "WhatsApp Business Instalado" at bounding box center [429, 332] width 139 height 49
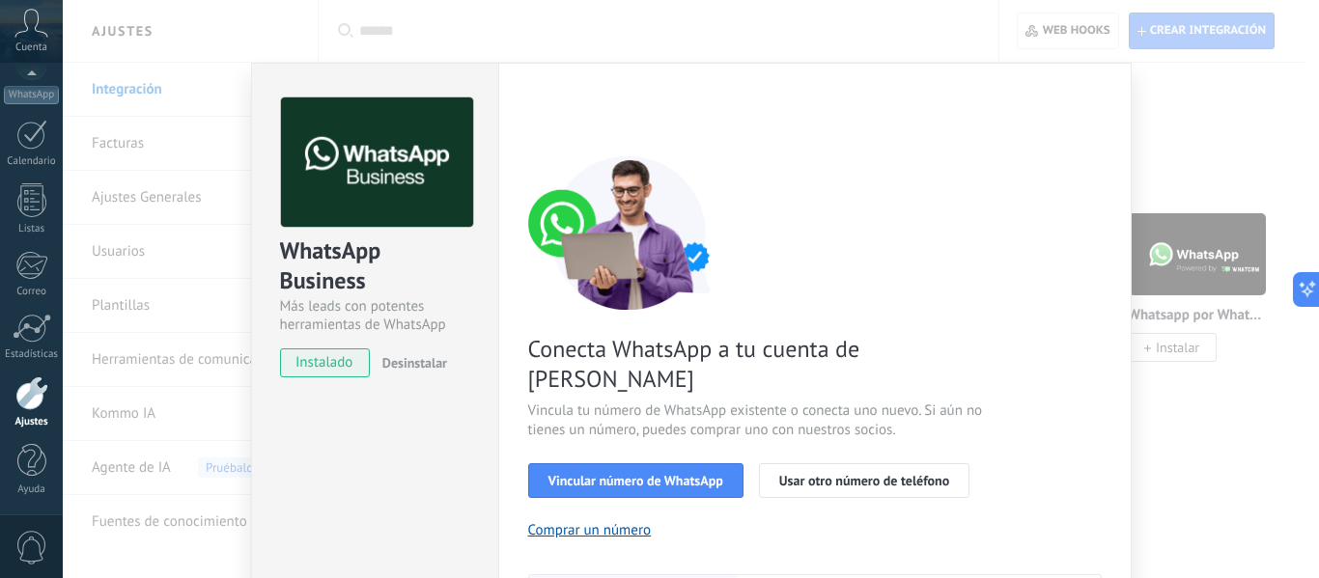
click at [409, 339] on div "WhatsApp Business Más leads con potentes herramientas de WhatsApp instalado Des…" at bounding box center [375, 228] width 246 height 329
click at [418, 368] on span "Desinstalar" at bounding box center [414, 362] width 65 height 17
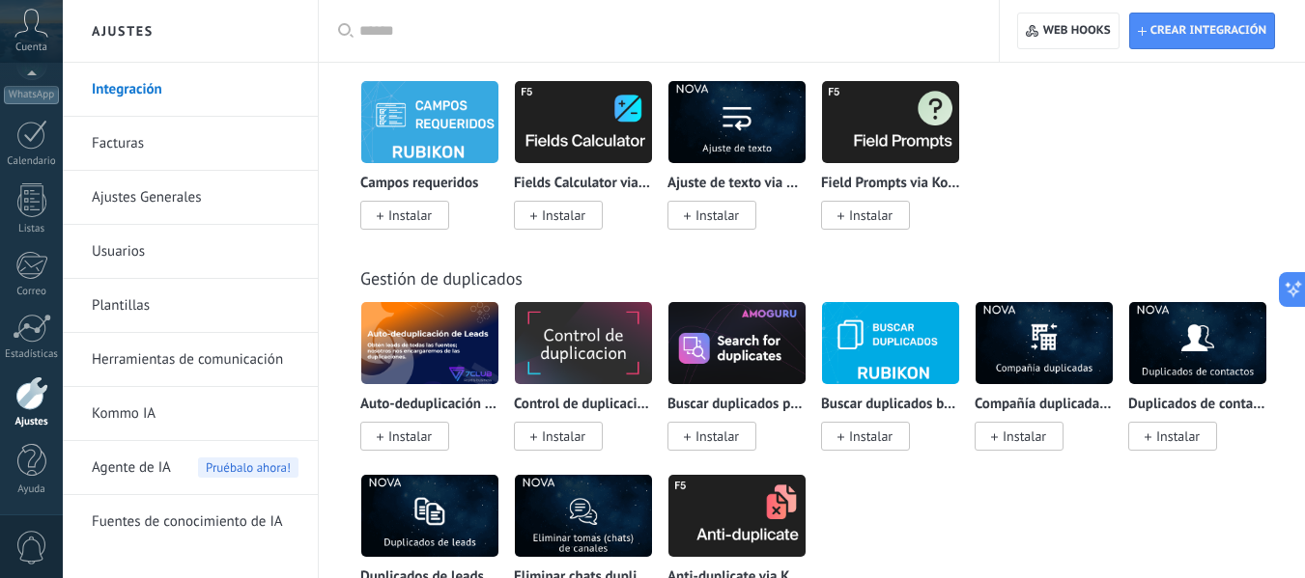
scroll to position [7896, 0]
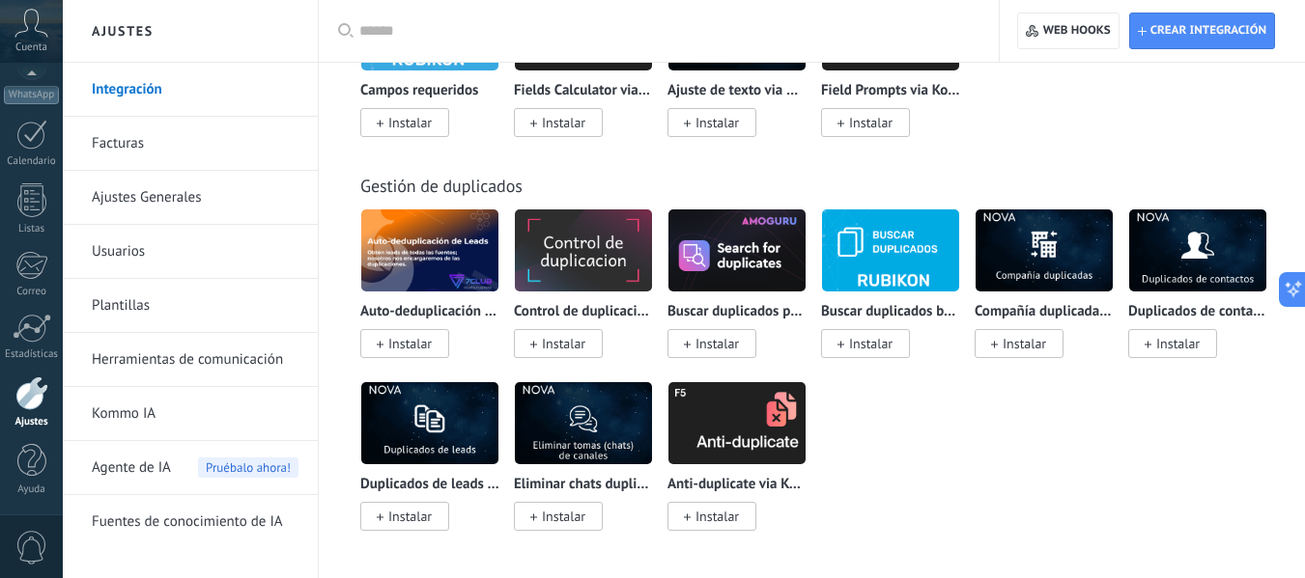
drag, startPoint x: 1126, startPoint y: 413, endPoint x: 1123, endPoint y: 294, distance: 119.8
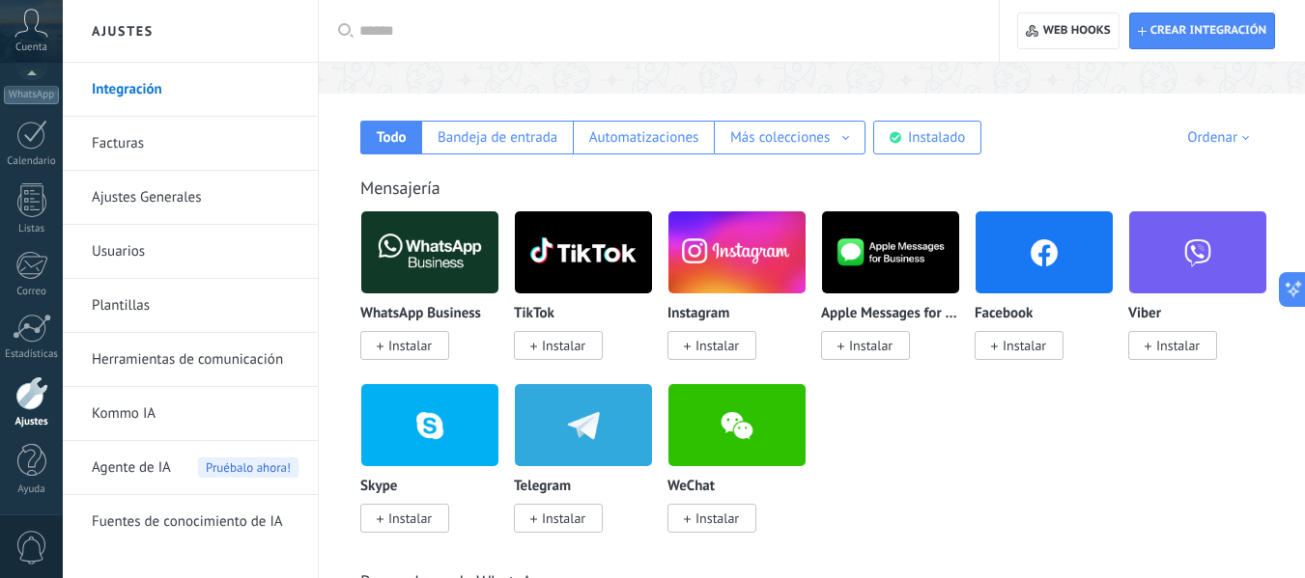
scroll to position [290, 0]
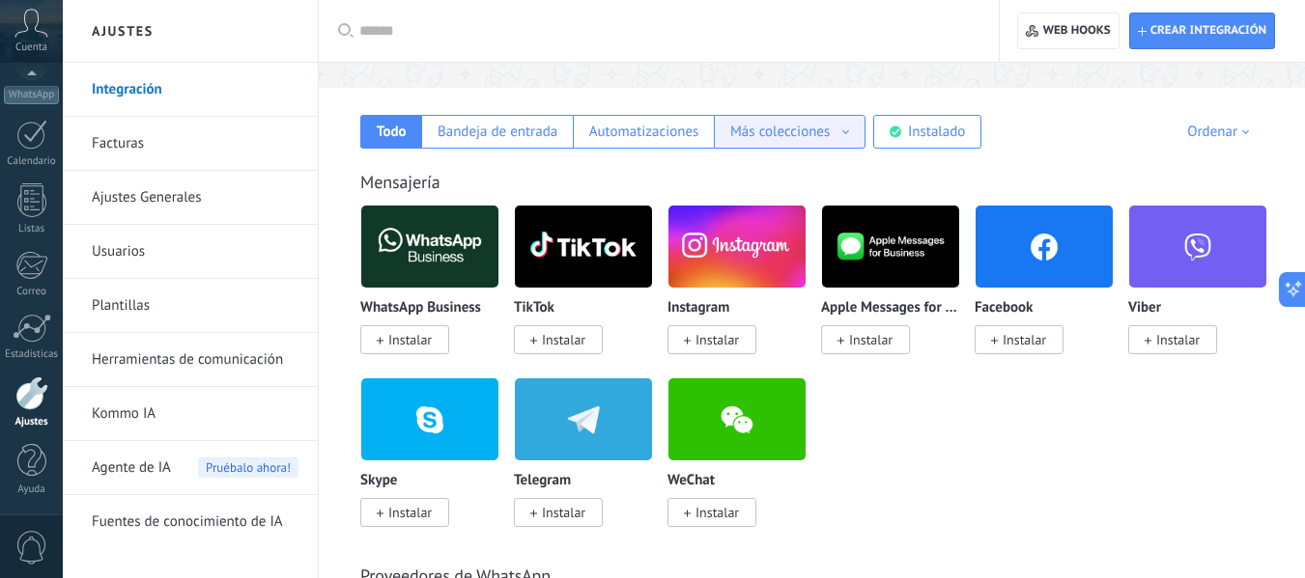
click at [843, 136] on div "Más colecciones" at bounding box center [789, 132] width 119 height 18
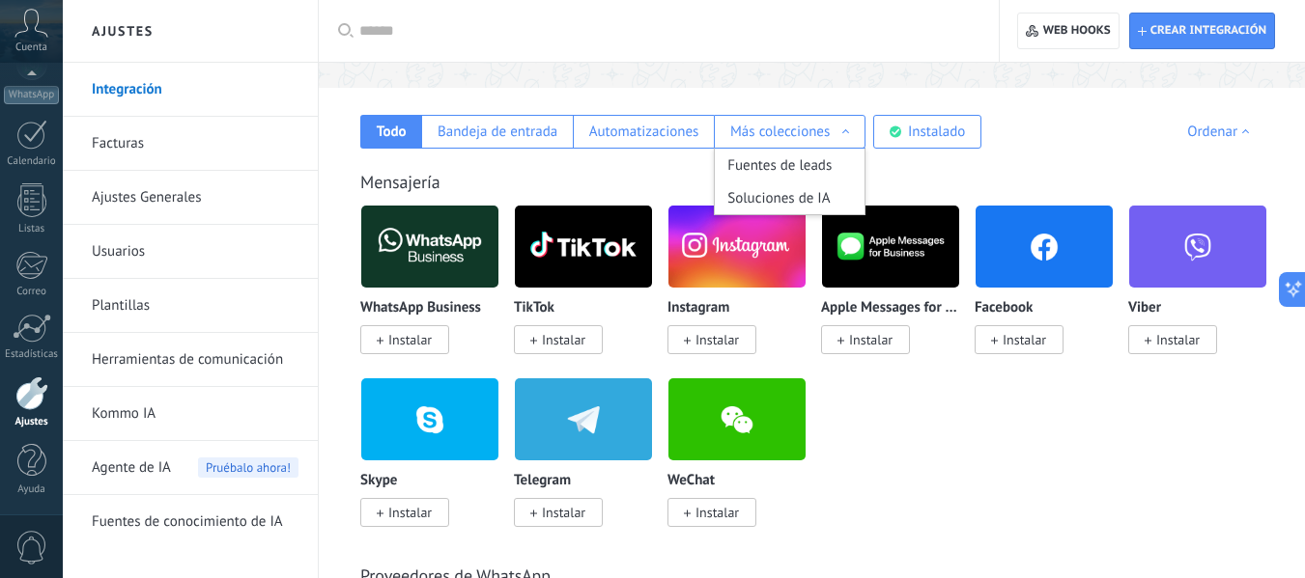
click at [1080, 126] on div "Todo Bandeja de entrada Automatizaciones Más colecciones Fuentes de leads Soluc…" at bounding box center [811, 118] width 947 height 61
